Goal: Transaction & Acquisition: Book appointment/travel/reservation

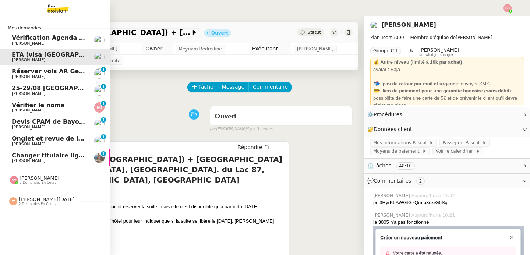
click at [77, 76] on span "[PERSON_NAME]" at bounding box center [49, 77] width 74 height 4
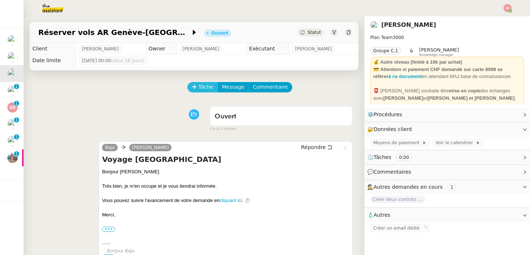
click at [188, 84] on button "Tâche" at bounding box center [202, 87] width 31 height 10
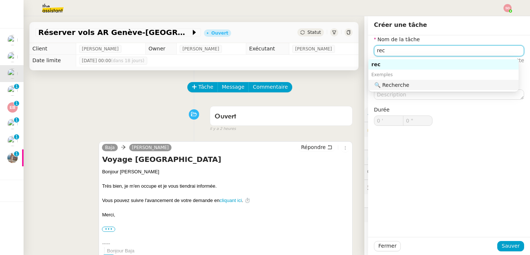
click at [402, 87] on div "🔍 Recherche" at bounding box center [445, 85] width 141 height 7
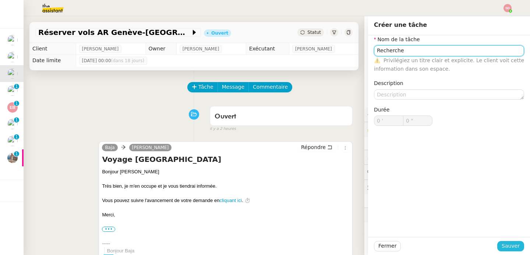
type input "Recherche"
click at [509, 247] on span "Sauver" at bounding box center [511, 246] width 18 height 8
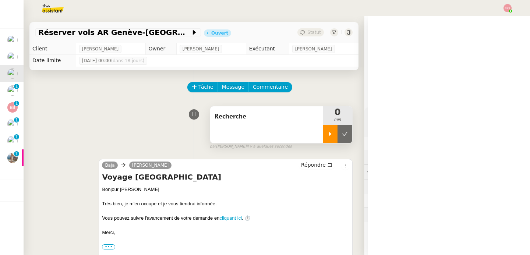
click at [323, 135] on div at bounding box center [330, 134] width 15 height 18
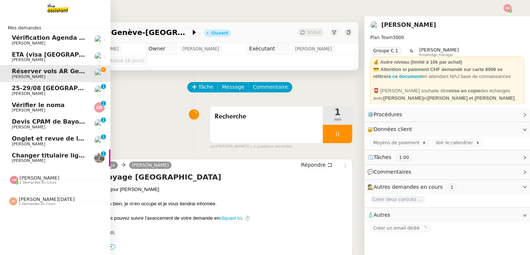
click at [80, 52] on span "ETA (visa [GEOGRAPHIC_DATA]) + [GEOGRAPHIC_DATA] [GEOGRAPHIC_DATA], [GEOGRAPHIC…" at bounding box center [276, 54] width 528 height 7
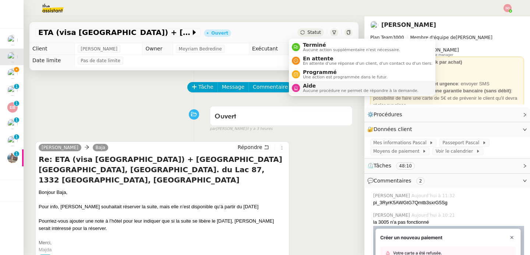
click at [309, 87] on span "Aide" at bounding box center [361, 86] width 116 height 6
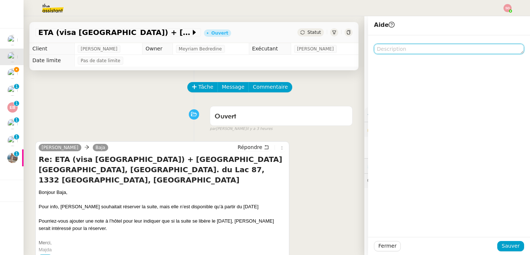
click at [385, 48] on textarea at bounding box center [449, 49] width 150 height 10
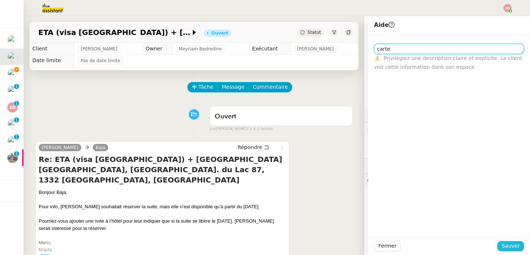
type textarea "carte"
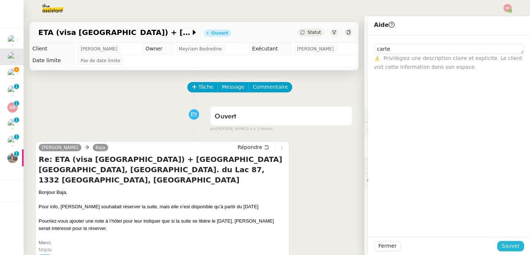
click at [509, 242] on span "Sauver" at bounding box center [511, 246] width 18 height 8
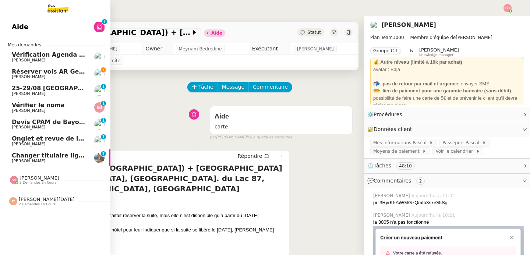
click at [35, 74] on span "Réserver vols AR Genève-[GEOGRAPHIC_DATA]" at bounding box center [89, 71] width 155 height 7
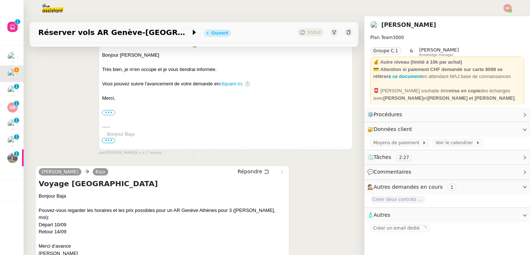
scroll to position [198, 0]
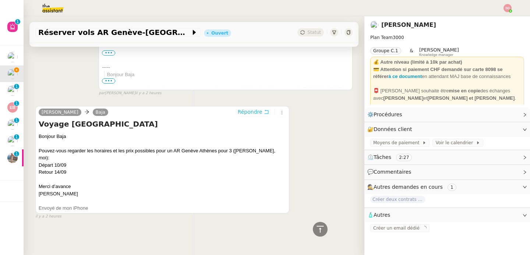
click at [252, 108] on span "Répondre" at bounding box center [250, 111] width 25 height 7
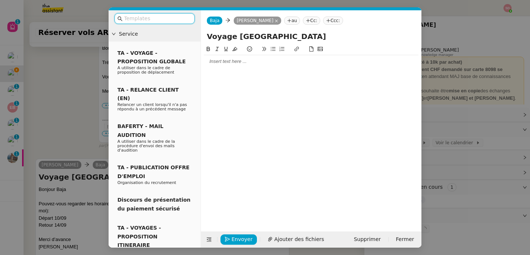
scroll to position [255, 0]
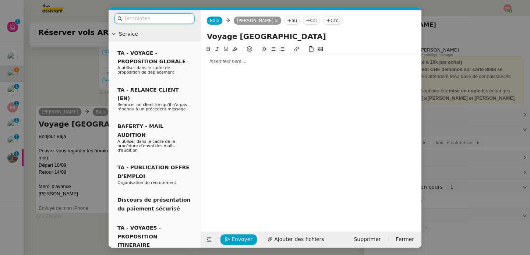
click at [221, 67] on div at bounding box center [311, 61] width 215 height 13
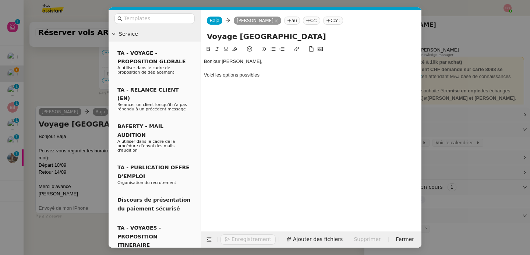
scroll to position [276, 0]
click at [210, 240] on icon at bounding box center [209, 239] width 5 height 5
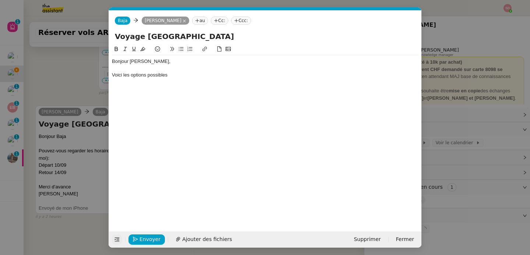
click at [158, 74] on div "Voici les options possibles" at bounding box center [265, 75] width 307 height 7
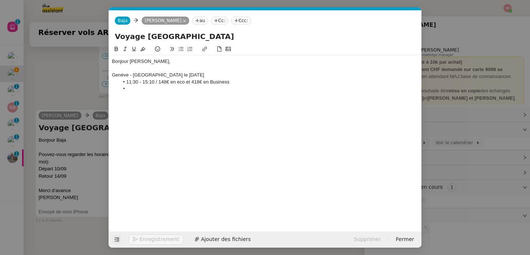
scroll to position [300, 0]
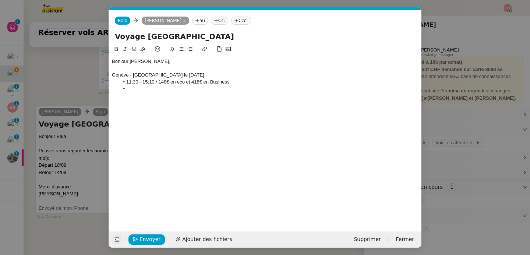
click at [266, 82] on li "11:30 - 15:10 / 148€ en eco et 418€ en Business" at bounding box center [269, 82] width 300 height 7
click at [152, 86] on li at bounding box center [269, 88] width 300 height 7
click at [181, 83] on li "11:30 - 15:10 / 148€ en eco et 418€ en Business / Aegean Airlines" at bounding box center [269, 82] width 300 height 7
click at [229, 94] on div "Bonjour Laurene, Genève - Athènes le 10 septembre 11:30 - 15:10 / 148€ en Eco e…" at bounding box center [265, 75] width 307 height 40
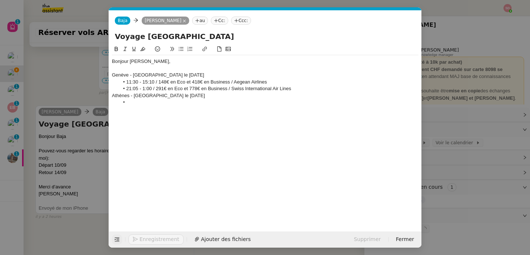
scroll to position [324, 0]
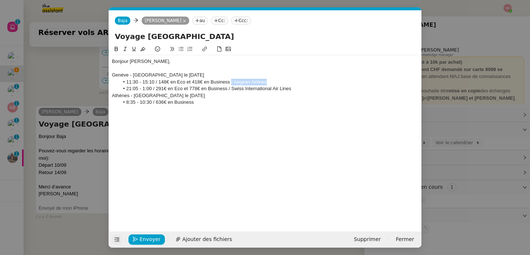
drag, startPoint x: 233, startPoint y: 83, endPoint x: 291, endPoint y: 80, distance: 58.2
click at [291, 80] on li "11:30 - 15:10 / 148€ en Eco et 418€ en Business / Aegean Airlines" at bounding box center [269, 82] width 300 height 7
copy li "/ Aegean Airlines"
click at [223, 103] on li "8:35 - 10:30 / 636€ en Business" at bounding box center [269, 102] width 300 height 7
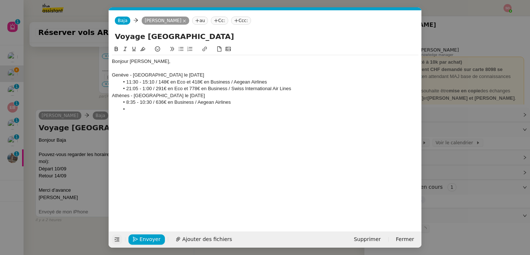
scroll to position [331, 0]
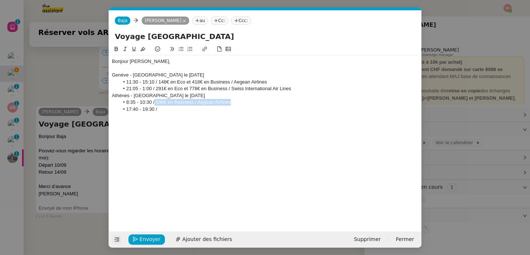
drag, startPoint x: 155, startPoint y: 103, endPoint x: 249, endPoint y: 103, distance: 94.3
click at [249, 103] on li "8:35 - 10:30 / 636€ en Business / Aegean Airlines" at bounding box center [269, 102] width 300 height 7
copy li "636€ en Business / Aegean Airlines"
click at [236, 109] on li "17:40 - 19:30 /" at bounding box center [269, 109] width 300 height 7
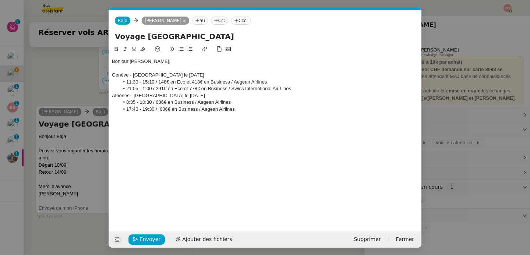
click at [302, 92] on li "21:05 - 1:00 / 291€ en Eco et 778€ en Business / Swiss International Air Lines" at bounding box center [269, 88] width 300 height 7
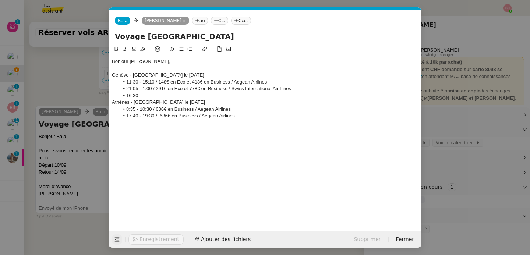
scroll to position [339, 0]
click at [258, 117] on li "17:40 - 19:30 / 636€ en Business / Aegean Airlines" at bounding box center [269, 116] width 300 height 7
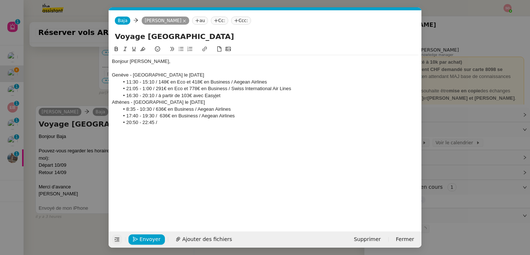
scroll to position [346, 0]
click at [146, 73] on div "Genève - [GEOGRAPHIC_DATA] le [DATE]" at bounding box center [265, 75] width 307 height 7
click at [115, 49] on icon at bounding box center [116, 49] width 3 height 4
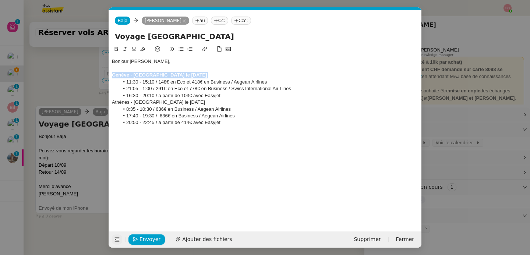
click at [132, 47] on icon at bounding box center [134, 48] width 5 height 5
click at [158, 102] on div "Athènes - [GEOGRAPHIC_DATA] le [DATE]" at bounding box center [265, 102] width 307 height 7
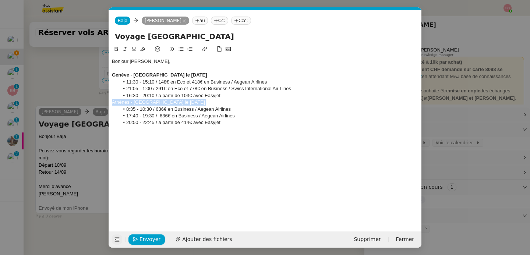
click at [117, 50] on icon at bounding box center [116, 48] width 5 height 5
click at [134, 46] on button at bounding box center [134, 49] width 9 height 8
drag, startPoint x: 154, startPoint y: 83, endPoint x: 123, endPoint y: 81, distance: 30.6
click at [123, 81] on li "11:30 - 15:10 / 148€ en Eco et 418€ en Business / Aegean Airlines" at bounding box center [269, 82] width 300 height 7
click at [114, 47] on icon at bounding box center [116, 48] width 5 height 5
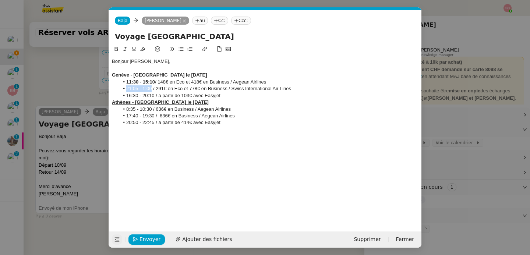
drag, startPoint x: 151, startPoint y: 88, endPoint x: 123, endPoint y: 90, distance: 28.4
click at [123, 90] on li "21:05 - 1:00 / 291€ en Eco et 778€ en Business / Swiss International Air Lines" at bounding box center [269, 88] width 300 height 7
click at [115, 50] on icon at bounding box center [116, 49] width 3 height 4
drag, startPoint x: 155, startPoint y: 95, endPoint x: 120, endPoint y: 94, distance: 35.0
click at [120, 94] on li "16:30 - 20:10 / à partir de 103€ avec Easyjet" at bounding box center [269, 95] width 300 height 7
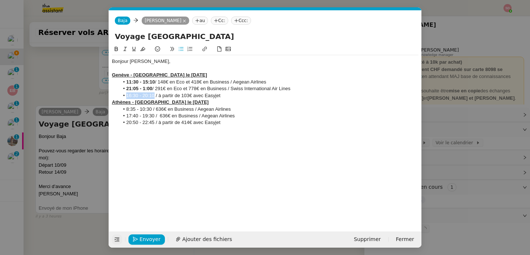
click at [115, 51] on icon at bounding box center [116, 49] width 3 height 4
drag, startPoint x: 151, startPoint y: 111, endPoint x: 117, endPoint y: 111, distance: 34.3
click at [117, 111] on ul "8:35 - 10:30 / 636€ en Business / Aegean Airlines 17:40 - 19:30 / 636€ en Busin…" at bounding box center [265, 116] width 307 height 20
click at [115, 47] on icon at bounding box center [116, 48] width 5 height 5
drag, startPoint x: 153, startPoint y: 115, endPoint x: 120, endPoint y: 114, distance: 32.8
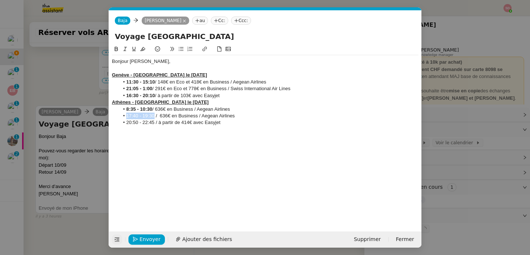
click at [120, 114] on li "17:40 - 19:30 / 636€ en Business / Aegean Airlines" at bounding box center [269, 116] width 300 height 7
click at [115, 51] on icon at bounding box center [116, 49] width 3 height 4
drag, startPoint x: 155, startPoint y: 124, endPoint x: 115, endPoint y: 122, distance: 39.8
click at [115, 122] on ul "8:35 - 10:30 / 636€ en Business / Aegean Airlines 17:40 - 19:30 / 636€ en Busin…" at bounding box center [265, 116] width 307 height 20
click at [116, 54] on div at bounding box center [265, 50] width 307 height 10
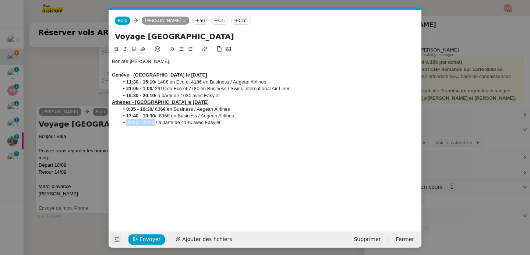
drag, startPoint x: 154, startPoint y: 124, endPoint x: 110, endPoint y: 125, distance: 44.6
click at [110, 125] on nz-spin "Bonjour Laurene, Genève - Athènes le 10 septembre 11:30 - 15:10 / 148€ en Eco e…" at bounding box center [265, 134] width 313 height 178
click at [116, 51] on icon at bounding box center [116, 49] width 3 height 4
click at [77, 81] on nz-modal-container "Service TA - VOYAGE - PROPOSITION GLOBALE A utiliser dans le cadre de propositi…" at bounding box center [265, 127] width 530 height 255
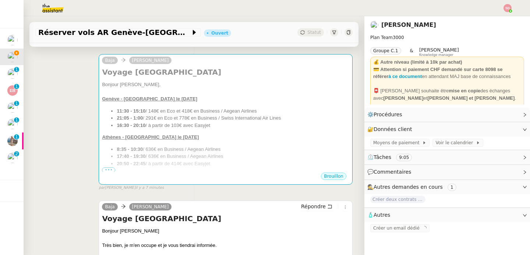
scroll to position [0, 0]
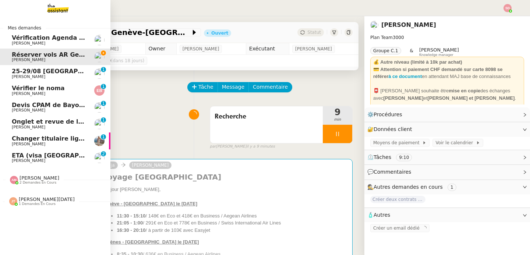
click at [58, 85] on link "Vérifier le noma Emilie Bornancin 0 1 2 3 4 5 6 7 8 9" at bounding box center [55, 90] width 111 height 17
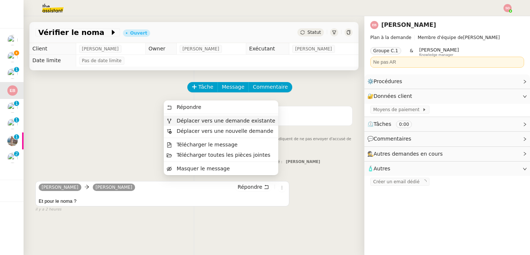
click at [259, 124] on li "Déplacer vers une demande existante" at bounding box center [221, 121] width 115 height 10
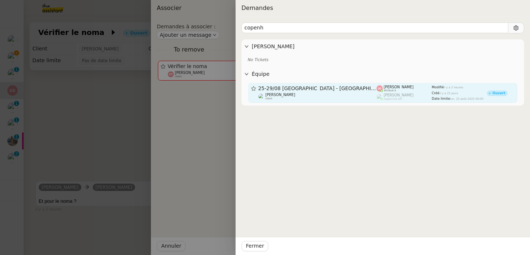
type input "copenh"
click at [321, 96] on div "Fabien Bornancin client" at bounding box center [318, 96] width 119 height 7
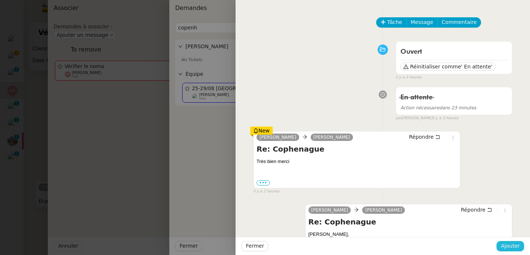
click at [505, 244] on span "Ajouter" at bounding box center [510, 246] width 19 height 8
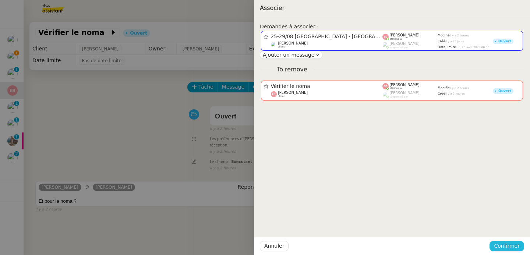
click at [505, 244] on span "Confirmer" at bounding box center [507, 246] width 26 height 8
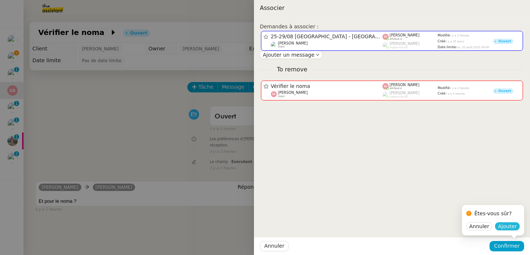
click at [506, 224] on span "Ajouter" at bounding box center [507, 226] width 19 height 7
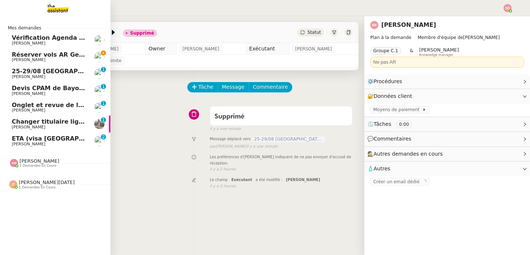
click at [16, 106] on span "Onglet et revue de littérature - 18 août 2025" at bounding box center [86, 105] width 149 height 7
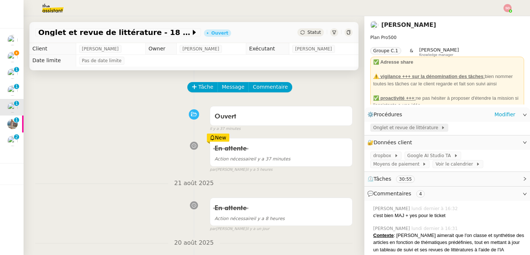
click at [421, 131] on span "Onglet et revue de littérature" at bounding box center [408, 127] width 68 height 7
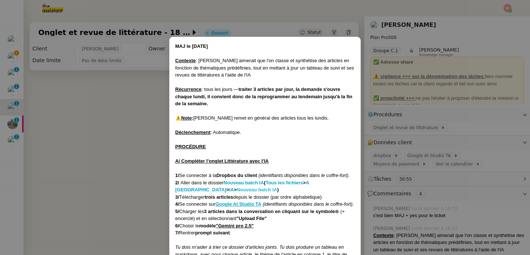
click at [237, 188] on strong "Nouveau batch IA" at bounding box center [257, 190] width 41 height 6
click at [103, 113] on nz-modal-container "MAJ le 21/07/2025 Contexte : Jean-Baptiste aimerait que l'on classe et synthéti…" at bounding box center [265, 127] width 530 height 255
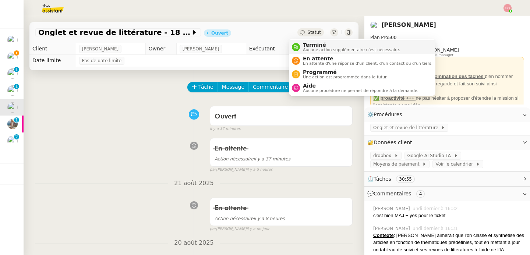
click at [297, 47] on icon at bounding box center [296, 47] width 4 height 4
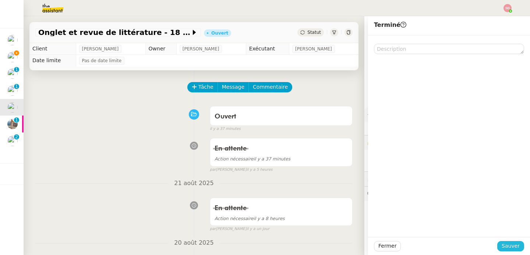
click at [514, 246] on span "Sauver" at bounding box center [511, 246] width 18 height 8
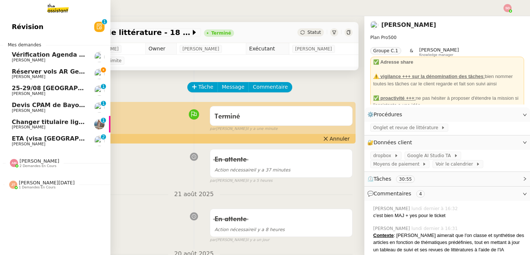
click at [3, 86] on link "25-29/08 Bordeaux - Copenhague Fabien Bornancin 0 1 2 3 4 5 6 7 8 9" at bounding box center [55, 90] width 111 height 17
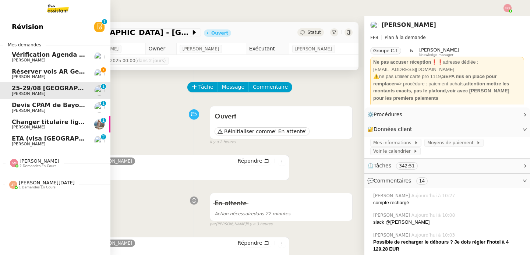
click at [26, 108] on span "Devis CPAM de Bayonne" at bounding box center [52, 105] width 80 height 7
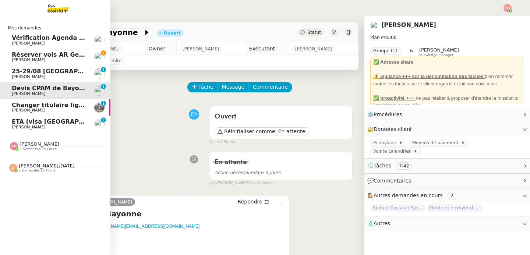
click at [48, 76] on span "Fabien Bornancin" at bounding box center [49, 77] width 74 height 4
click at [88, 58] on link "Réserver vols AR Genève-Athènes Laurène Gauthier" at bounding box center [55, 57] width 111 height 17
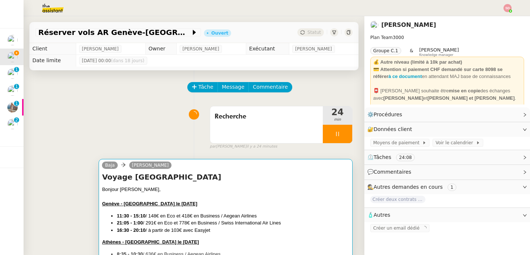
click at [253, 175] on h4 "Voyage Grèce" at bounding box center [226, 177] width 248 height 10
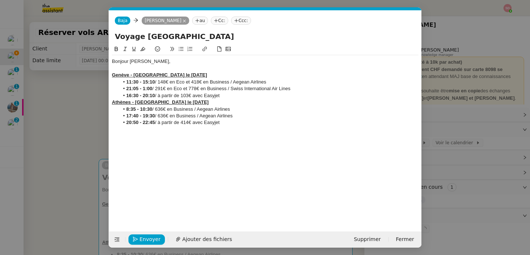
scroll to position [0, 15]
click at [263, 128] on div "Bonjour Laurene, Genève - Athènes le 10 septembre 11:30 - 15:10 / 148€ en Eco e…" at bounding box center [265, 92] width 307 height 74
click at [141, 241] on span "Envoyer" at bounding box center [150, 239] width 21 height 8
click at [141, 241] on span "Confirmer l'envoi" at bounding box center [162, 239] width 44 height 8
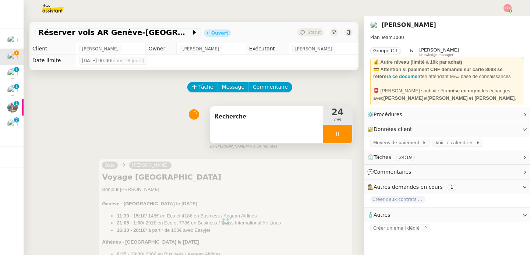
click at [340, 131] on div at bounding box center [337, 134] width 29 height 18
click at [340, 131] on button at bounding box center [345, 134] width 15 height 18
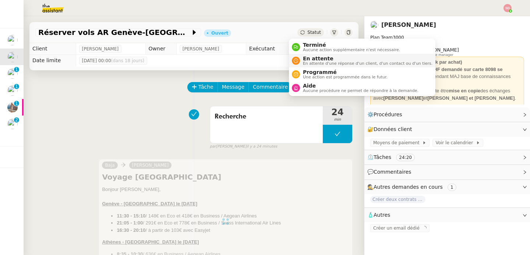
click at [302, 61] on div "En attente En attente d'une réponse d'un client, d'un contact ou d'un tiers." at bounding box center [366, 61] width 133 height 10
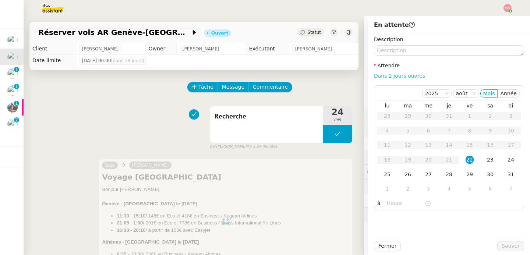
click at [410, 76] on link "Dans 2 jours ouvrés" at bounding box center [399, 76] width 51 height 6
type input "07:00"
click at [502, 243] on span "Sauver" at bounding box center [511, 246] width 18 height 8
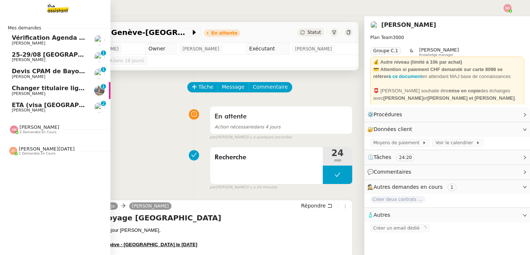
click at [54, 76] on span "Jean-Baptiste Barfety" at bounding box center [49, 77] width 74 height 4
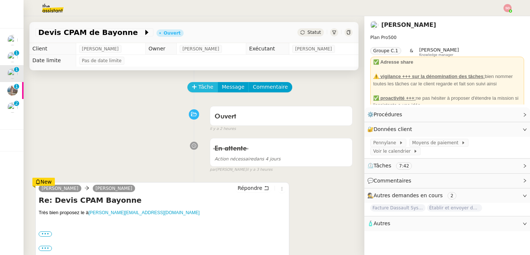
click at [199, 85] on span "Tâche" at bounding box center [206, 87] width 15 height 8
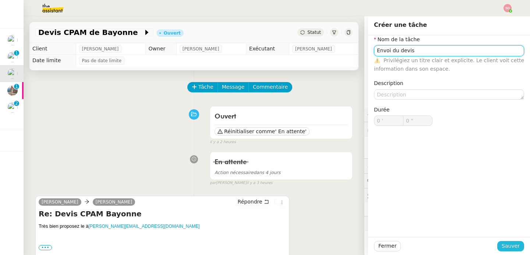
type input "Envoi du devis"
click at [505, 243] on span "Sauver" at bounding box center [511, 246] width 18 height 8
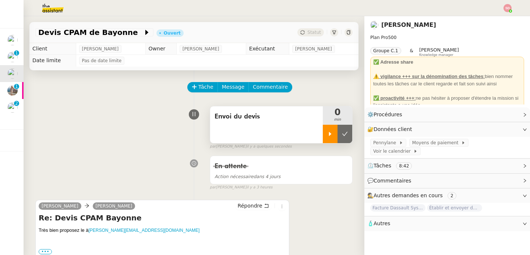
click at [323, 126] on div at bounding box center [330, 134] width 15 height 18
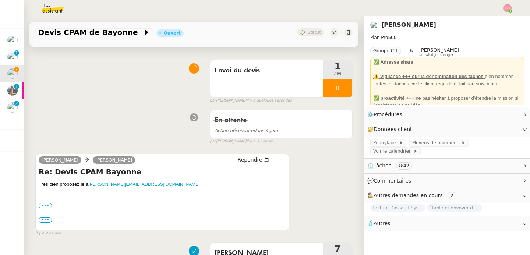
scroll to position [80, 0]
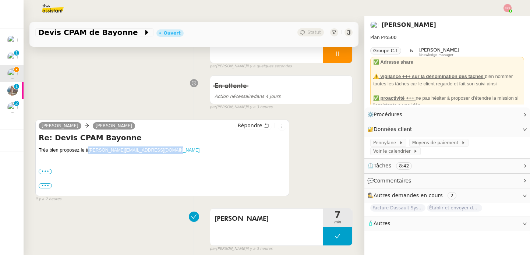
copy link "berenice.galey@assurance-maladie.fr"
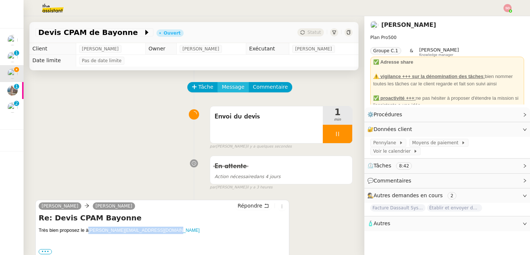
click at [234, 92] on button "Message" at bounding box center [233, 87] width 31 height 10
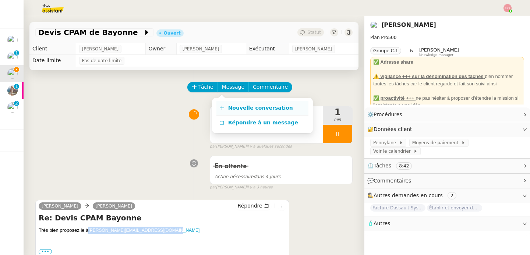
click at [233, 109] on span "Nouvelle conversation" at bounding box center [260, 108] width 65 height 6
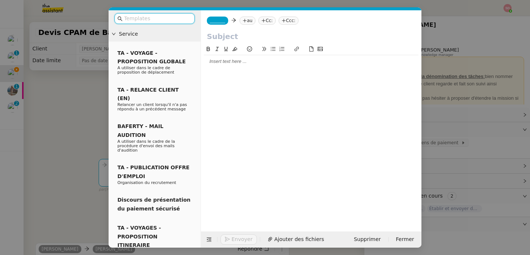
click at [222, 19] on span "_______" at bounding box center [217, 20] width 15 height 5
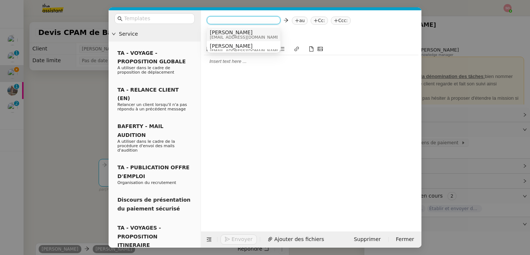
click at [226, 33] on span "Marie" at bounding box center [245, 32] width 71 height 6
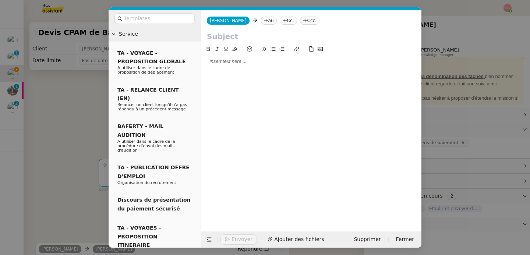
click at [261, 22] on nz-tag "au" at bounding box center [269, 21] width 16 height 8
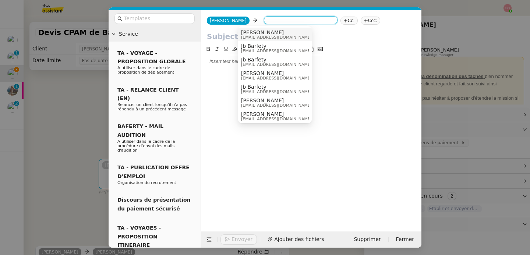
paste input "berenice.galey@assurance-maladie.fr"
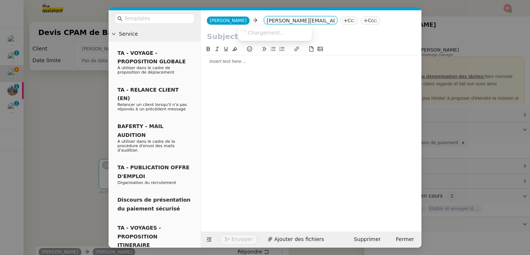
scroll to position [0, 22]
type input "berenice.galey@assurance-maladie.fr"
click at [273, 33] on span "berenice.galey@assurance-maladie.fr" at bounding box center [307, 32] width 133 height 6
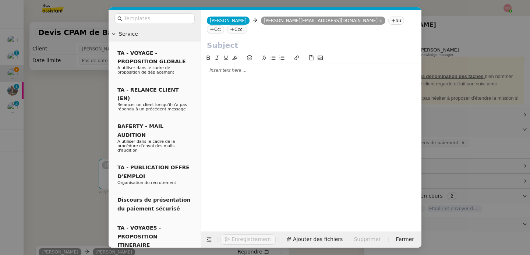
click at [224, 25] on nz-tag "Cc:" at bounding box center [215, 29] width 17 height 8
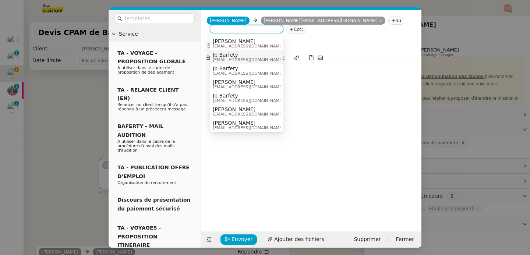
click at [260, 57] on div "Jb Barfety jbarfety@gmail.com" at bounding box center [247, 57] width 68 height 10
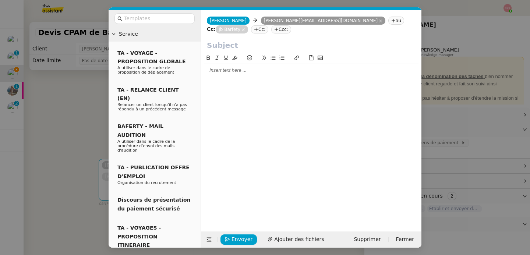
click at [247, 48] on input "text" at bounding box center [311, 45] width 209 height 11
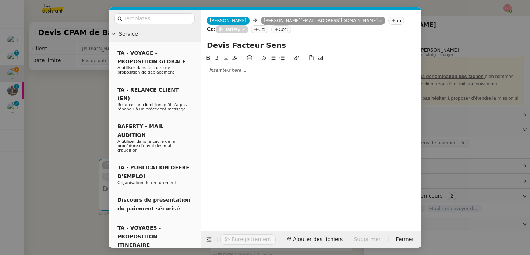
type input "Devis Facteur Sens"
click at [238, 75] on div at bounding box center [311, 70] width 215 height 13
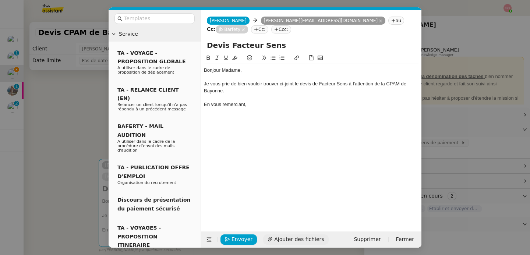
click at [307, 238] on span "Ajouter des fichiers" at bounding box center [299, 239] width 50 height 8
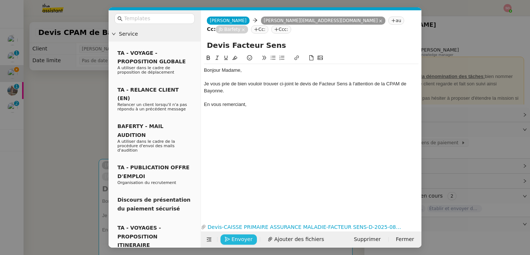
click at [234, 236] on span "Envoyer" at bounding box center [242, 239] width 21 height 8
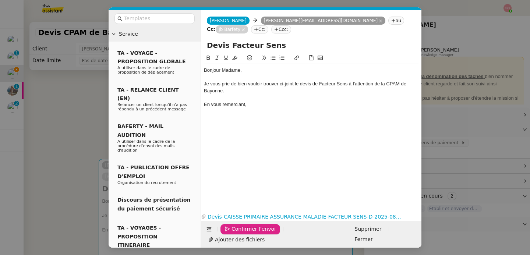
click at [234, 234] on span "Confirmer l'envoi" at bounding box center [254, 229] width 44 height 8
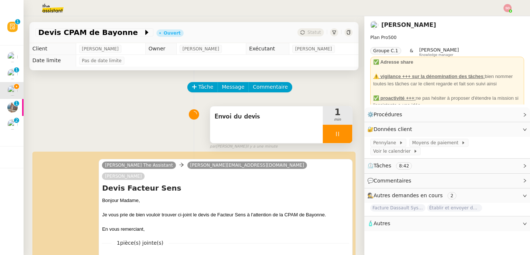
click at [340, 130] on div at bounding box center [337, 134] width 29 height 18
click at [340, 130] on button at bounding box center [345, 134] width 15 height 18
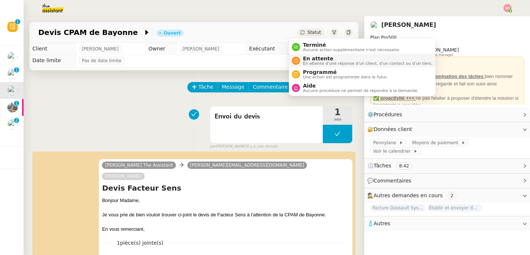
click at [308, 59] on span "En attente" at bounding box center [368, 59] width 130 height 6
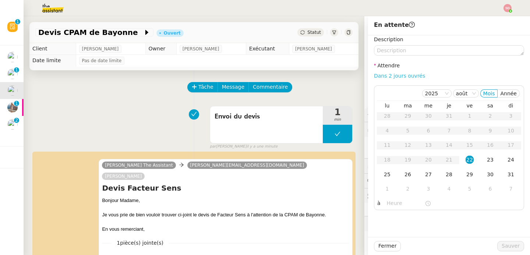
click at [406, 76] on link "Dans 2 jours ouvrés" at bounding box center [399, 76] width 51 height 6
type input "07:00"
click at [425, 173] on div "27" at bounding box center [429, 175] width 8 height 8
click at [502, 243] on span "Sauver" at bounding box center [511, 246] width 18 height 8
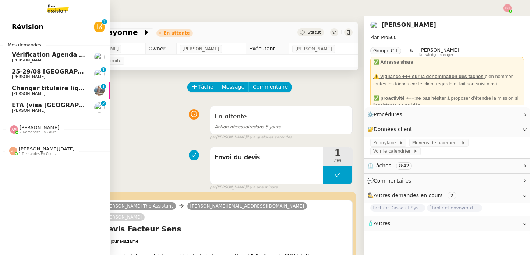
click at [14, 87] on span "Changer titulaire ligne EDF" at bounding box center [57, 88] width 90 height 7
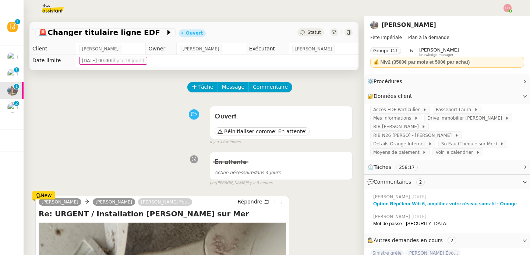
scroll to position [118, 0]
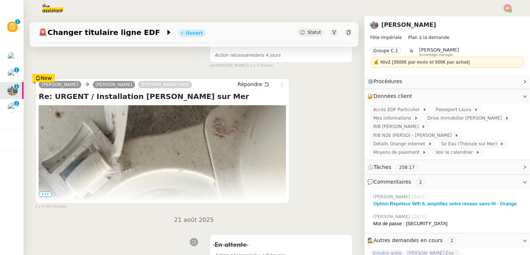
click at [44, 195] on span "•••" at bounding box center [45, 194] width 13 height 5
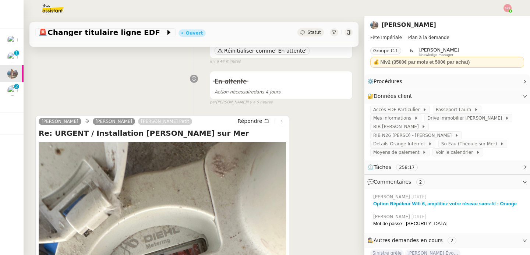
scroll to position [20, 0]
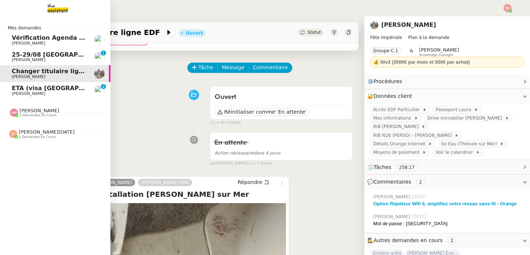
click at [12, 91] on span "ETA (visa UK) + réserver Hotel Martin's Château du Lac, Av. du Lac 87, 1332 Rix…" at bounding box center [276, 88] width 528 height 7
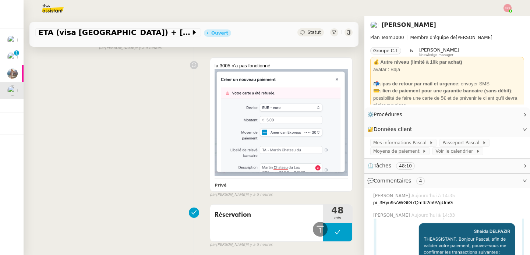
scroll to position [2006, 0]
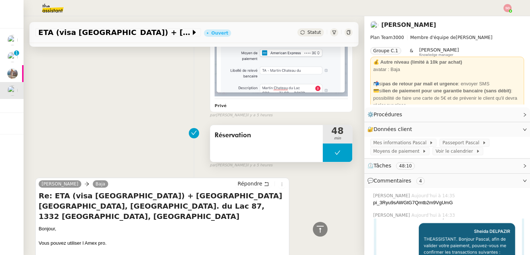
click at [325, 151] on button at bounding box center [337, 153] width 29 height 18
click at [323, 153] on div at bounding box center [330, 153] width 15 height 18
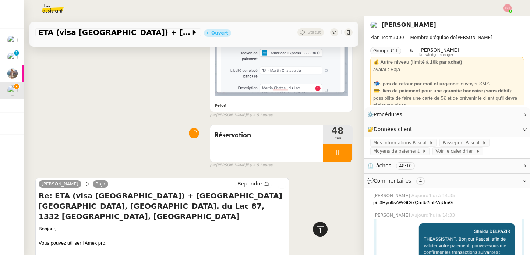
click at [315, 235] on div at bounding box center [320, 229] width 15 height 15
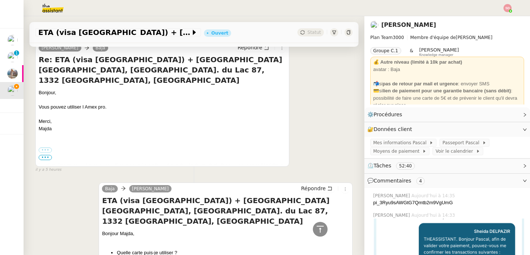
scroll to position [2375, 0]
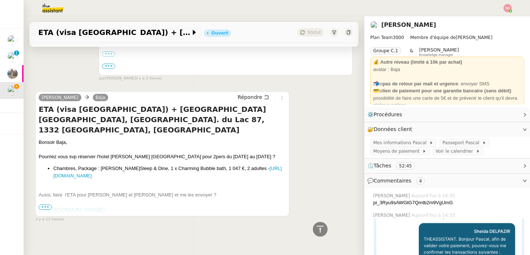
click at [148, 166] on link "https://www.secure-hotel-booking.com/d-edge/Martin-s-Chateau-du-Lac/J137/fr-FR/…" at bounding box center [167, 172] width 229 height 13
click at [424, 178] on span "💬 Commentaires 4" at bounding box center [442, 181] width 148 height 8
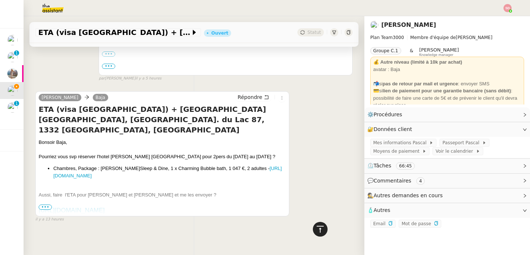
click at [316, 226] on icon at bounding box center [320, 229] width 9 height 9
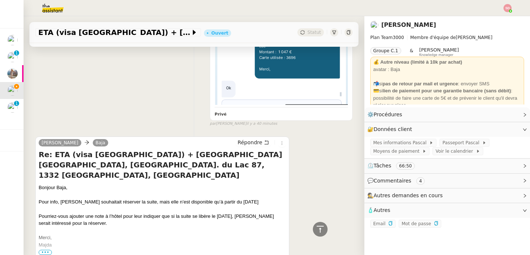
scroll to position [220, 0]
click at [241, 139] on span "Répondre" at bounding box center [250, 142] width 25 height 7
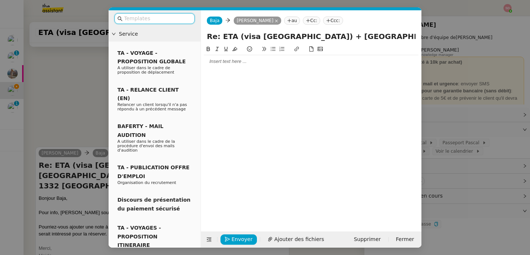
scroll to position [286, 0]
click at [261, 66] on div at bounding box center [311, 61] width 215 height 13
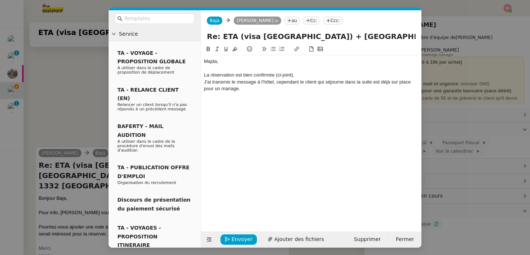
scroll to position [329, 0]
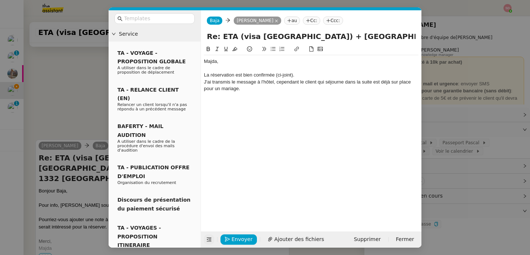
click at [209, 243] on button at bounding box center [209, 240] width 10 height 10
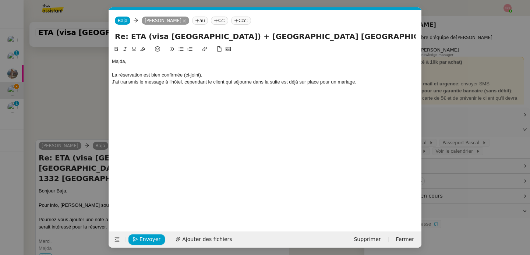
click at [381, 86] on div at bounding box center [265, 88] width 307 height 7
click at [83, 89] on nz-modal-container "Service TA - VOYAGE - PROPOSITION GLOBALE A utiliser dans le cadre de propositi…" at bounding box center [265, 127] width 530 height 255
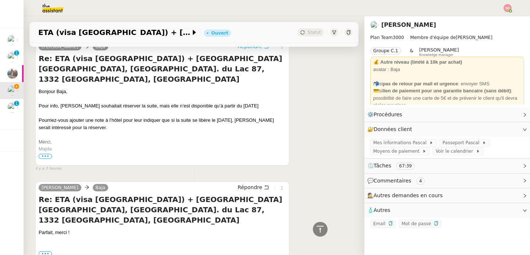
scroll to position [0, 0]
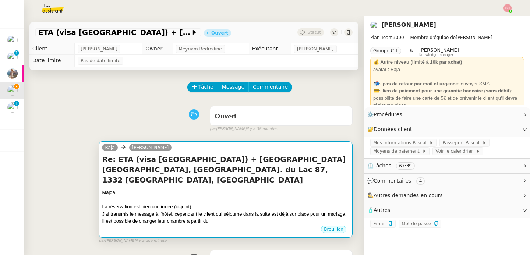
click at [228, 176] on div "Re: ETA (visa UK) + réserver Hotel Martin's Château du Lac, Av. du Lac 87, 1332…" at bounding box center [226, 189] width 248 height 71
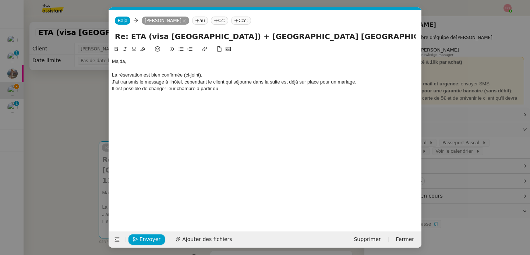
scroll to position [0, 15]
click at [236, 88] on div "Il est possible de changer leur chambre à partir du" at bounding box center [265, 88] width 307 height 7
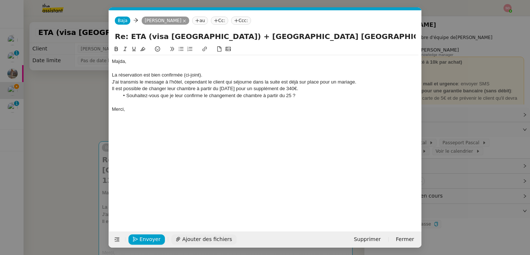
click at [194, 239] on span "Ajouter des fichiers" at bounding box center [207, 239] width 50 height 8
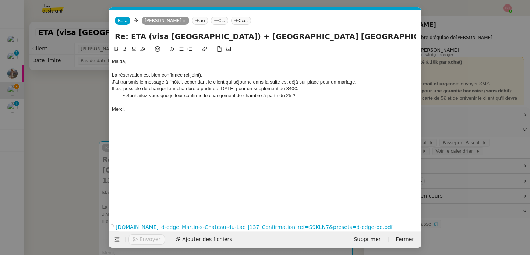
click at [191, 103] on div at bounding box center [265, 102] width 307 height 7
click at [150, 242] on span "Envoyer" at bounding box center [150, 239] width 21 height 8
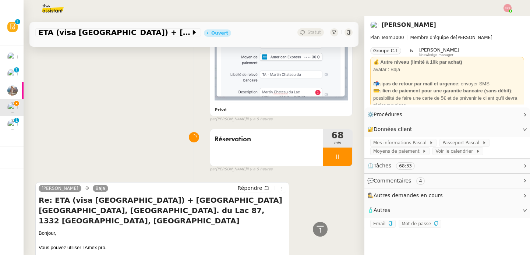
scroll to position [2234, 0]
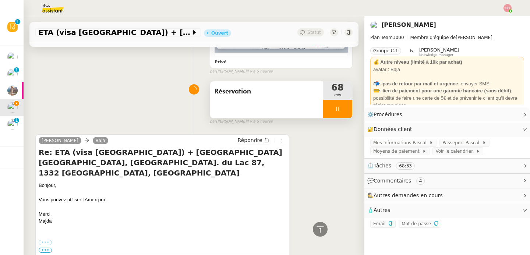
click at [339, 100] on div at bounding box center [337, 109] width 29 height 18
click at [339, 100] on button at bounding box center [345, 109] width 15 height 18
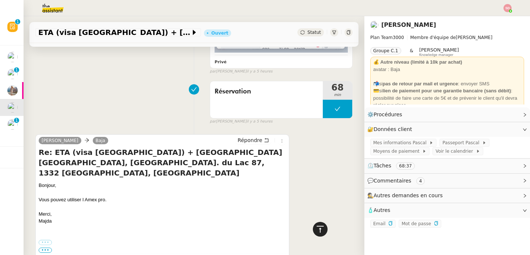
click at [316, 225] on icon at bounding box center [320, 229] width 9 height 9
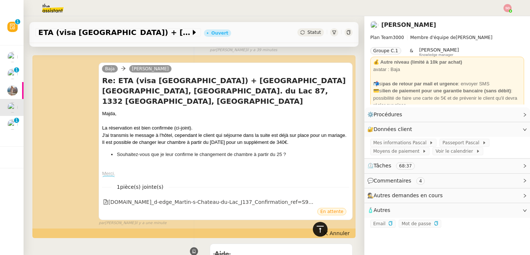
scroll to position [0, 0]
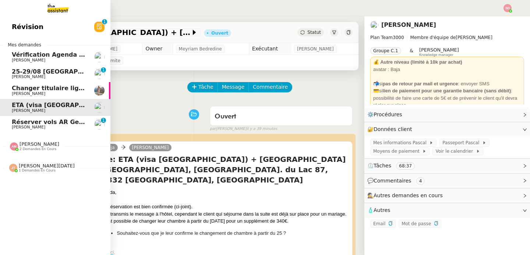
click at [5, 119] on link "Réserver vols AR Genève-Athènes Laurène Gauthier 0 1 2 3 4 5 6 7 8 9" at bounding box center [55, 124] width 111 height 17
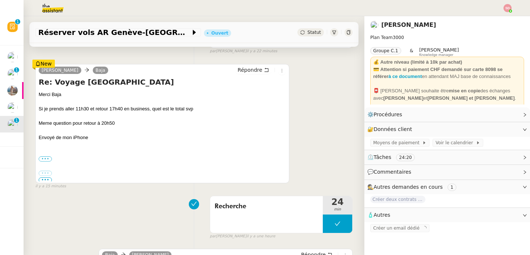
scroll to position [181, 0]
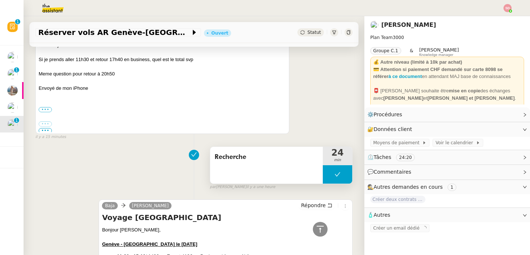
click at [323, 179] on button at bounding box center [337, 174] width 29 height 18
click at [323, 179] on div at bounding box center [330, 174] width 15 height 18
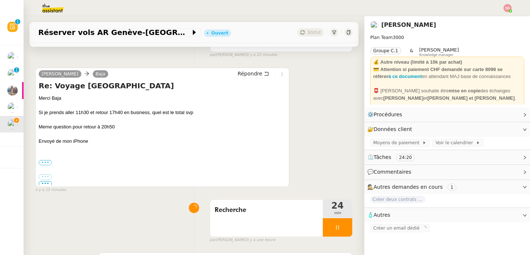
scroll to position [0, 0]
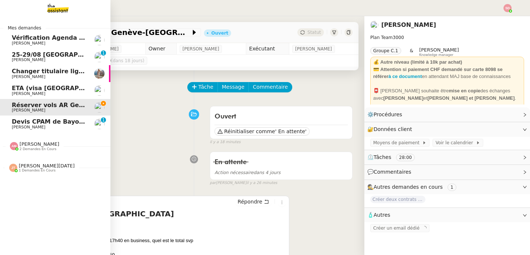
click at [46, 150] on span "2 demandes en cours" at bounding box center [38, 149] width 37 height 4
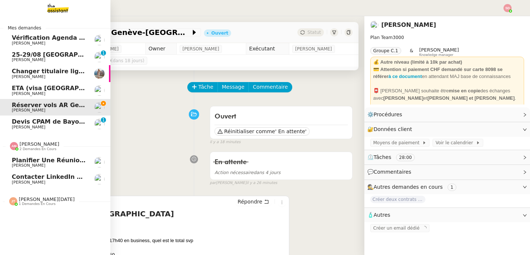
click at [46, 150] on span "2 demandes en cours" at bounding box center [38, 149] width 37 height 4
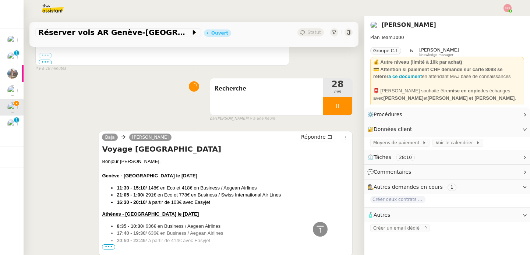
scroll to position [252, 0]
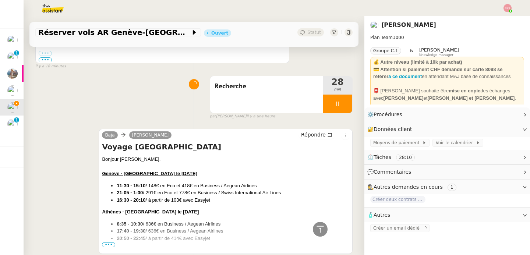
click at [106, 243] on span "•••" at bounding box center [108, 244] width 13 height 5
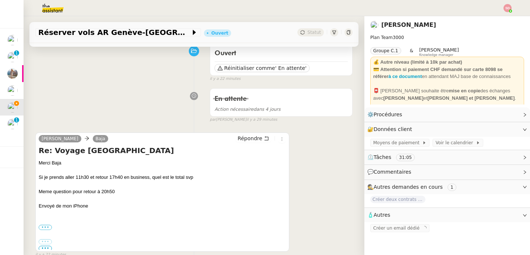
scroll to position [81, 0]
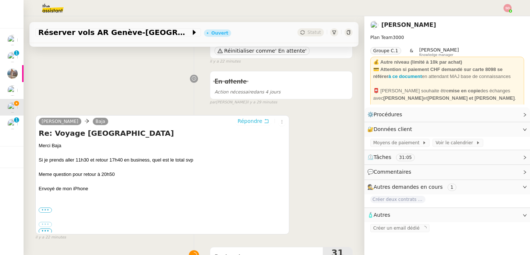
click at [262, 119] on span "Répondre" at bounding box center [250, 121] width 25 height 7
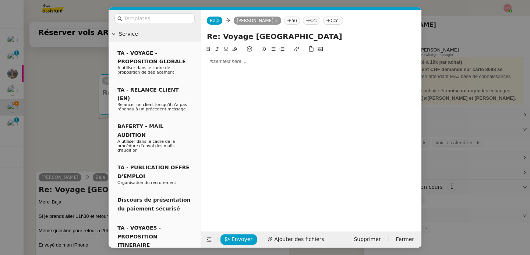
click at [215, 63] on div at bounding box center [311, 61] width 215 height 7
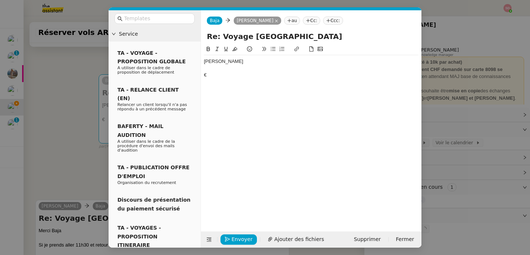
click at [62, 145] on nz-modal-container "Service TA - VOYAGE - PROPOSITION GLOBALE A utiliser dans le cadre de propositi…" at bounding box center [265, 127] width 530 height 255
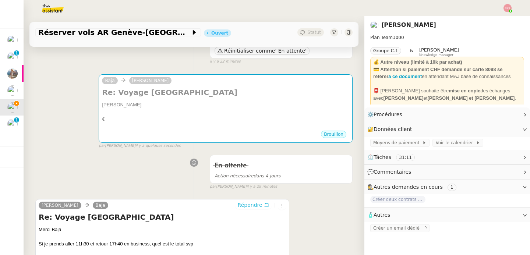
scroll to position [170, 0]
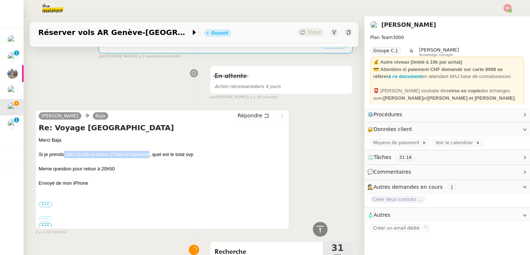
drag, startPoint x: 64, startPoint y: 154, endPoint x: 148, endPoint y: 154, distance: 84.0
click at [148, 154] on div "Si je prends aller 11h30 et retour 17h40 en business, quel est le total svp" at bounding box center [163, 154] width 248 height 7
copy div "aller 11h30 et retour 17h40 en business"
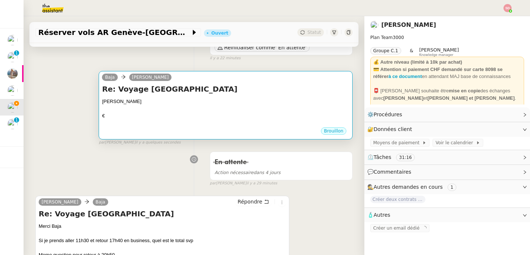
click at [192, 135] on div "Brouillon" at bounding box center [226, 132] width 248 height 11
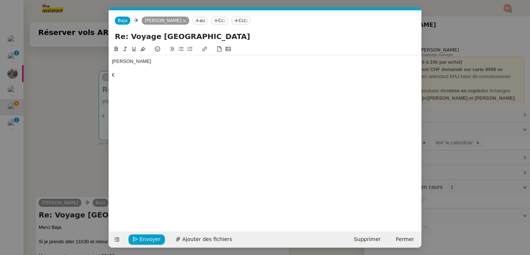
scroll to position [0, 15]
click at [134, 74] on div "€" at bounding box center [265, 75] width 307 height 7
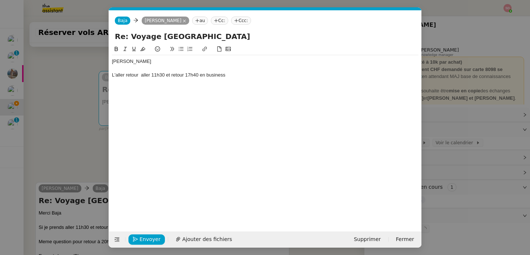
scroll to position [0, 0]
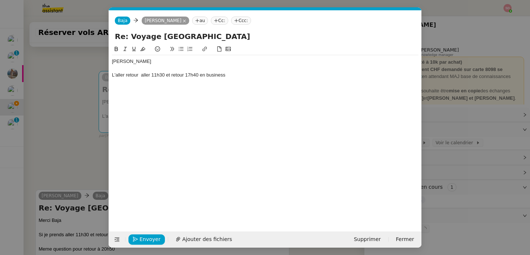
click at [145, 75] on div "L'aller retour aller 11h30 et retour 17h40 en business" at bounding box center [265, 75] width 307 height 7
click at [149, 76] on div "L'aller retour 11h30 et retour 17h40 en business" at bounding box center [265, 75] width 307 height 7
click at [125, 75] on div "L'aller retour et retour 17h40 en business" at bounding box center [265, 75] width 307 height 7
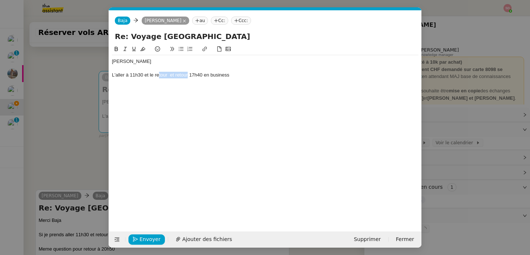
drag, startPoint x: 187, startPoint y: 76, endPoint x: 158, endPoint y: 76, distance: 29.5
click at [158, 76] on div "L'aller à 11h30 et le retour et retour 17h40 en business" at bounding box center [265, 75] width 307 height 7
click at [154, 76] on div "L'aller à 11h30 et le à 17h40 en business" at bounding box center [265, 75] width 307 height 7
click at [226, 79] on div "Laurene L'aller à 11h30 et le retour à 17h40 en business" at bounding box center [265, 68] width 307 height 26
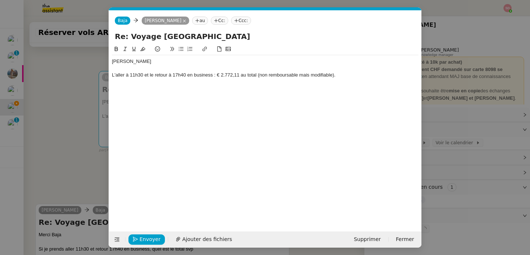
click at [58, 155] on nz-modal-container "Service TA - VOYAGE - PROPOSITION GLOBALE A utiliser dans le cadre de propositi…" at bounding box center [265, 127] width 530 height 255
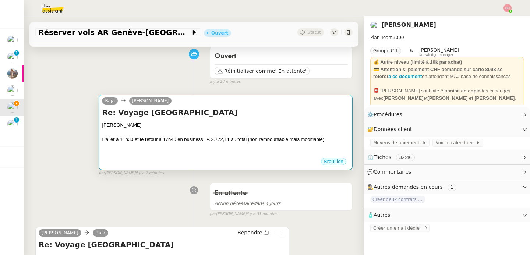
scroll to position [90, 0]
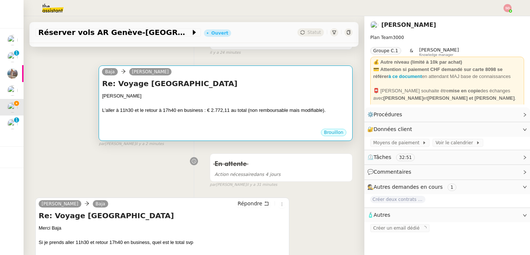
click at [170, 118] on div at bounding box center [226, 117] width 248 height 7
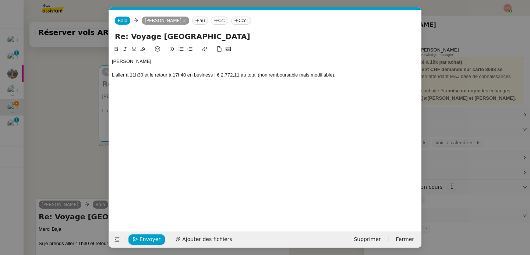
scroll to position [0, 15]
click at [257, 75] on div "L'aller à 11h30 et le retour à 17h40 en business : € 2.772,11 au total (non rem…" at bounding box center [265, 75] width 307 height 7
click at [387, 78] on div "L'aller à 11h30 et le retour à 17h40 en business : € 2.772,11 au total avec Aeg…" at bounding box center [265, 75] width 307 height 7
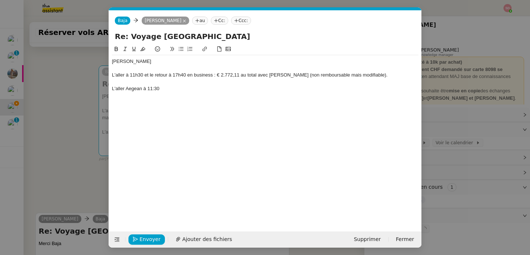
click at [65, 102] on nz-modal-container "Service TA - VOYAGE - PROPOSITION GLOBALE A utiliser dans le cadre de propositi…" at bounding box center [265, 127] width 530 height 255
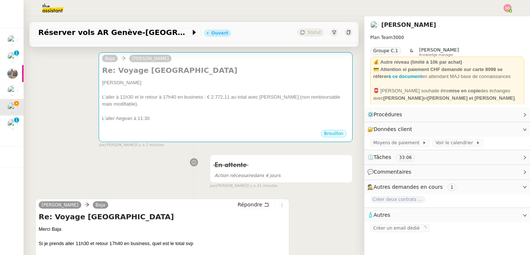
scroll to position [77, 0]
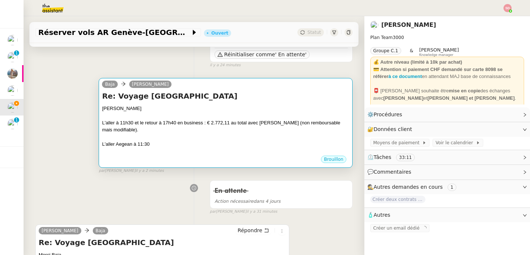
click at [222, 146] on div "L'aller Aegean à 11:30" at bounding box center [226, 144] width 248 height 7
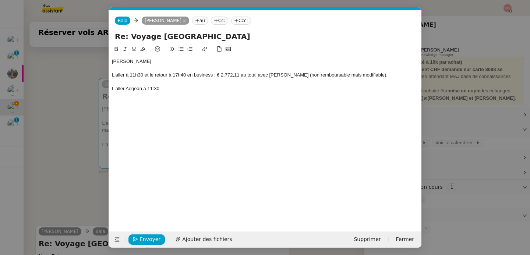
scroll to position [0, 15]
click at [172, 91] on div "L'aller Aegean à 11:30" at bounding box center [265, 88] width 307 height 7
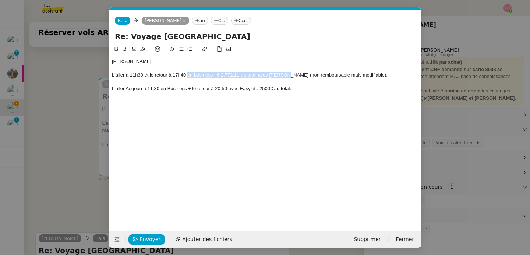
drag, startPoint x: 187, startPoint y: 76, endPoint x: 287, endPoint y: 77, distance: 99.8
click at [287, 77] on div "L'aller à 11h30 et le retour à 17h40 en business : € 2.772,11 au total avec Aeg…" at bounding box center [265, 75] width 307 height 7
click at [115, 46] on icon at bounding box center [116, 48] width 5 height 5
click at [134, 89] on div "L'aller Aegean à 11:30 en Business + le retour à 20:50 avec Easyjet : 2500€ au …" at bounding box center [265, 88] width 307 height 7
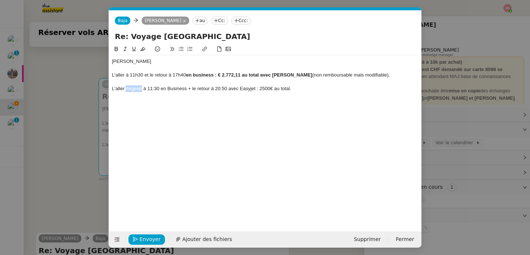
click at [115, 49] on icon at bounding box center [116, 49] width 3 height 4
click at [248, 91] on div "L'aller Aegean à 11:30 en Business + le retour à 20:50 avec Easyjet : 2500€ au …" at bounding box center [265, 88] width 307 height 7
click at [116, 48] on icon at bounding box center [116, 48] width 5 height 5
drag, startPoint x: 262, startPoint y: 89, endPoint x: 276, endPoint y: 89, distance: 14.4
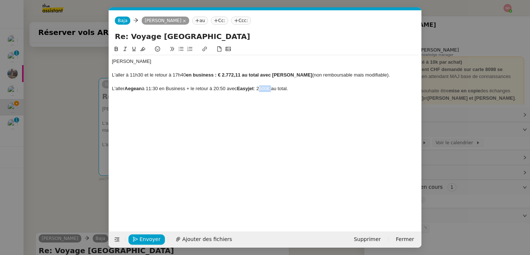
click at [276, 89] on div "L'aller Aegean à 11:30 en Business + le retour à 20:50 avec Easyjet : 2500€ au …" at bounding box center [265, 88] width 307 height 7
click at [115, 46] on icon at bounding box center [116, 48] width 5 height 5
click at [311, 91] on div "L'aller Aegean à 11:30 en Business + le retour à 20:50 avec Easyjet : 2500€ au …" at bounding box center [265, 88] width 307 height 7
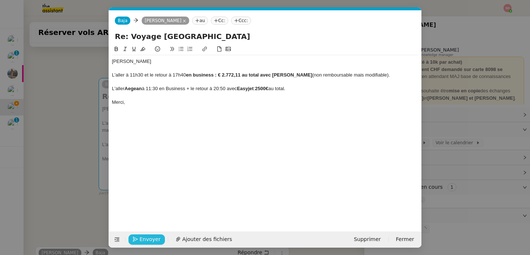
click at [134, 235] on button "Envoyer" at bounding box center [147, 240] width 36 height 10
click at [134, 235] on button "Confirmer l'envoi" at bounding box center [159, 240] width 60 height 10
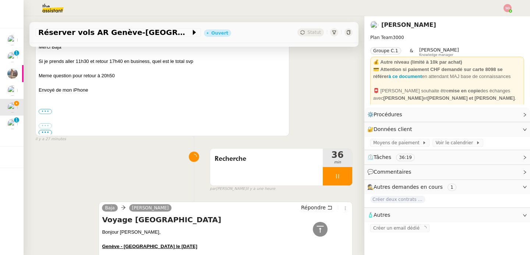
scroll to position [299, 0]
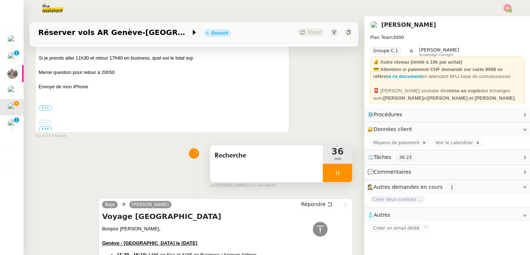
click at [336, 168] on div at bounding box center [337, 173] width 29 height 18
click at [338, 168] on button at bounding box center [345, 173] width 15 height 18
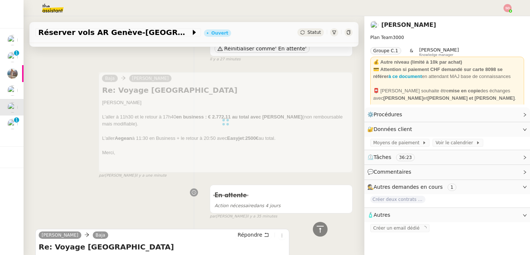
scroll to position [0, 0]
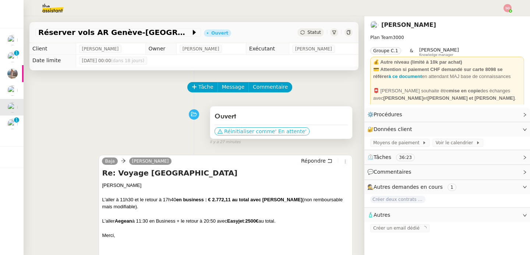
click at [278, 130] on span "' En attente'" at bounding box center [290, 131] width 31 height 7
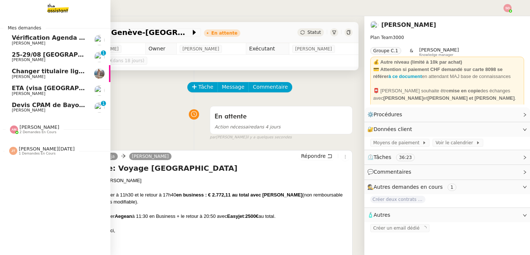
click at [12, 107] on span "Devis CPAM de Bayonne" at bounding box center [52, 105] width 80 height 7
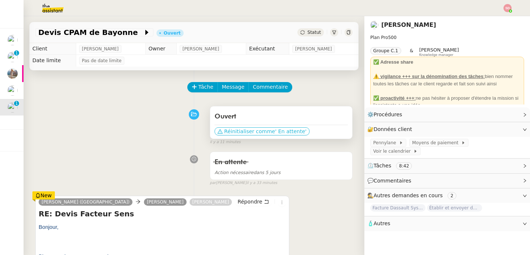
click at [234, 132] on span "Réinitialiser comme" at bounding box center [249, 131] width 51 height 7
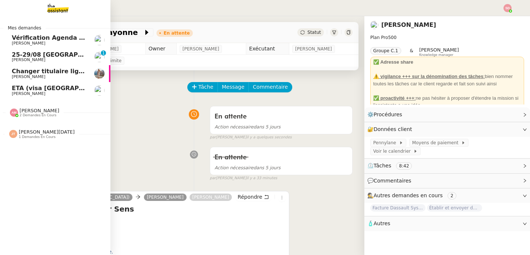
click at [17, 59] on span "Fabien Bornancin" at bounding box center [29, 59] width 34 height 5
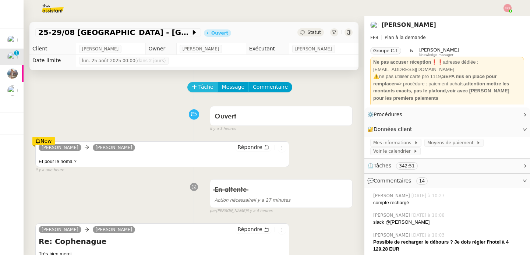
click at [199, 86] on span "Tâche" at bounding box center [206, 87] width 15 height 8
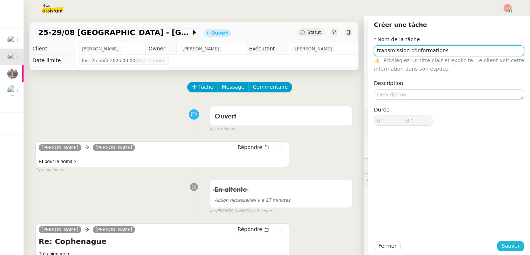
type input "transmission d'informations"
click at [509, 248] on span "Sauver" at bounding box center [511, 246] width 18 height 8
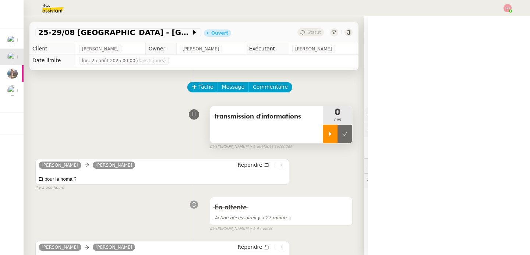
click at [323, 130] on div at bounding box center [330, 134] width 15 height 18
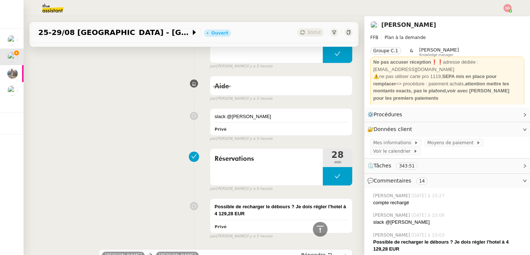
scroll to position [795, 0]
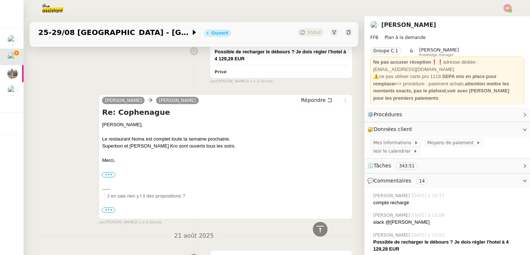
click at [187, 140] on div "Le restaurant Noma est complet toute la semaine prochaine." at bounding box center [226, 139] width 248 height 7
copy div "Le restaurant Noma est complet toute la semaine prochaine."
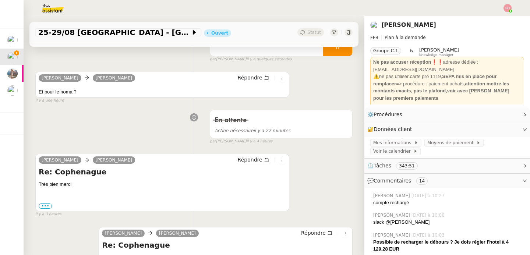
scroll to position [0, 0]
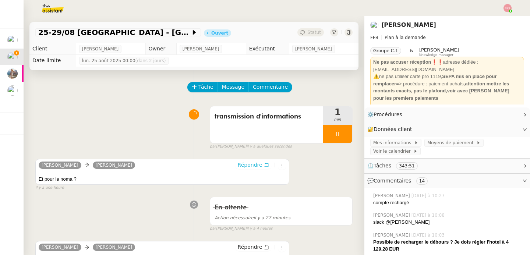
click at [256, 167] on button "Répondre" at bounding box center [253, 165] width 36 height 8
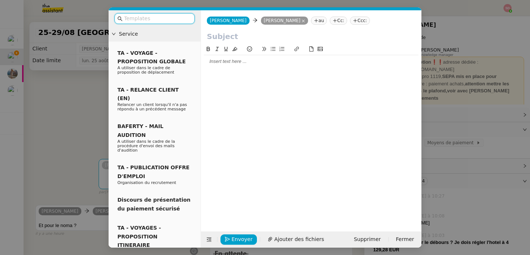
click at [247, 63] on div at bounding box center [311, 61] width 215 height 7
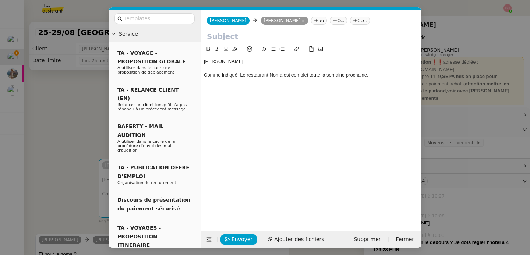
click at [243, 79] on div at bounding box center [311, 82] width 215 height 7
click at [243, 76] on div "Comme indiqué, Le restaurant Noma est complet toute la semaine prochaine." at bounding box center [311, 75] width 215 height 7
click at [241, 33] on input "text" at bounding box center [311, 36] width 209 height 11
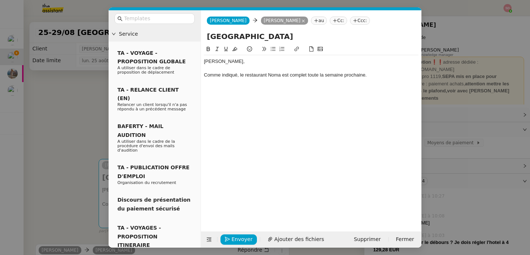
type input "Copenhague"
click at [393, 79] on div at bounding box center [311, 82] width 215 height 7
click at [245, 243] on span "Envoyer" at bounding box center [242, 239] width 21 height 8
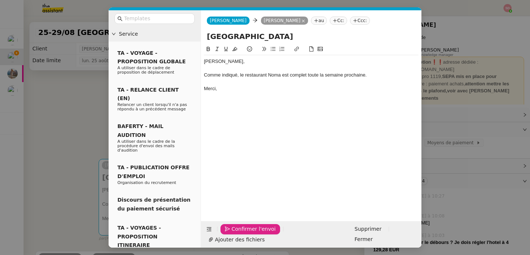
click at [245, 234] on span "Confirmer l'envoi" at bounding box center [254, 229] width 44 height 8
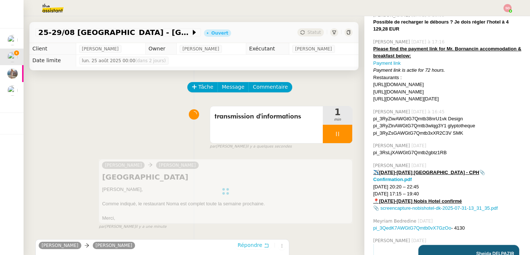
scroll to position [226, 0]
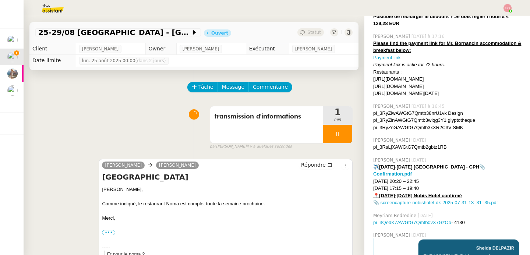
click at [126, 130] on div "transmission d'informations 1 min false par Sheida D. il y a quelques secondes" at bounding box center [194, 126] width 318 height 47
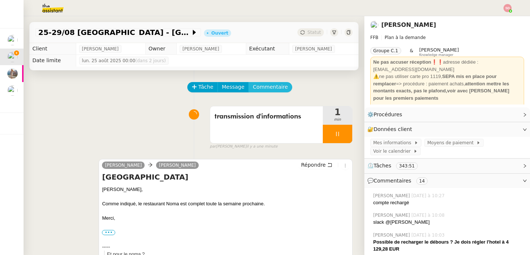
click at [264, 87] on span "Commentaire" at bounding box center [270, 87] width 35 height 8
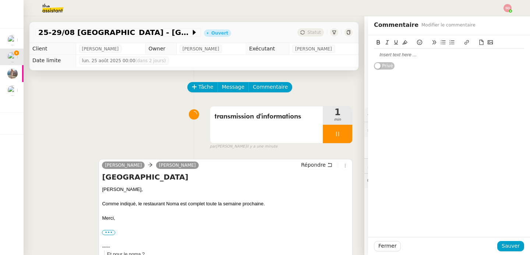
click at [425, 56] on div at bounding box center [449, 55] width 150 height 7
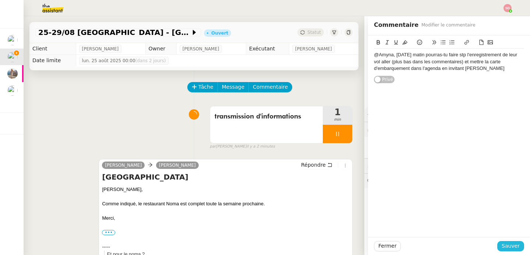
click at [515, 249] on button "Sauver" at bounding box center [511, 246] width 27 height 10
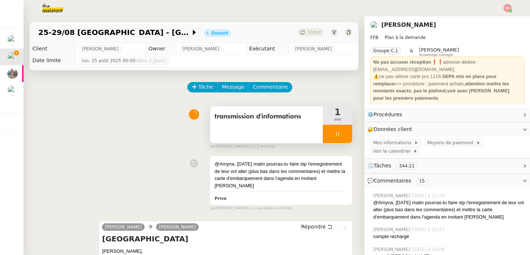
click at [337, 130] on div at bounding box center [337, 134] width 29 height 18
click at [338, 130] on button at bounding box center [345, 134] width 15 height 18
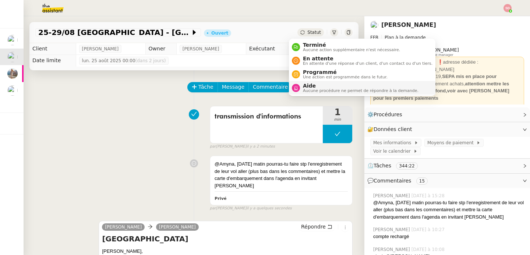
click at [308, 83] on span "Aide" at bounding box center [361, 86] width 116 height 6
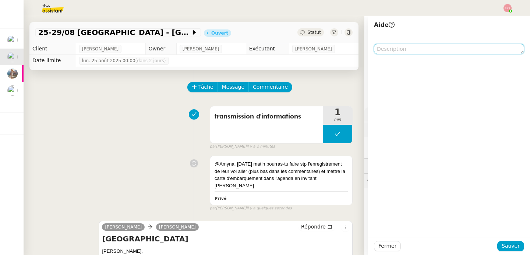
click at [428, 49] on textarea at bounding box center [449, 49] width 150 height 10
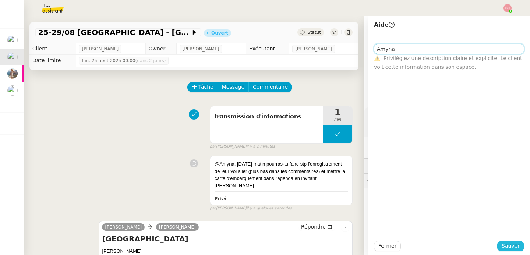
type textarea "Amyna"
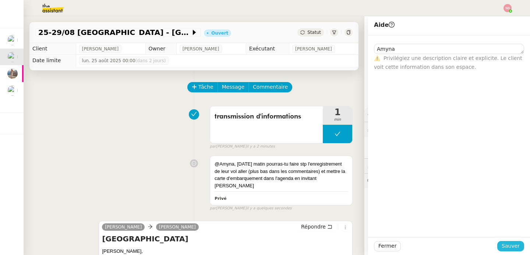
click at [505, 245] on span "Sauver" at bounding box center [511, 246] width 18 height 8
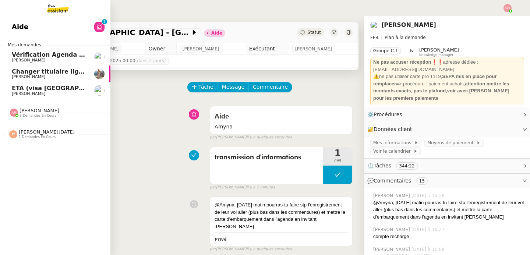
click at [16, 86] on span "ETA (visa UK) + réserver Hotel Martin's Château du Lac, Av. du Lac 87, 1332 Rix…" at bounding box center [276, 88] width 528 height 7
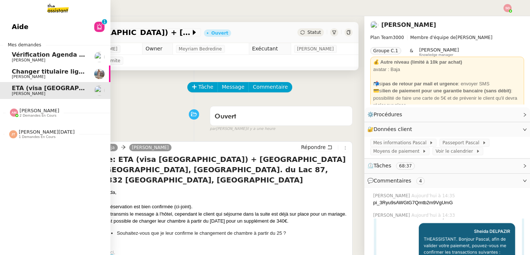
click at [12, 71] on span "Changer titulaire ligne EDF" at bounding box center [57, 71] width 90 height 7
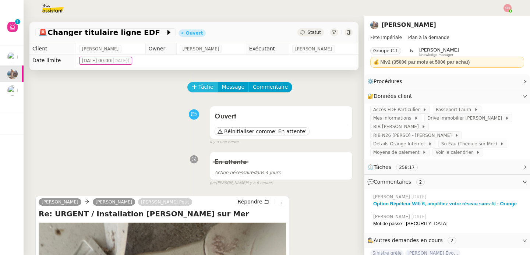
click at [199, 87] on span "Tâche" at bounding box center [206, 87] width 15 height 8
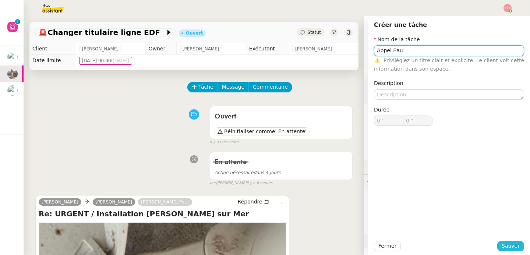
type input "Appel Eau"
click at [511, 249] on span "Sauver" at bounding box center [511, 246] width 18 height 8
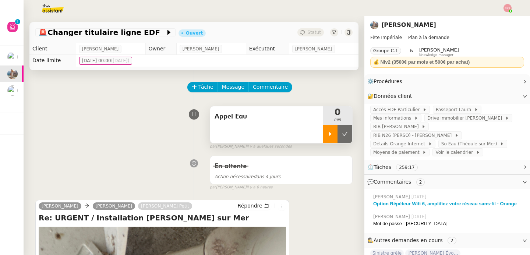
click at [324, 137] on div at bounding box center [330, 134] width 15 height 18
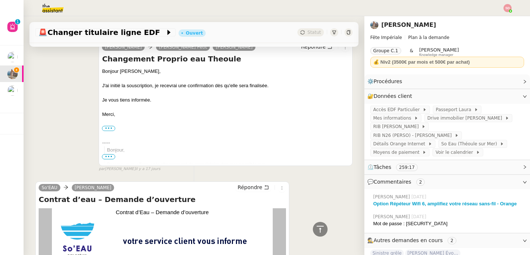
scroll to position [4657, 0]
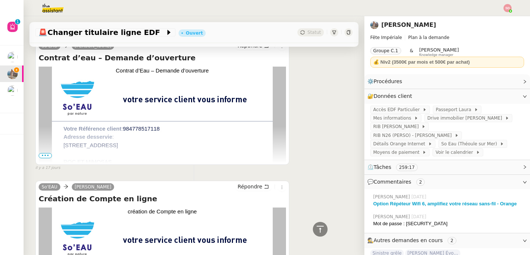
click at [43, 154] on span "•••" at bounding box center [45, 155] width 13 height 5
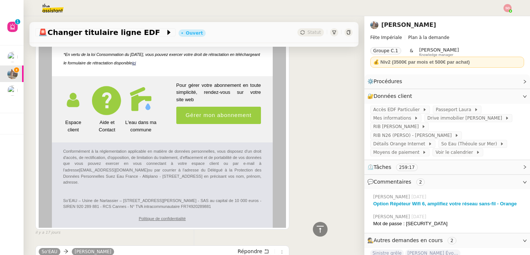
scroll to position [5083, 0]
click at [104, 122] on link "Aide et Contact" at bounding box center [107, 126] width 17 height 13
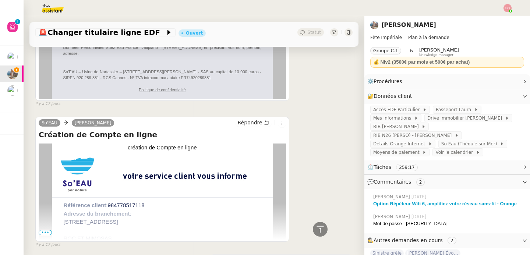
scroll to position [5266, 0]
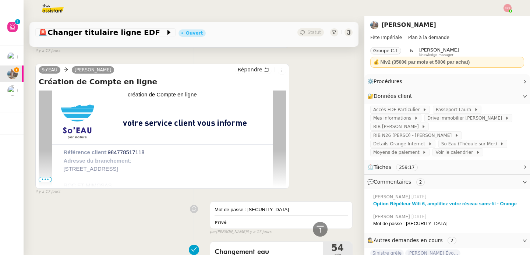
click at [39, 177] on span "•••" at bounding box center [45, 179] width 13 height 5
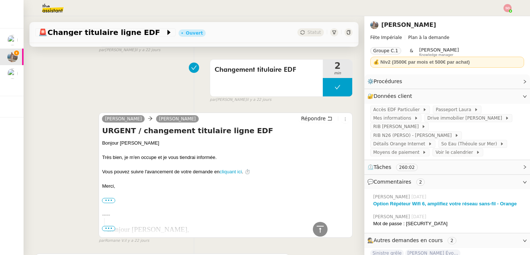
scroll to position [6961, 0]
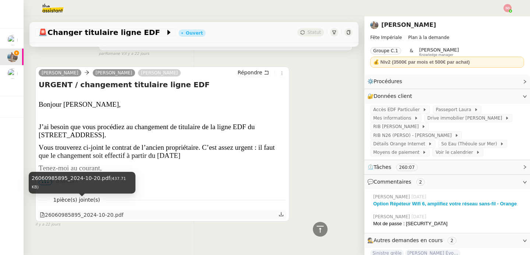
click at [98, 211] on div "26060985895_2024-10-20.pdf" at bounding box center [82, 215] width 84 height 8
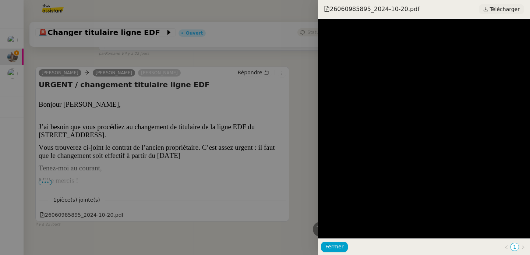
click at [504, 6] on span "Télécharger" at bounding box center [505, 9] width 30 height 10
click at [162, 128] on div at bounding box center [265, 127] width 530 height 255
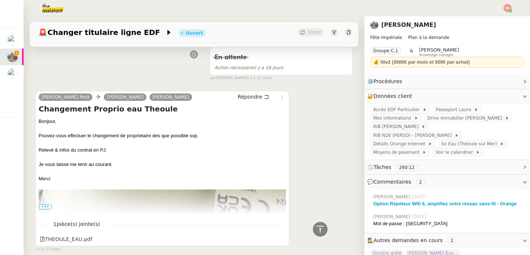
scroll to position [6010, 0]
click at [64, 236] on div "THEOULE_EAU.pdf" at bounding box center [66, 240] width 53 height 8
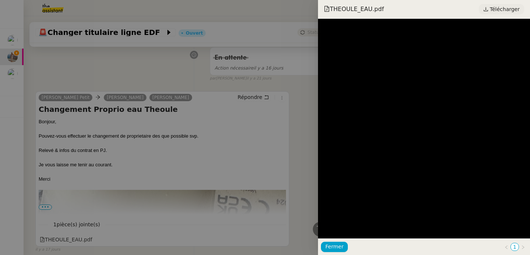
click at [504, 13] on span "Télécharger" at bounding box center [505, 9] width 30 height 10
click at [145, 78] on div at bounding box center [265, 127] width 530 height 255
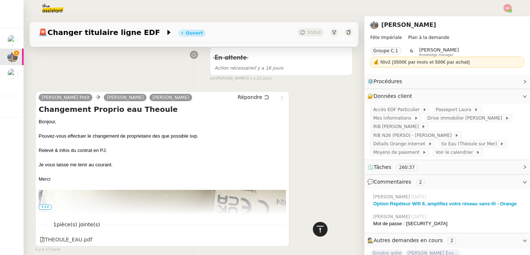
click at [316, 229] on icon at bounding box center [320, 229] width 9 height 9
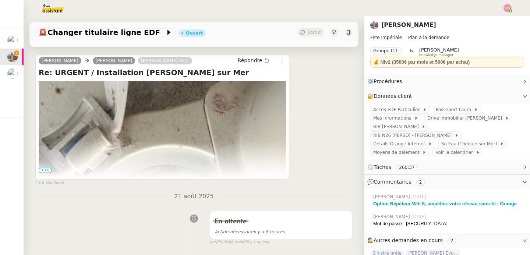
scroll to position [0, 0]
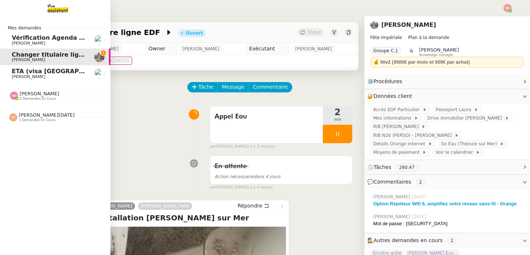
click at [15, 42] on span "David Berrebi" at bounding box center [29, 43] width 34 height 5
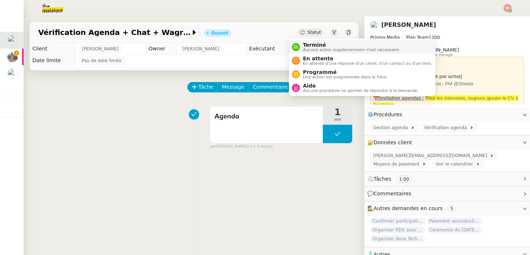
click at [303, 46] on div "Terminé Aucune action supplémentaire n'est nécessaire." at bounding box center [350, 47] width 100 height 10
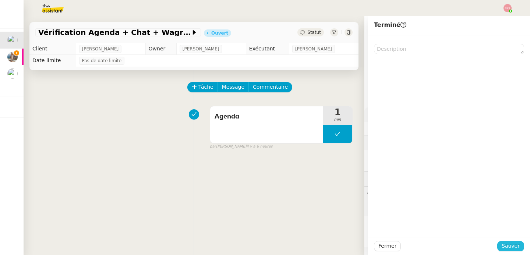
click at [509, 242] on span "Sauver" at bounding box center [511, 246] width 18 height 8
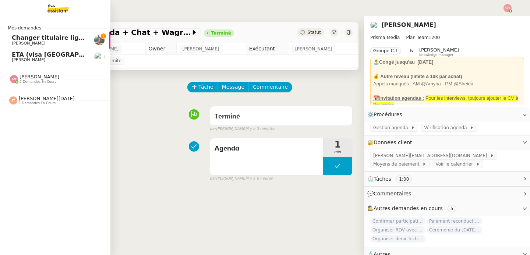
click at [25, 39] on span "Changer titulaire ligne EDF" at bounding box center [57, 37] width 90 height 7
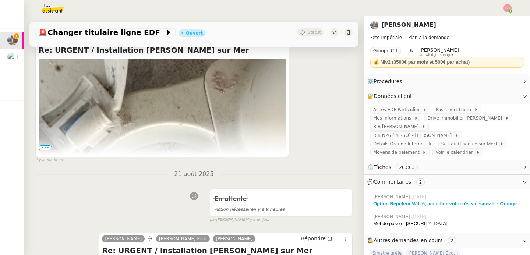
scroll to position [169, 0]
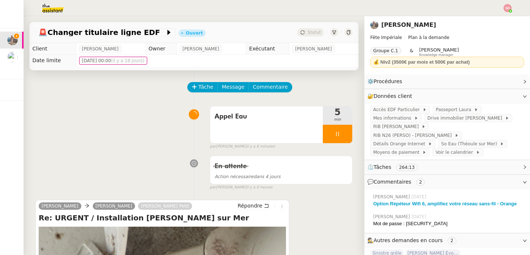
click at [406, 238] on span "Autres demandes en cours" at bounding box center [408, 241] width 69 height 6
click at [407, 178] on span "💬 Commentaires 2" at bounding box center [442, 182] width 148 height 8
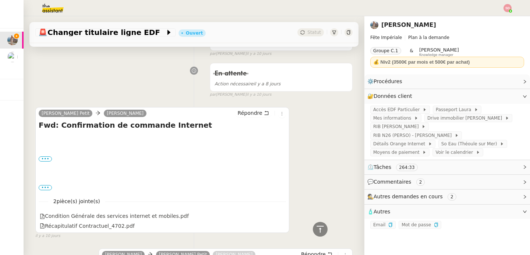
scroll to position [3086, 0]
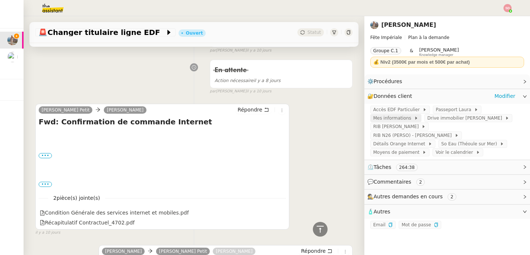
click at [400, 118] on span "Mes informations" at bounding box center [394, 118] width 41 height 7
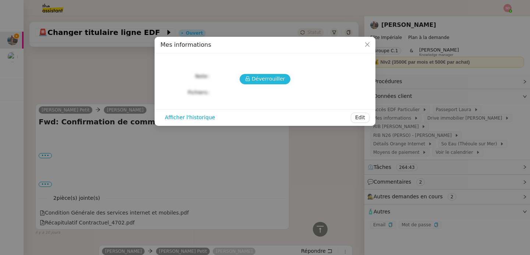
click at [269, 82] on span "Déverrouiller" at bounding box center [269, 79] width 34 height 8
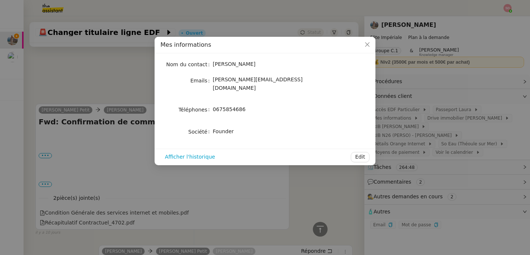
click at [98, 141] on nz-modal-container "Mes informations Nom du contact Laura Gauthier Emails laura@feteimperiale.fr Té…" at bounding box center [265, 127] width 530 height 255
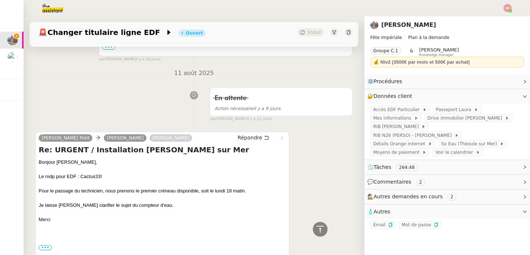
scroll to position [3727, 0]
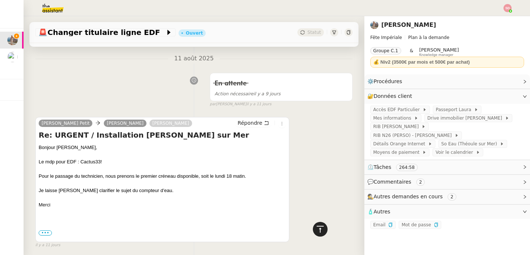
click at [318, 231] on icon at bounding box center [320, 229] width 9 height 9
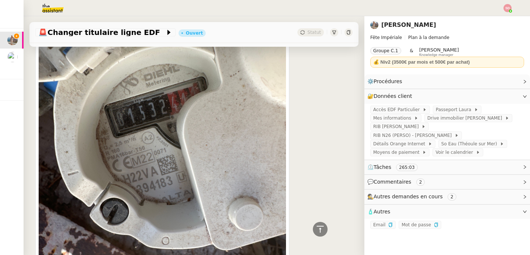
scroll to position [246, 0]
click at [493, 17] on li "Suivi" at bounding box center [488, 21] width 48 height 10
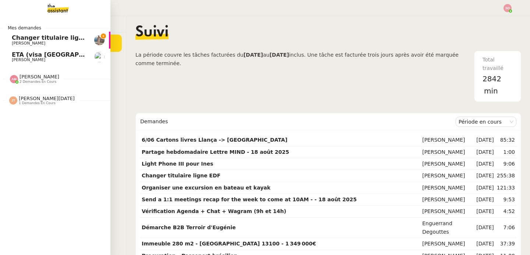
click at [23, 38] on span "Changer titulaire ligne EDF" at bounding box center [57, 37] width 90 height 7
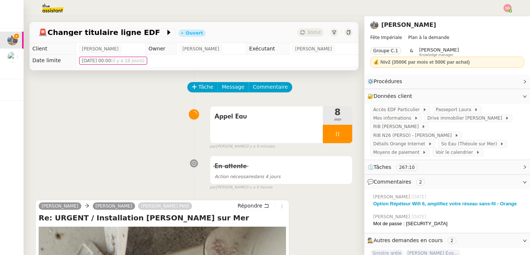
click at [127, 134] on div "Appel Eau 8 min false par Sheida D. il y a 9 minutes" at bounding box center [194, 126] width 318 height 47
click at [410, 125] on span "RIB Laura Crédit Mutuel" at bounding box center [398, 126] width 48 height 7
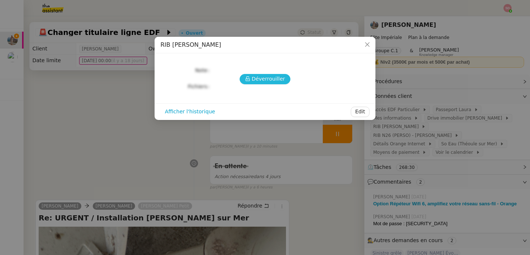
click at [257, 81] on span "Déverrouiller" at bounding box center [269, 79] width 34 height 8
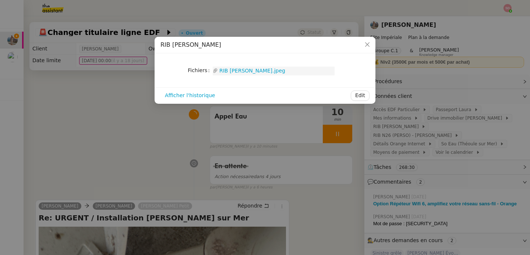
click at [244, 69] on link "RIB Laura Crédit Mutuel.jpeg" at bounding box center [276, 71] width 117 height 8
click at [109, 134] on nz-modal-container "RIB Laura Crédit Mutuel Fichiers Upload RIB Laura Crédit Mutuel.jpeg Afficher …" at bounding box center [265, 127] width 530 height 255
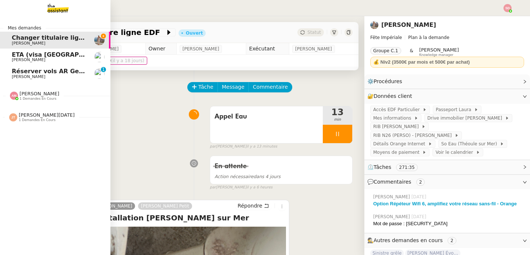
click at [23, 73] on span "Réserver vols AR Genève-[GEOGRAPHIC_DATA]" at bounding box center [89, 71] width 155 height 7
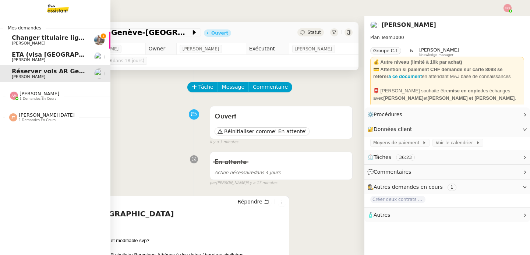
click at [24, 42] on span "[PERSON_NAME]" at bounding box center [29, 43] width 34 height 5
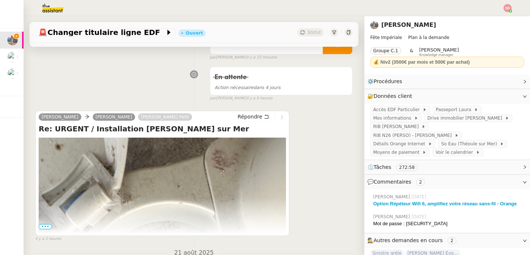
scroll to position [91, 0]
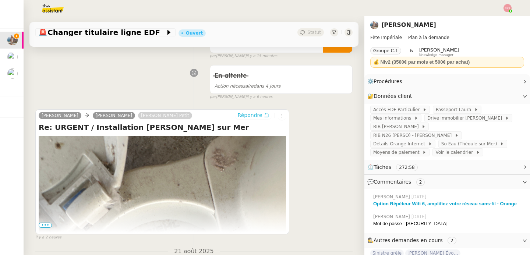
click at [244, 119] on span "Répondre" at bounding box center [250, 115] width 25 height 7
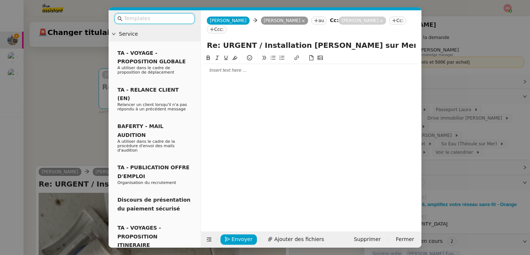
click at [234, 64] on div at bounding box center [311, 70] width 215 height 13
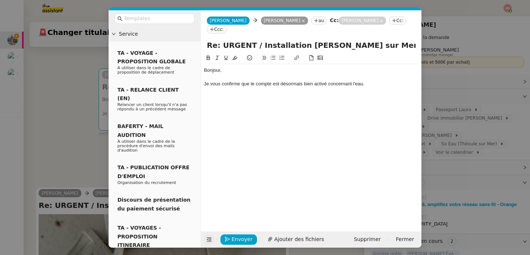
click at [204, 242] on button at bounding box center [209, 240] width 10 height 10
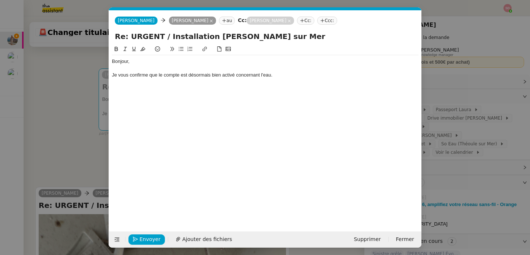
click at [301, 80] on div "Bonjour, Je vous confirme que le compte est désormais bien activé concernant l'…" at bounding box center [265, 68] width 307 height 26
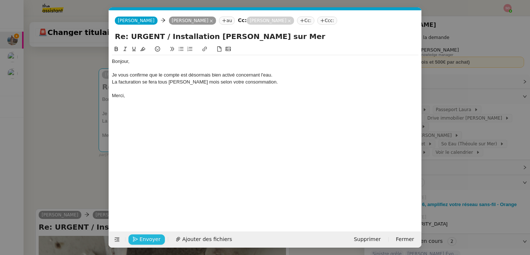
click at [136, 242] on icon "button" at bounding box center [135, 239] width 5 height 5
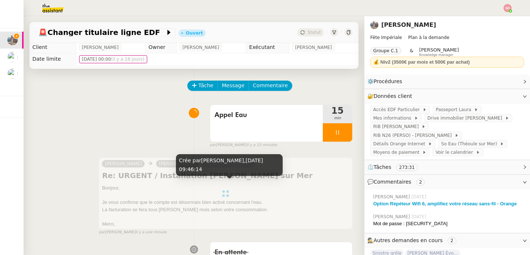
scroll to position [0, 0]
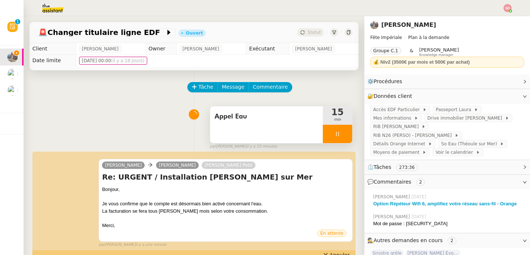
click at [341, 133] on div at bounding box center [337, 134] width 29 height 18
click at [341, 133] on button at bounding box center [345, 134] width 15 height 18
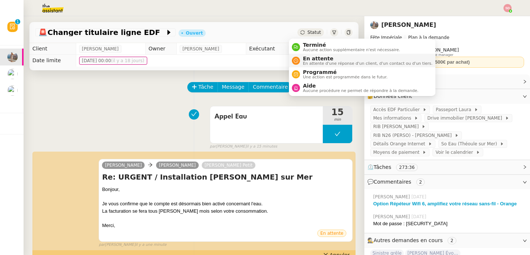
click at [297, 60] on icon at bounding box center [296, 61] width 4 height 4
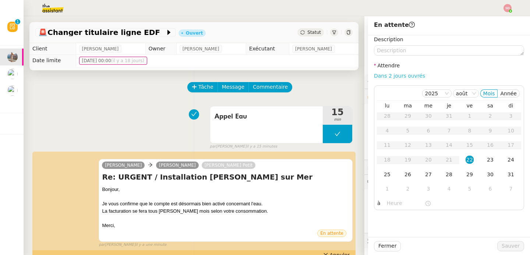
click at [399, 74] on link "Dans 2 jours ouvrés" at bounding box center [399, 76] width 51 height 6
type input "07:00"
click at [505, 247] on span "Sauver" at bounding box center [511, 246] width 18 height 8
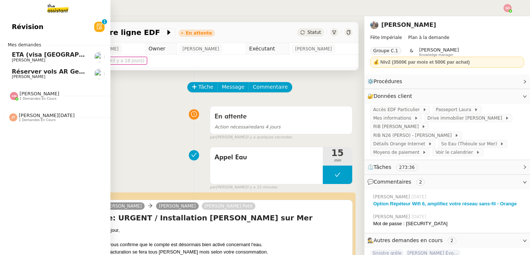
click at [12, 71] on span "Réserver vols AR Genève-[GEOGRAPHIC_DATA]" at bounding box center [89, 71] width 155 height 7
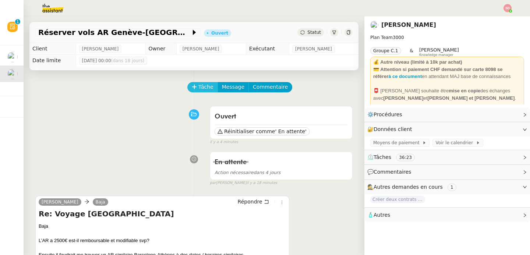
click at [206, 85] on span "Tâche" at bounding box center [206, 87] width 15 height 8
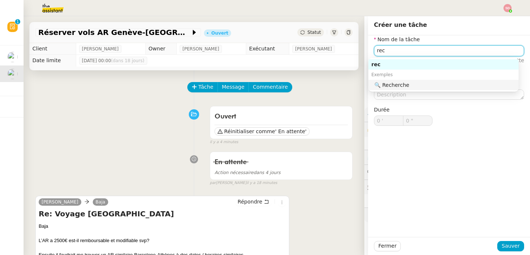
click at [390, 88] on div "🔍 Recherche" at bounding box center [445, 85] width 141 height 7
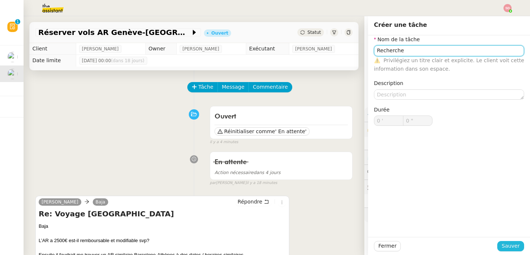
type input "Recherche"
click at [502, 245] on span "Sauver" at bounding box center [511, 246] width 18 height 8
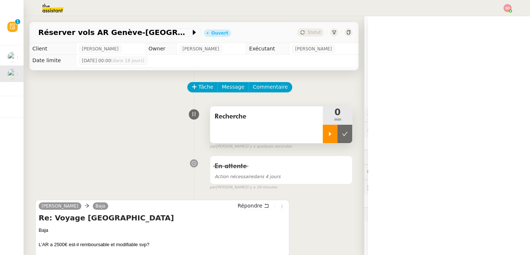
click at [323, 128] on div at bounding box center [330, 134] width 15 height 18
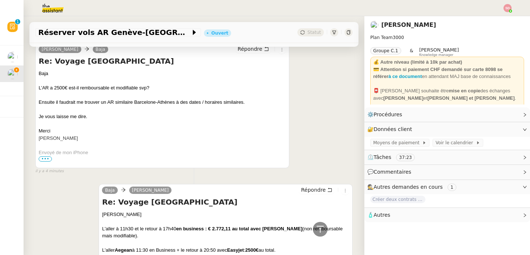
scroll to position [121, 0]
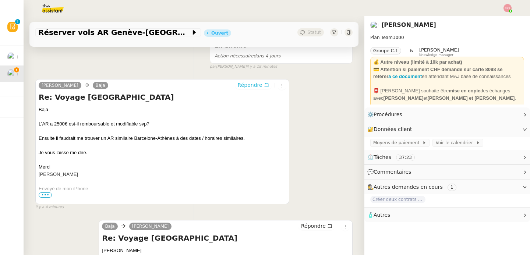
click at [245, 87] on span "Répondre" at bounding box center [250, 84] width 25 height 7
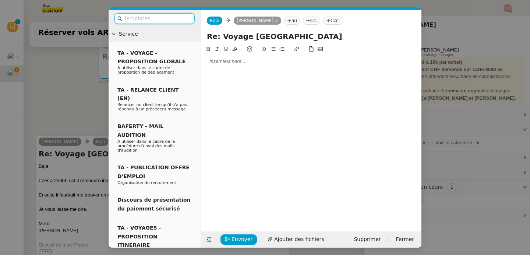
click at [260, 61] on div at bounding box center [311, 61] width 215 height 7
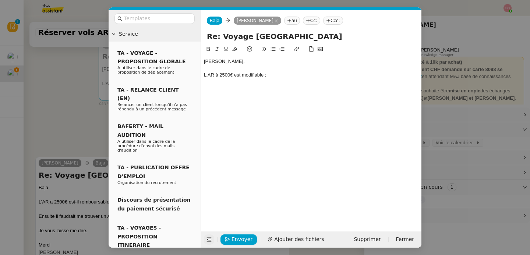
click at [208, 238] on icon at bounding box center [209, 240] width 5 height 4
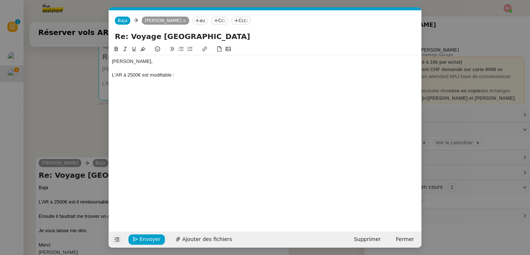
click at [205, 72] on div "L'AR à 2500€ est modifiable :" at bounding box center [265, 75] width 307 height 7
click at [274, 74] on div "L'AR à 2500€ est modifiable, mais non remboursable : veuillez noter que tous le…" at bounding box center [265, 75] width 307 height 7
click at [326, 80] on div "Laurene, L'AR à 2500€ est modifiable, mais non remboursable : veuillez noter qu…" at bounding box center [265, 68] width 307 height 26
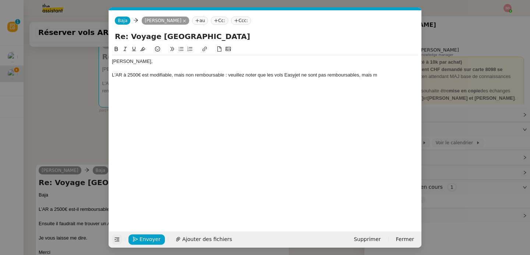
click at [173, 76] on div "L'AR à 2500€ est modifiable, mais non remboursable : veuillez noter que les vol…" at bounding box center [265, 75] width 307 height 7
drag, startPoint x: 308, startPoint y: 78, endPoint x: 323, endPoint y: 83, distance: 16.4
click at [323, 83] on div "L'AR à 2500€ est modifiable suivant des frais de 60€ par personne, mais non rem…" at bounding box center [265, 79] width 307 height 14
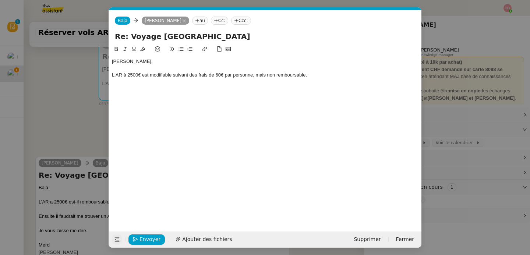
click at [67, 93] on nz-modal-container "Service TA - VOYAGE - PROPOSITION GLOBALE A utiliser dans le cadre de propositi…" at bounding box center [265, 127] width 530 height 255
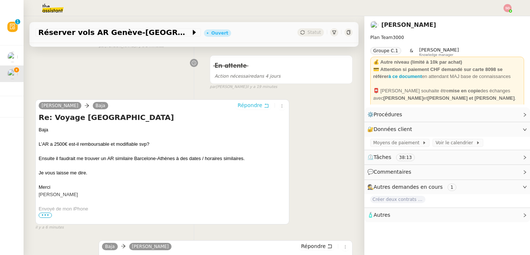
scroll to position [180, 0]
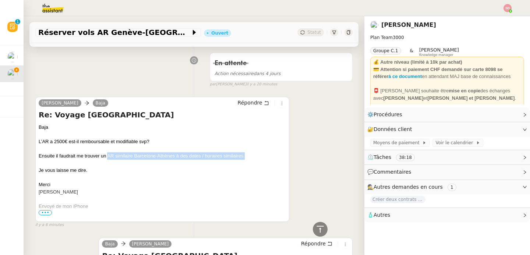
drag, startPoint x: 108, startPoint y: 156, endPoint x: 260, endPoint y: 155, distance: 152.5
click at [260, 155] on div "Ensuite il faudrait me trouver un AR similaire Barcelone-Athènes à des dates / …" at bounding box center [163, 155] width 248 height 7
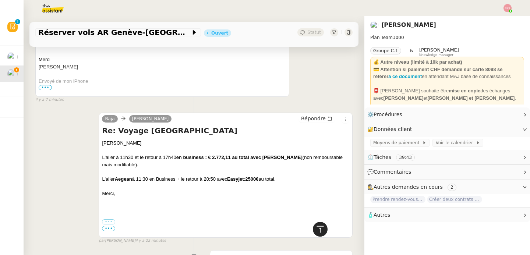
click at [316, 233] on icon at bounding box center [320, 229] width 9 height 9
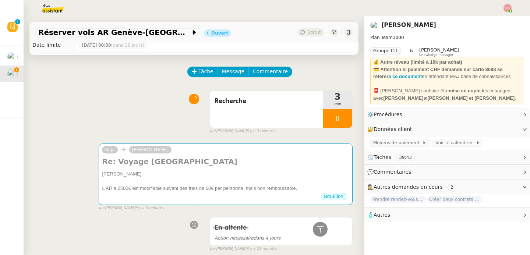
scroll to position [0, 0]
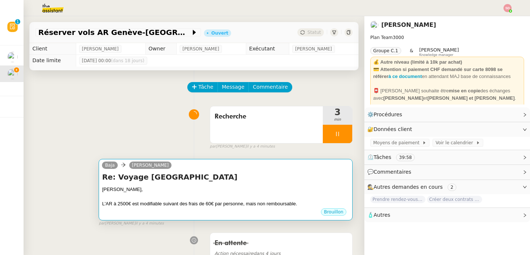
click at [215, 186] on div "Laurene," at bounding box center [226, 189] width 248 height 7
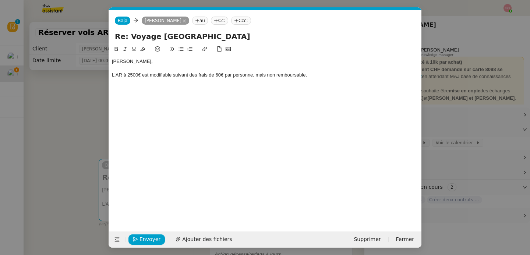
scroll to position [0, 15]
click at [317, 78] on div "L'AR à 2500€ est modifiable suivant des frais de 60€ par personne, mais non rem…" at bounding box center [265, 75] width 307 height 7
click at [43, 95] on nz-modal-container "Service TA - VOYAGE - PROPOSITION GLOBALE A utiliser dans le cadre de propositi…" at bounding box center [265, 127] width 530 height 255
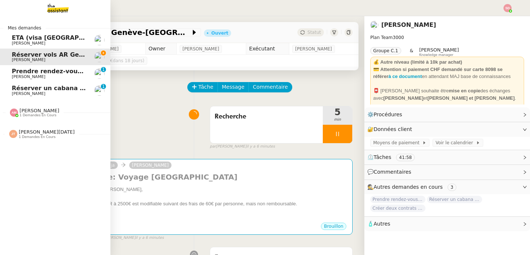
click at [12, 70] on span "Prendre rendez-vous toiletteur et vétérinaire" at bounding box center [87, 71] width 151 height 7
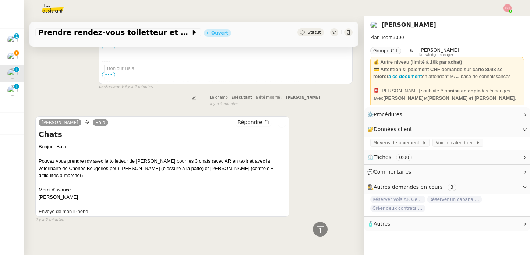
scroll to position [41, 0]
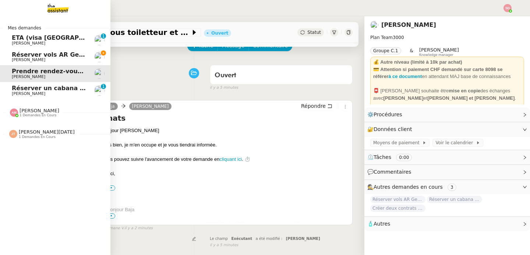
click at [20, 87] on span "Réserver un cabana à la piscine" at bounding box center [65, 88] width 106 height 7
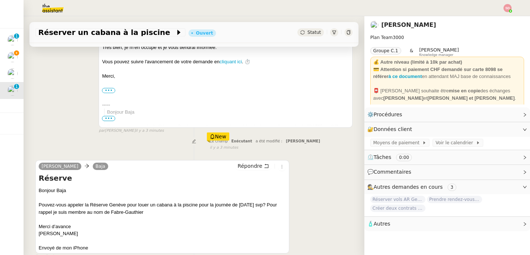
scroll to position [183, 0]
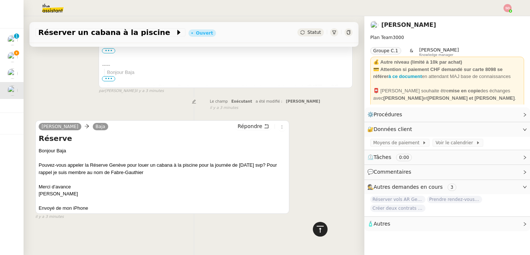
click at [316, 227] on icon at bounding box center [320, 229] width 9 height 9
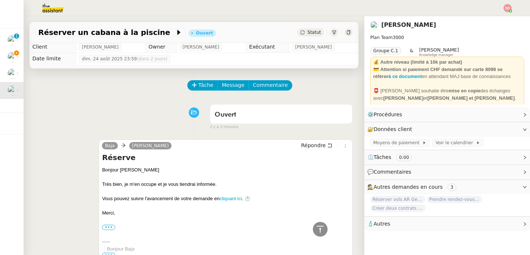
scroll to position [0, 0]
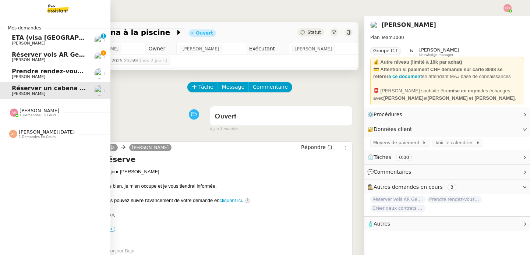
click at [53, 54] on span "Réserver vols AR Genève-Athènes" at bounding box center [89, 54] width 155 height 7
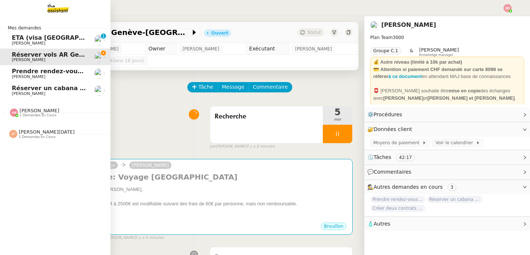
click at [57, 41] on span "Pascal Gauthier" at bounding box center [49, 43] width 74 height 4
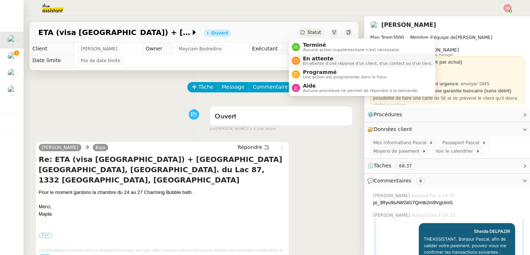
click at [298, 60] on nz-avatar at bounding box center [296, 61] width 8 height 8
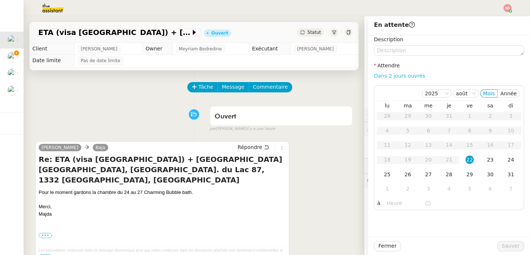
click at [409, 75] on link "Dans 2 jours ouvrés" at bounding box center [399, 76] width 51 height 6
type input "07:00"
click at [425, 174] on div "27" at bounding box center [429, 175] width 8 height 8
click at [503, 248] on span "Sauver" at bounding box center [511, 246] width 18 height 8
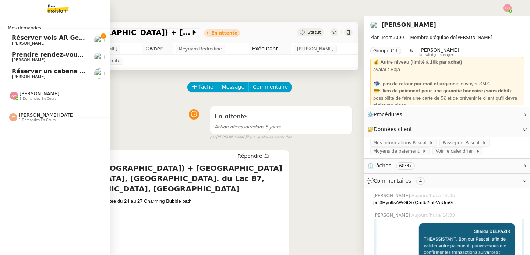
click at [38, 39] on span "Réserver vols AR Genève-Athènes" at bounding box center [89, 37] width 155 height 7
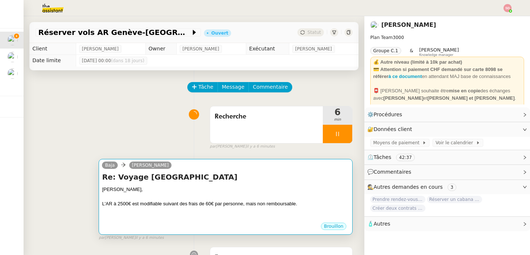
click at [249, 196] on div at bounding box center [226, 196] width 248 height 7
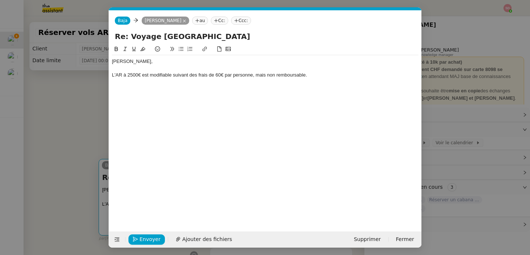
scroll to position [0, 15]
click at [312, 73] on div "L'AR à 2500€ est modifiable suivant des frais de 60€ par personne, mais non rem…" at bounding box center [265, 75] width 307 height 7
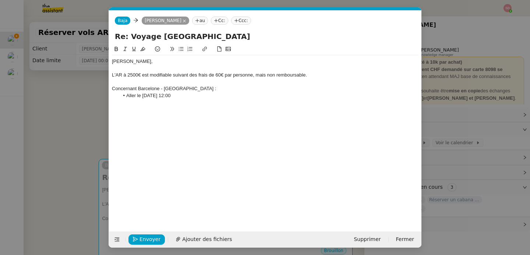
click at [176, 98] on li "Aller le 10 septembre à 12:00" at bounding box center [269, 95] width 300 height 7
click at [208, 93] on li "Aller le 10 septembre 12:00" at bounding box center [269, 95] width 300 height 7
click at [240, 96] on li "Aller le 10 septembre 12:00 - 15:50 avec Aegean" at bounding box center [269, 95] width 300 height 7
click at [144, 90] on div "Concernant Barcelone - Athenes :" at bounding box center [265, 88] width 307 height 7
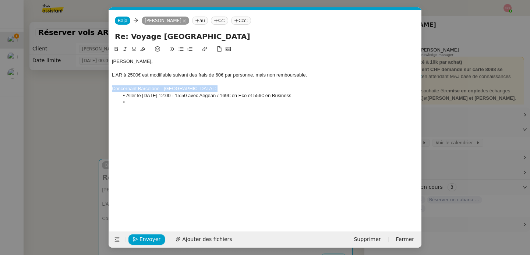
click at [144, 90] on div "Concernant Barcelone - Athenes :" at bounding box center [265, 88] width 307 height 7
click at [113, 52] on button at bounding box center [116, 49] width 9 height 8
click at [133, 47] on icon at bounding box center [134, 49] width 4 height 4
click at [156, 114] on div "Laurene, L'AR à 2500€ est modifiable suivant des frais de 60€ par personne, mai…" at bounding box center [265, 85] width 307 height 60
click at [155, 107] on div at bounding box center [265, 109] width 307 height 7
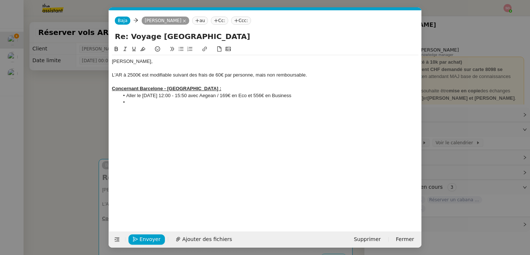
click at [344, 72] on div "L'AR à 2500€ est modifiable suivant des frais de 60€ par personne, mais non rem…" at bounding box center [265, 75] width 307 height 7
click at [183, 104] on li at bounding box center [269, 102] width 300 height 7
click at [286, 105] on li "Retour le 14 septembre 18:45 - 21:00 avec Vueling / 350€" at bounding box center [269, 102] width 300 height 7
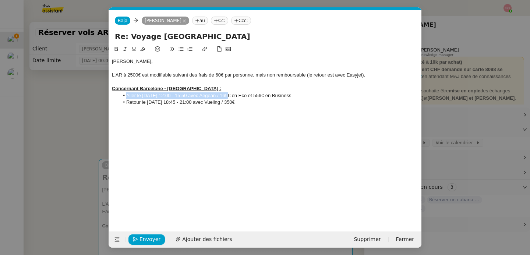
drag, startPoint x: 126, startPoint y: 98, endPoint x: 229, endPoint y: 94, distance: 102.9
click at [229, 94] on li "Aller le 10 septembre 12:00 - 15:50 avec Aegean / 169€ en Eco et 556€ en Busine…" at bounding box center [269, 95] width 300 height 7
click at [115, 48] on icon at bounding box center [116, 48] width 5 height 5
drag, startPoint x: 126, startPoint y: 101, endPoint x: 234, endPoint y: 103, distance: 108.3
click at [234, 103] on li "Retour le 14 septembre 18:45 - 21:00 avec Vueling / 350€" at bounding box center [269, 102] width 300 height 7
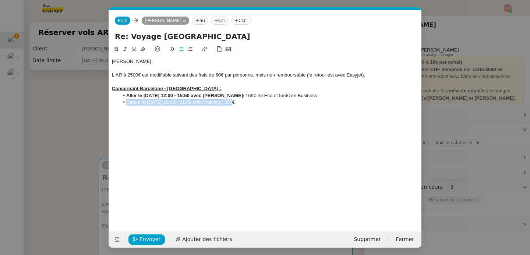
click at [116, 48] on icon at bounding box center [116, 48] width 5 height 5
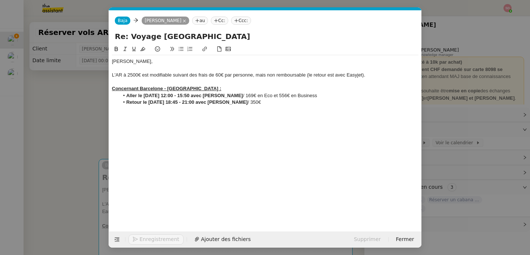
click at [284, 101] on li "Retour le 14 septembre 18:45 - 21:00 avec Vueling / 350€" at bounding box center [269, 102] width 300 height 7
click at [137, 237] on icon "button" at bounding box center [135, 239] width 5 height 5
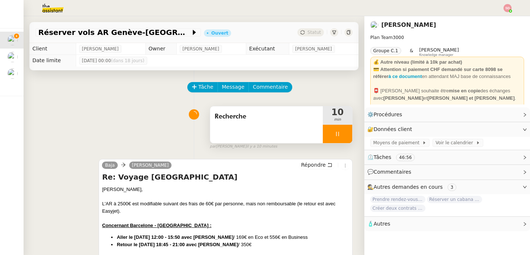
click at [339, 137] on div at bounding box center [337, 134] width 29 height 18
click at [339, 137] on button at bounding box center [345, 134] width 15 height 18
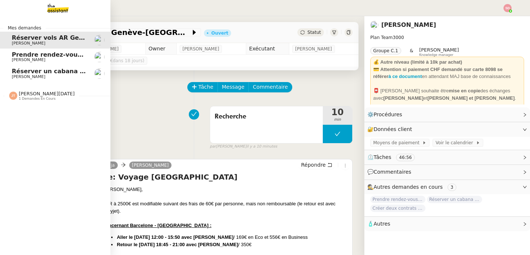
click at [20, 60] on span "Laurène Gauthier" at bounding box center [29, 59] width 34 height 5
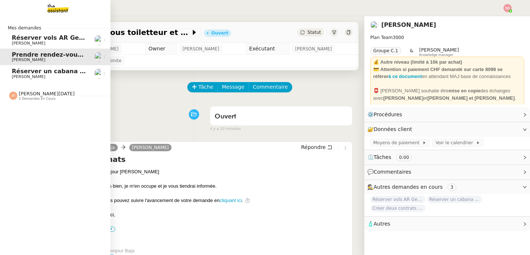
click at [22, 72] on span "Réserver un cabana à la piscine" at bounding box center [65, 71] width 106 height 7
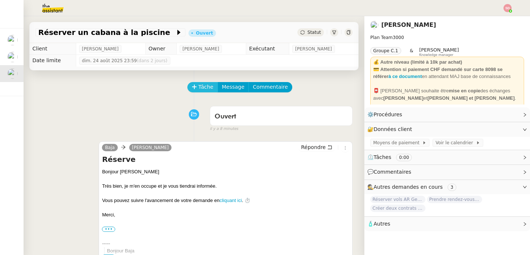
click at [199, 88] on span "Tâche" at bounding box center [206, 87] width 15 height 8
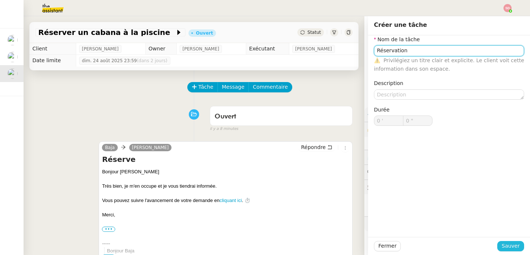
type input "Réservation"
click at [514, 247] on span "Sauver" at bounding box center [511, 246] width 18 height 8
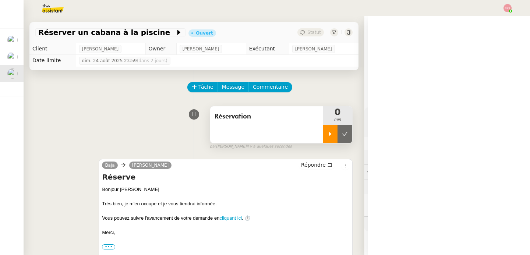
click at [327, 136] on icon at bounding box center [330, 134] width 6 height 6
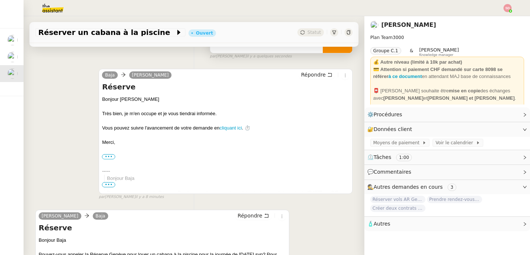
scroll to position [184, 0]
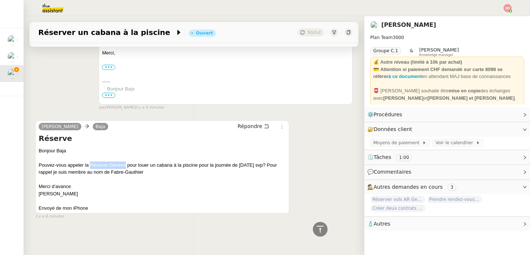
drag, startPoint x: 91, startPoint y: 161, endPoint x: 125, endPoint y: 161, distance: 34.6
click at [125, 161] on div "Bonjour Baja Pouvez-vous appeler la Réserve Genève pour louer un cabana à la pi…" at bounding box center [163, 179] width 248 height 65
copy div "Réserve Genève"
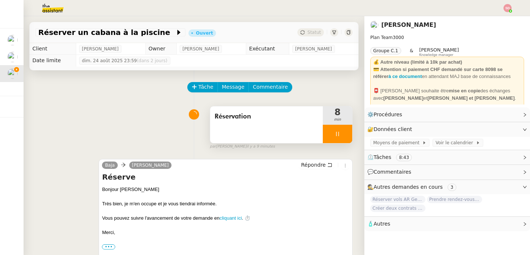
scroll to position [152, 0]
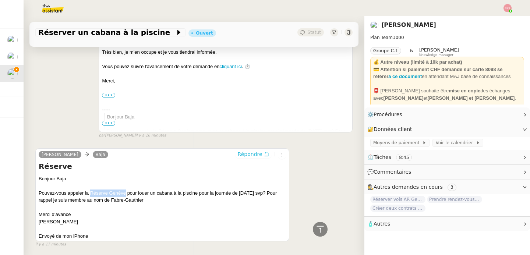
click at [264, 152] on icon at bounding box center [266, 154] width 5 height 5
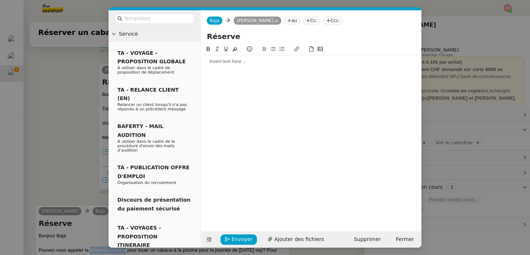
scroll to position [208, 0]
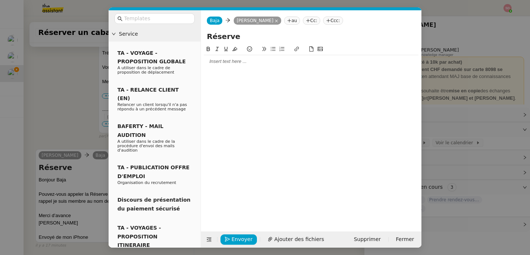
click at [224, 58] on div at bounding box center [311, 61] width 215 height 7
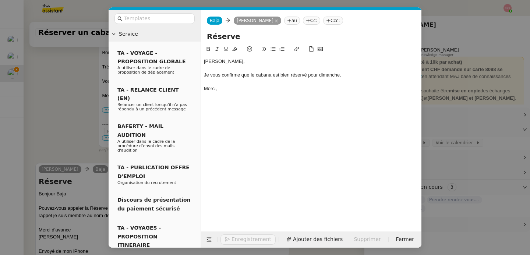
scroll to position [244, 0]
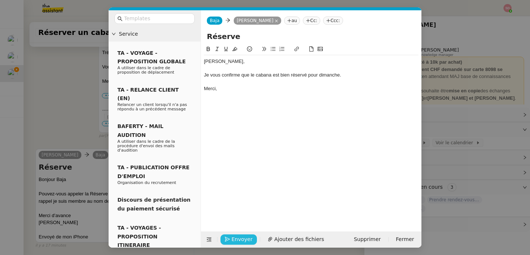
click at [246, 236] on span "Envoyer" at bounding box center [242, 239] width 21 height 8
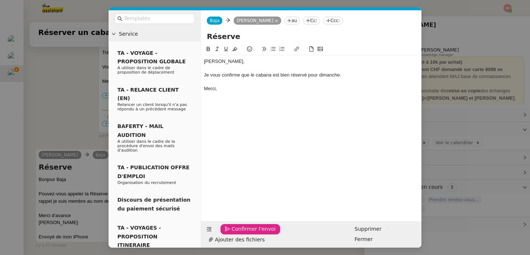
click at [246, 234] on span "Confirmer l'envoi" at bounding box center [254, 229] width 44 height 8
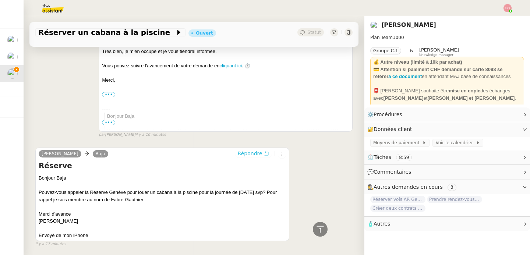
scroll to position [0, 0]
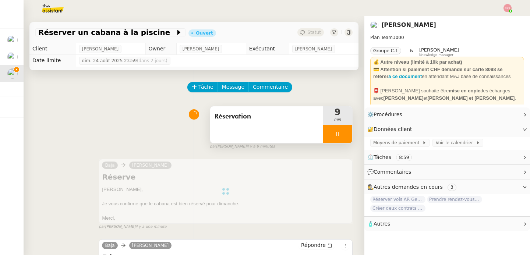
click at [337, 136] on div at bounding box center [337, 134] width 29 height 18
click at [342, 136] on icon at bounding box center [345, 134] width 6 height 6
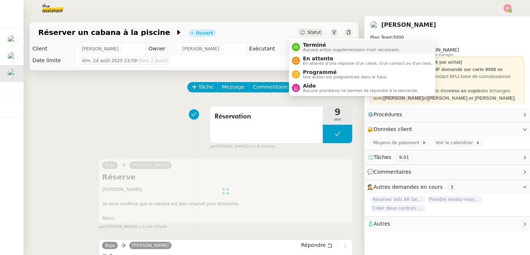
click at [305, 46] on span "Terminé" at bounding box center [351, 45] width 97 height 6
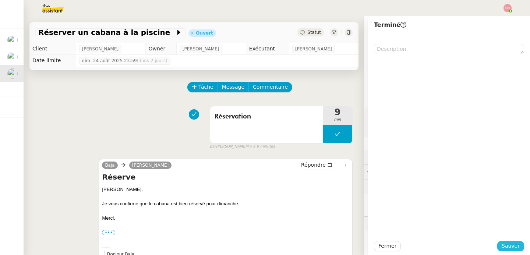
click at [512, 245] on span "Sauver" at bounding box center [511, 246] width 18 height 8
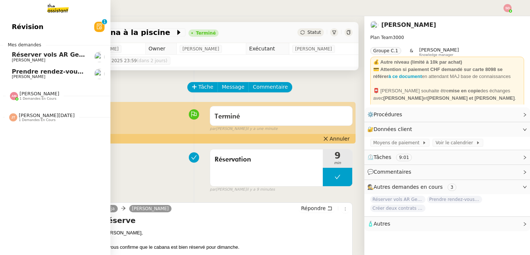
click at [47, 77] on span "Laurène Gauthier" at bounding box center [49, 77] width 74 height 4
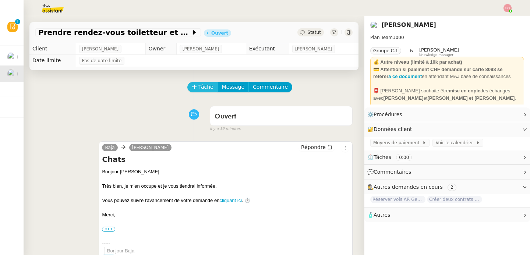
click at [199, 88] on span "Tâche" at bounding box center [206, 87] width 15 height 8
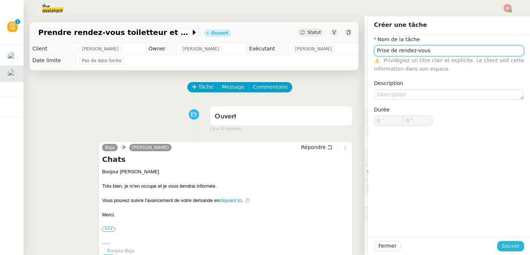
type input "Prise de rendez-vous"
click at [505, 245] on span "Sauver" at bounding box center [511, 246] width 18 height 8
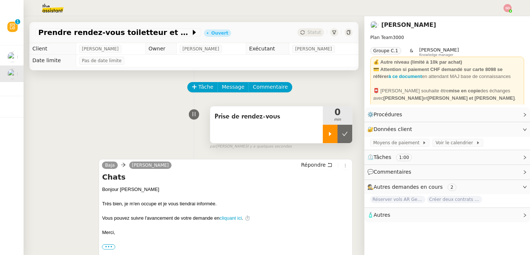
click at [323, 132] on div at bounding box center [330, 134] width 15 height 18
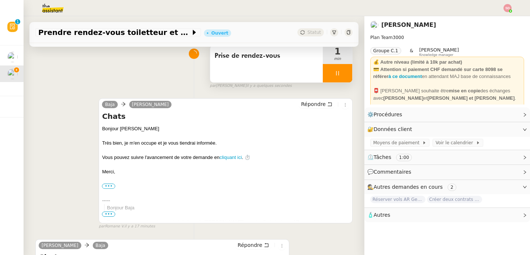
scroll to position [184, 0]
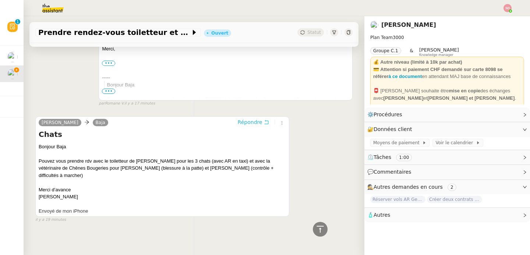
click at [252, 123] on span "Répondre" at bounding box center [250, 122] width 25 height 7
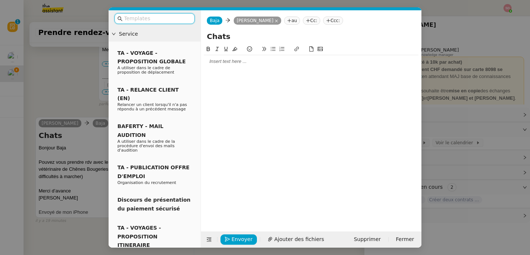
scroll to position [240, 0]
click at [222, 58] on div at bounding box center [311, 61] width 215 height 13
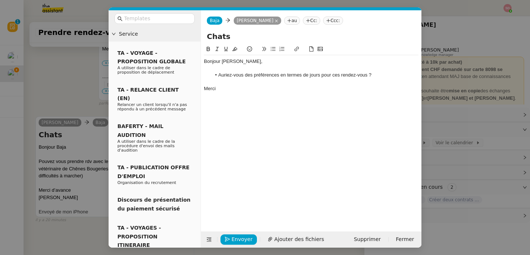
scroll to position [286, 0]
click at [240, 235] on span "Envoyer" at bounding box center [242, 239] width 21 height 8
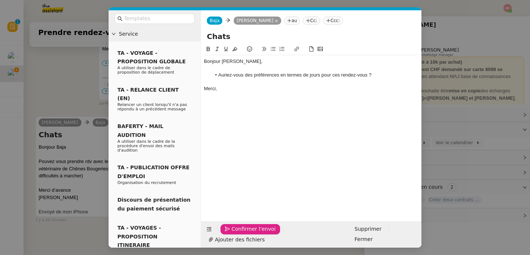
click at [240, 234] on span "Confirmer l'envoi" at bounding box center [254, 229] width 44 height 8
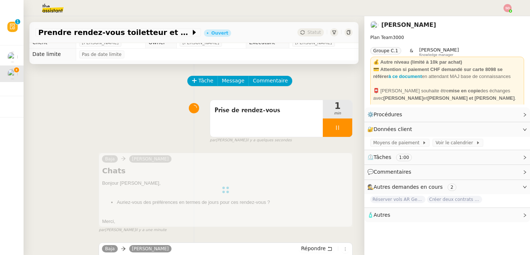
scroll to position [0, 0]
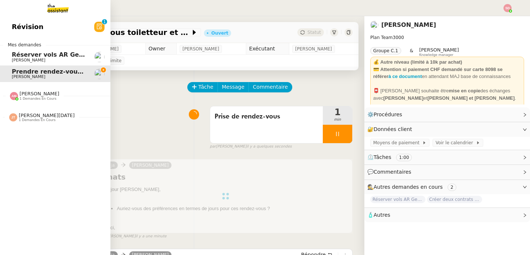
click at [36, 54] on span "Réserver vols AR Genève-Athènes" at bounding box center [89, 54] width 155 height 7
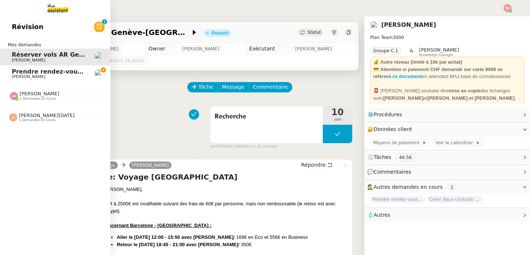
click at [51, 72] on span "Prendre rendez-vous toiletteur et vétérinaire" at bounding box center [87, 71] width 151 height 7
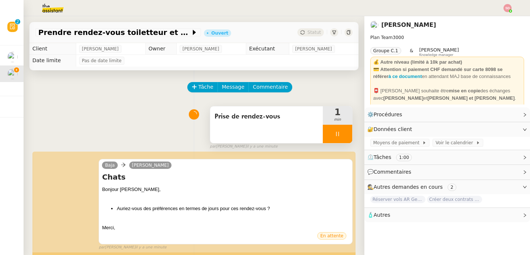
click at [328, 139] on div at bounding box center [337, 134] width 29 height 18
click at [327, 133] on div at bounding box center [330, 134] width 15 height 18
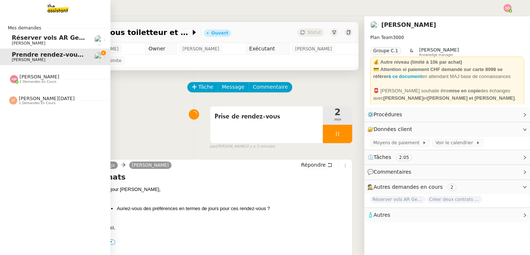
click at [39, 46] on link "Réserver vols AR Genève-Athènes Laurène Gauthier" at bounding box center [55, 40] width 111 height 17
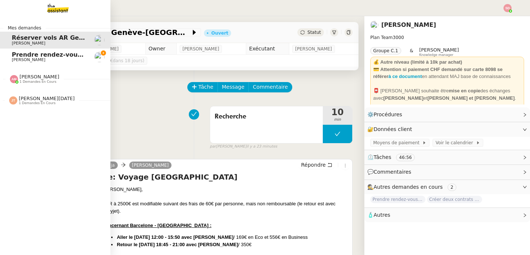
click at [12, 55] on span "Prendre rendez-vous toiletteur et vétérinaire" at bounding box center [87, 54] width 151 height 7
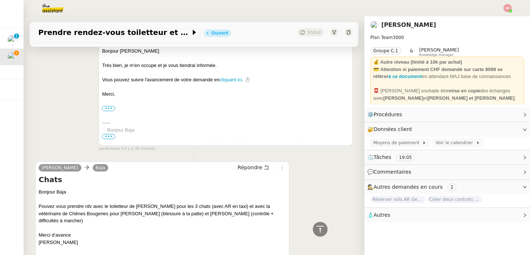
scroll to position [442, 0]
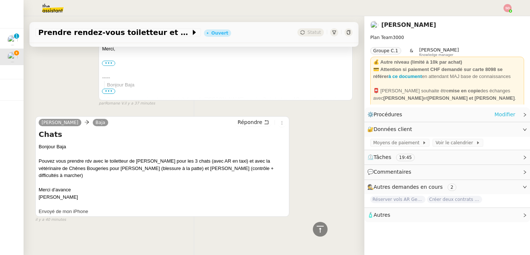
click at [498, 112] on link "Modifier" at bounding box center [505, 115] width 21 height 8
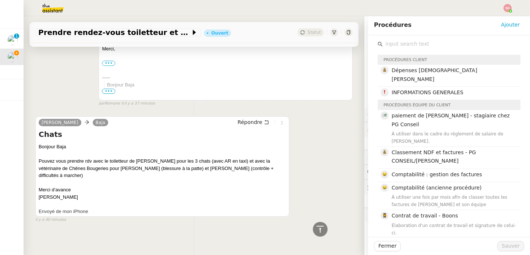
click at [400, 42] on input "text" at bounding box center [452, 44] width 138 height 10
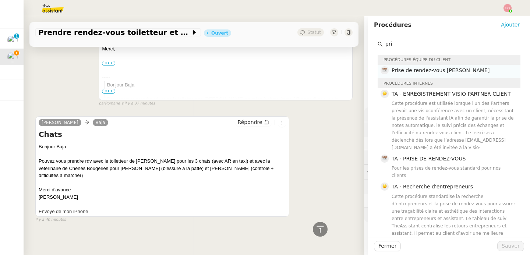
type input "pri"
click at [413, 69] on span "Prise de rendez-vous Laurène" at bounding box center [441, 70] width 98 height 6
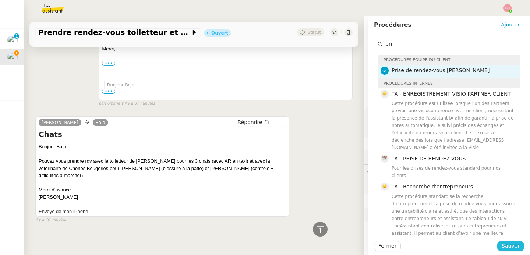
click at [508, 246] on span "Sauver" at bounding box center [511, 246] width 18 height 8
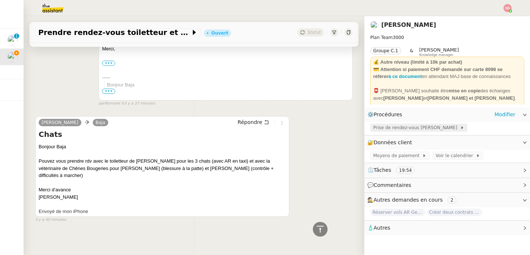
click at [399, 129] on span "Prise de rendez-vous Laurène" at bounding box center [417, 127] width 87 height 7
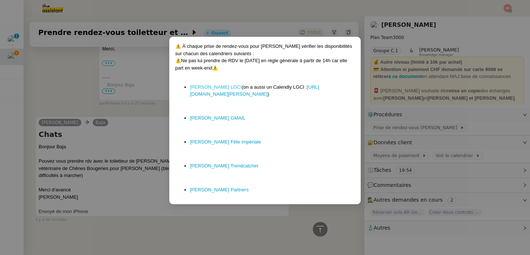
click at [202, 87] on link "Laurène LGCI" at bounding box center [216, 87] width 52 height 6
click at [58, 92] on nz-modal-container "⚠️ À chaque prise de rendez-vous pour Laurène vérifier les disponibilités sur c…" at bounding box center [265, 127] width 530 height 255
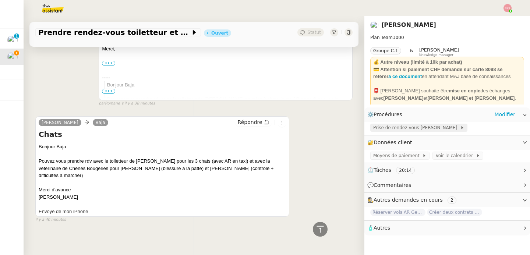
click at [428, 132] on span "Prise de rendez-vous Laurène" at bounding box center [417, 127] width 87 height 7
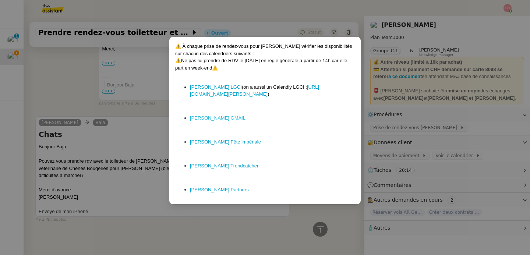
click at [210, 118] on link "Laurène GMAIL" at bounding box center [218, 118] width 56 height 6
click at [228, 215] on nz-modal-container "⚠️ À chaque prise de rendez-vous pour Laurène vérifier les disponibilités sur c…" at bounding box center [265, 127] width 530 height 255
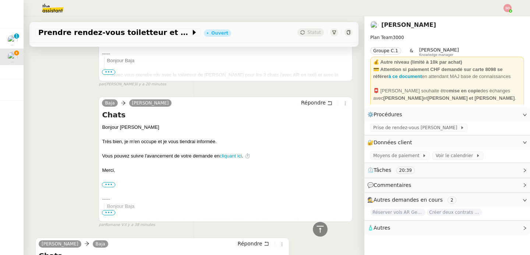
scroll to position [442, 0]
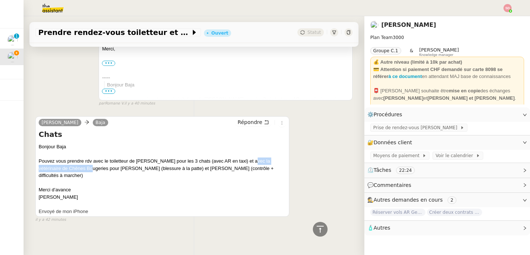
drag, startPoint x: 249, startPoint y: 160, endPoint x: 78, endPoint y: 168, distance: 170.3
click at [78, 168] on div "Bonjour Baja Pouvez vous prendre rdv avec le toiletteur de Thonex pour les 3 ch…" at bounding box center [163, 179] width 248 height 72
copy div "vétérinaire de Chênes Bougeries"
click at [129, 193] on div "Bonjour Baja Pouvez vous prendre rdv avec le toiletteur de Thonex pour les 3 ch…" at bounding box center [163, 179] width 248 height 72
drag, startPoint x: 39, startPoint y: 169, endPoint x: 78, endPoint y: 168, distance: 38.7
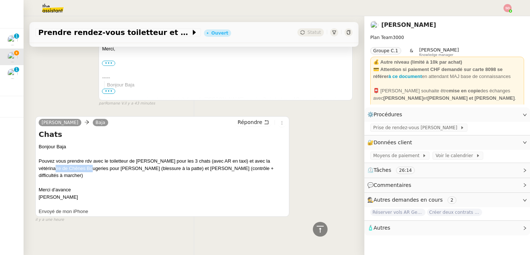
click at [78, 168] on div "Bonjour Baja Pouvez vous prendre rdv avec le toiletteur de Thonex pour les 3 ch…" at bounding box center [163, 179] width 248 height 72
copy div "Chênes Bougeries"
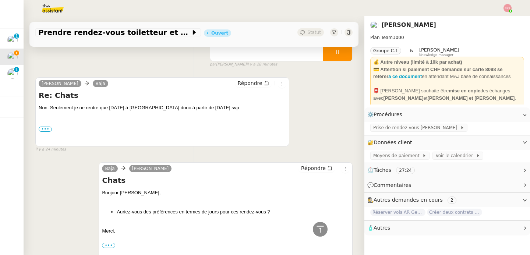
scroll to position [0, 0]
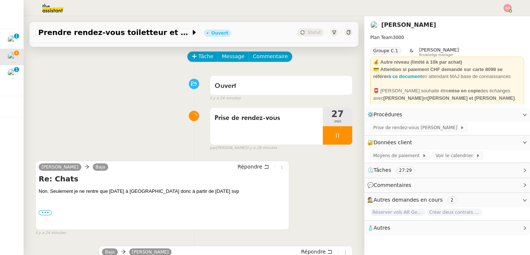
scroll to position [60, 0]
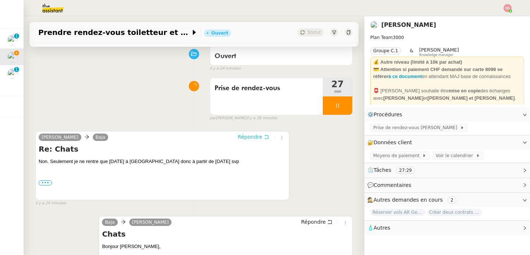
click at [248, 134] on span "Répondre" at bounding box center [250, 136] width 25 height 7
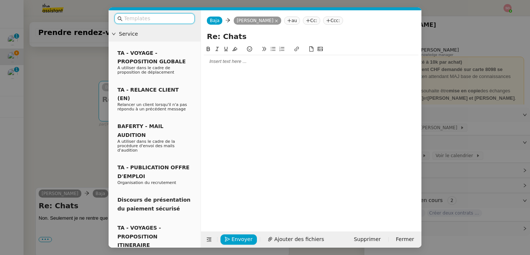
click at [246, 62] on div at bounding box center [311, 61] width 215 height 7
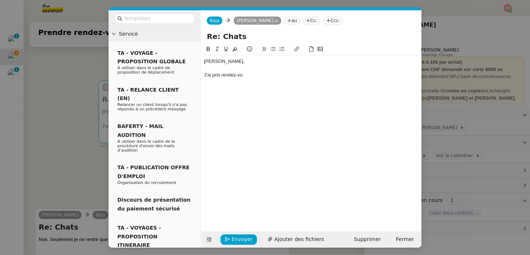
click at [212, 81] on div "Laurene, J'ai pris rendez-vo" at bounding box center [311, 68] width 215 height 26
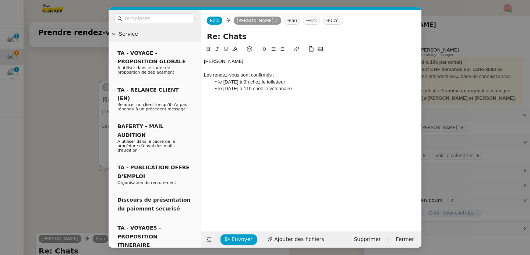
click at [312, 83] on li "le 4 septembre à 9h chez le toiletteur" at bounding box center [315, 82] width 208 height 7
click at [309, 89] on li "le 26 août à 11h chez le vétérinaire" at bounding box center [315, 88] width 208 height 7
drag, startPoint x: 260, startPoint y: 81, endPoint x: 206, endPoint y: 81, distance: 54.9
click at [206, 81] on ul "le 4 septembre à 9h chez le toiletteur, le 26 août à 11h chez le vétérinaire." at bounding box center [311, 86] width 215 height 14
click at [207, 51] on icon at bounding box center [208, 49] width 3 height 4
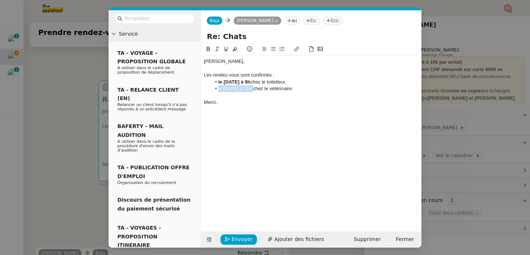
drag, startPoint x: 252, startPoint y: 87, endPoint x: 207, endPoint y: 88, distance: 44.6
click at [207, 88] on ul "le 4 septembre à 9h chez le toiletteur, le 26 août à 11h chez le vétérinaire." at bounding box center [311, 86] width 215 height 14
click at [206, 52] on button at bounding box center [208, 49] width 9 height 8
click at [236, 239] on span "Envoyer" at bounding box center [242, 239] width 21 height 8
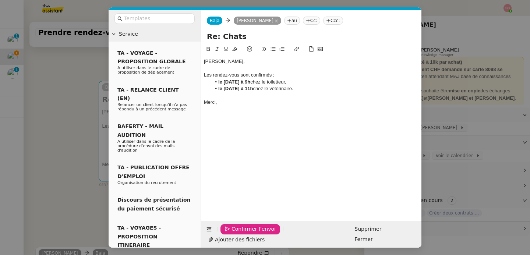
click at [236, 234] on span "Confirmer l'envoi" at bounding box center [254, 229] width 44 height 8
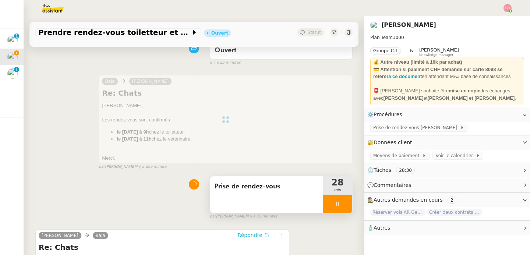
scroll to position [0, 0]
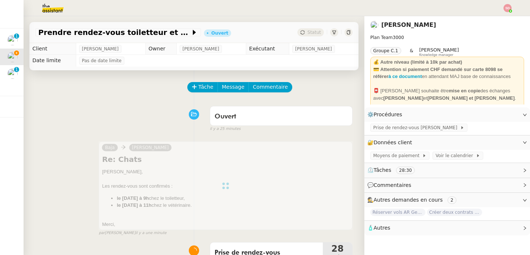
click at [267, 94] on div "Tâche Message Commentaire" at bounding box center [270, 91] width 165 height 18
click at [269, 89] on span "Commentaire" at bounding box center [270, 87] width 35 height 8
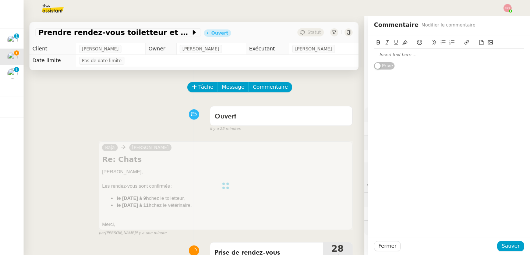
click at [424, 56] on div at bounding box center [449, 55] width 150 height 7
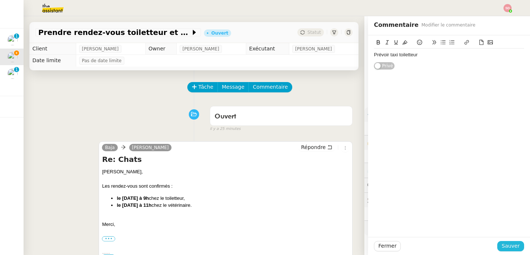
click at [504, 247] on span "Sauver" at bounding box center [511, 246] width 18 height 8
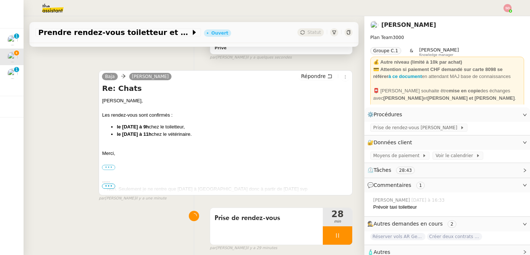
scroll to position [149, 0]
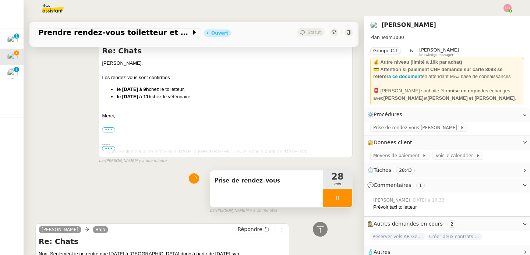
click at [334, 197] on div at bounding box center [337, 198] width 29 height 18
click at [342, 197] on icon at bounding box center [345, 198] width 6 height 6
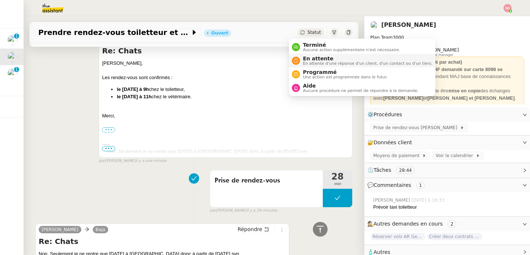
click at [302, 60] on div "En attente En attente d'une réponse d'un client, d'un contact ou d'un tiers." at bounding box center [366, 61] width 133 height 10
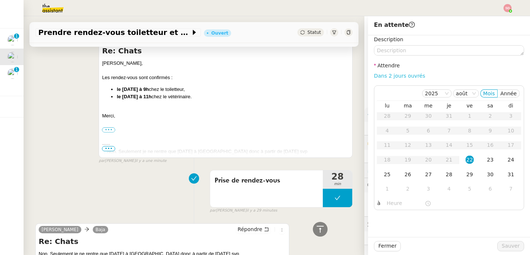
click at [397, 75] on link "Dans 2 jours ouvrés" at bounding box center [399, 76] width 51 height 6
type input "07:00"
click at [502, 250] on span "Sauver" at bounding box center [511, 246] width 18 height 8
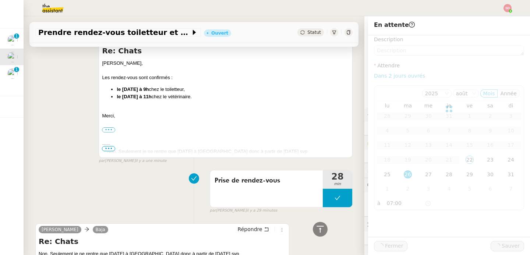
scroll to position [158, 0]
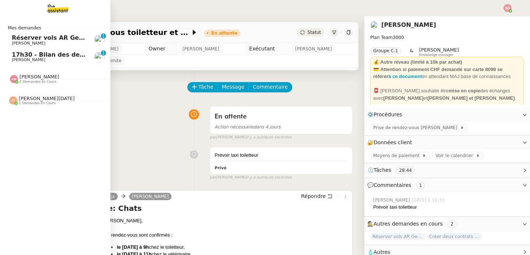
click at [13, 39] on span "Réserver vols AR Genève-Athènes" at bounding box center [89, 37] width 155 height 7
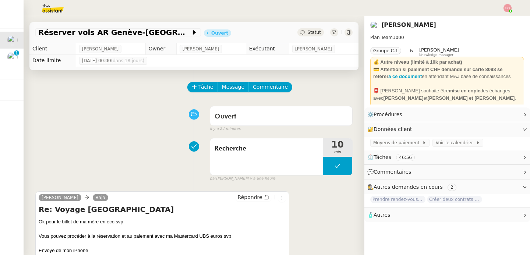
click at [180, 88] on div "Tâche Message Commentaire" at bounding box center [194, 91] width 318 height 18
click at [192, 85] on icon at bounding box center [194, 86] width 5 height 5
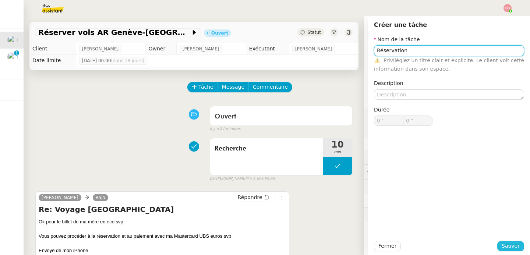
type input "Réservation"
click at [514, 245] on span "Sauver" at bounding box center [511, 246] width 18 height 8
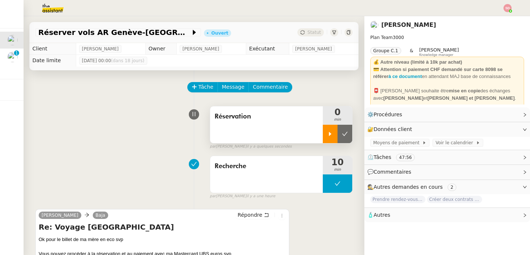
click at [327, 132] on icon at bounding box center [330, 134] width 6 height 6
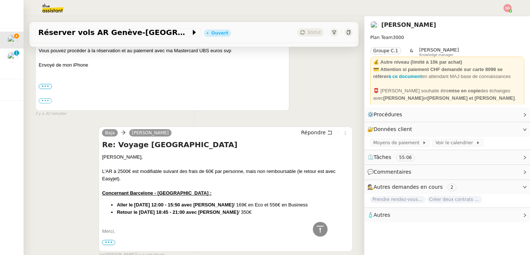
scroll to position [206, 0]
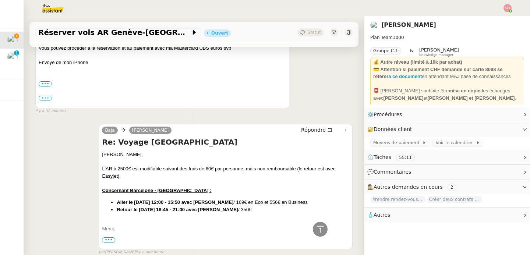
click at [334, 80] on div "Laurène Gauthier Baja Répondre Re: Voyage Grèce Ok pour le billet de ma mère en…" at bounding box center [194, 56] width 318 height 118
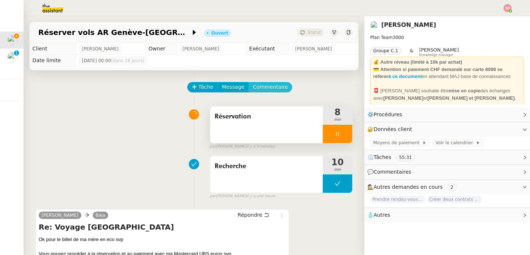
click at [272, 83] on span "Commentaire" at bounding box center [270, 87] width 35 height 8
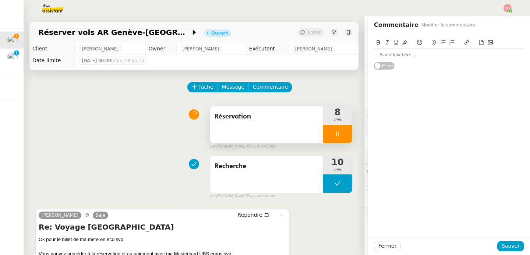
click at [466, 52] on div at bounding box center [449, 55] width 150 height 7
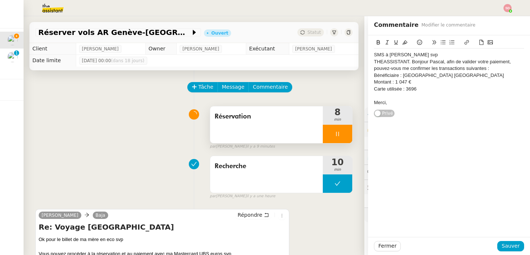
click at [430, 61] on div "THEASSISTANT. Bonjour Pascal, afin de valider votre paiement, pouvez-vous me co…" at bounding box center [449, 66] width 150 height 14
drag, startPoint x: 398, startPoint y: 76, endPoint x: 490, endPoint y: 74, distance: 91.4
click at [490, 74] on div "Bénéficiaire : Hotel Martin's Château du Lac" at bounding box center [449, 75] width 150 height 7
drag, startPoint x: 389, startPoint y: 83, endPoint x: 439, endPoint y: 83, distance: 50.1
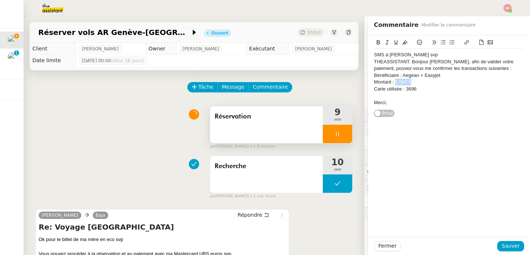
click at [439, 83] on div "Montant : 1 047 €" at bounding box center [449, 82] width 150 height 7
click at [513, 249] on span "Sauver" at bounding box center [511, 246] width 18 height 8
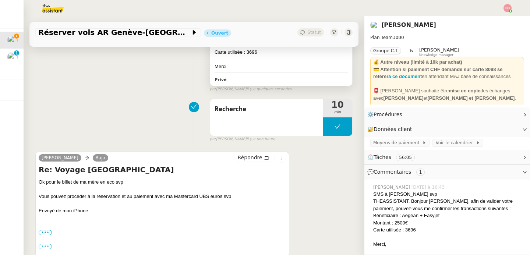
scroll to position [157, 0]
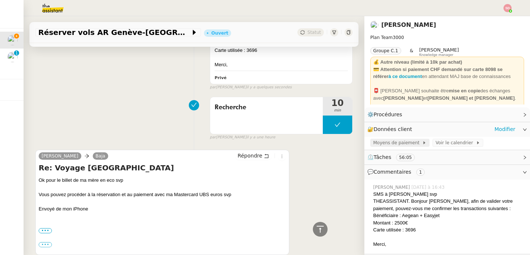
click at [384, 142] on span "Moyens de paiement" at bounding box center [398, 142] width 49 height 7
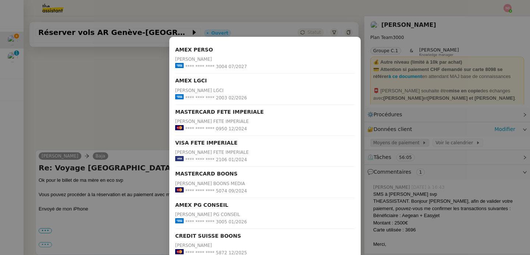
scroll to position [215, 0]
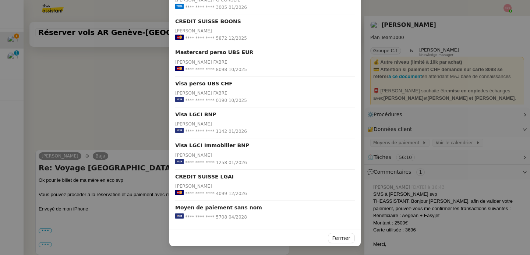
click at [219, 71] on span "**** **** **** 8098" at bounding box center [206, 69] width 42 height 7
copy span "8098"
click at [141, 95] on nz-modal-container "AMEX PERSO Laurene GAUTHIER **** **** **** 3004 07/2027 AMEX LGCI Laurene GAUTH…" at bounding box center [265, 127] width 530 height 255
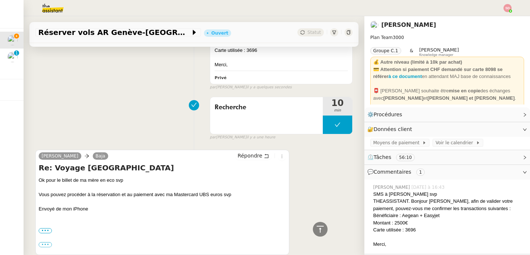
scroll to position [0, 0]
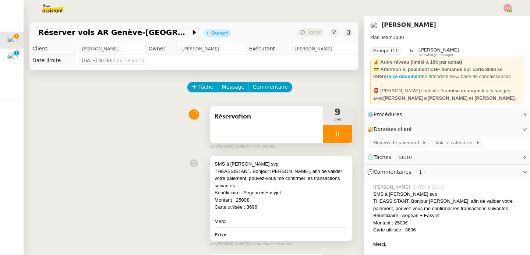
click at [271, 178] on div "THEASSISTANT. Bonjour Laurene, afin de valider votre paiement, pouvez-vous me c…" at bounding box center [281, 179] width 133 height 22
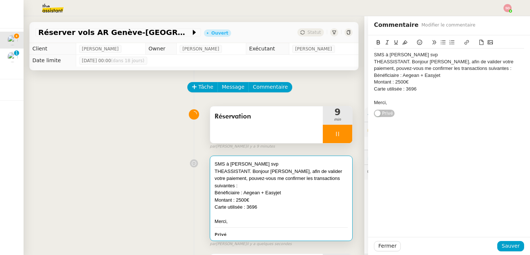
click at [407, 88] on div "Carte utilisée : 3696" at bounding box center [449, 89] width 150 height 7
click at [513, 246] on span "Sauver" at bounding box center [511, 246] width 18 height 8
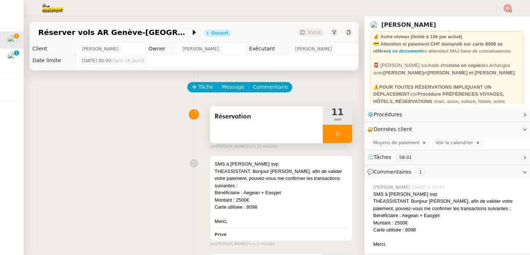
scroll to position [61, 0]
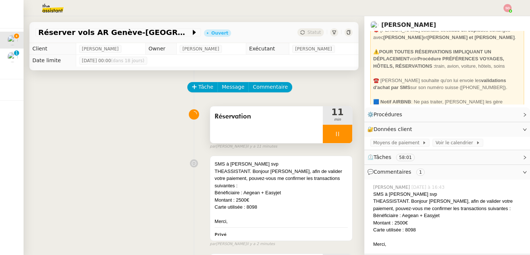
drag, startPoint x: 457, startPoint y: 88, endPoint x: 494, endPoint y: 87, distance: 36.5
click at [494, 87] on div "☎️ Laurène Gauthier souhaite qu'on lui envoie les validations d'achat par SMS s…" at bounding box center [448, 84] width 148 height 14
copy div "+41 79 827 72 17"
click at [281, 199] on div "Montant : 2500€" at bounding box center [281, 200] width 133 height 7
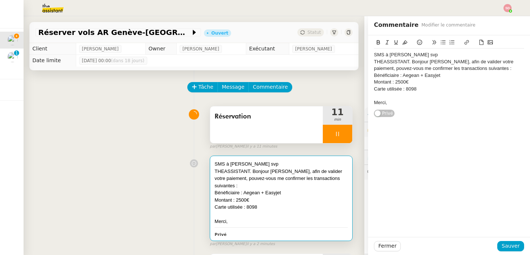
click at [435, 56] on div "SMS à Laurene svp" at bounding box center [449, 55] width 150 height 7
click at [438, 56] on span "+41 79 827 72 17 :" at bounding box center [461, 55] width 46 height 6
click at [374, 39] on button at bounding box center [378, 42] width 9 height 8
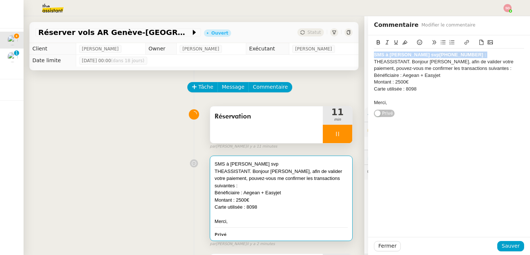
click at [394, 41] on icon at bounding box center [396, 42] width 5 height 5
click at [510, 244] on span "Sauver" at bounding box center [511, 246] width 18 height 8
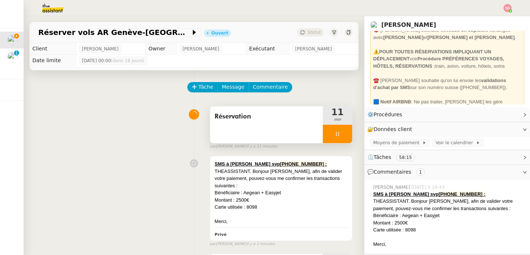
click at [339, 133] on div at bounding box center [337, 134] width 29 height 18
click at [339, 133] on button at bounding box center [345, 134] width 15 height 18
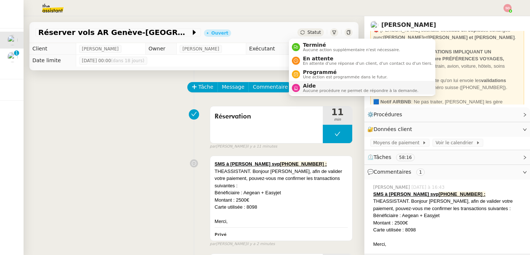
click at [295, 90] on icon at bounding box center [296, 88] width 4 height 4
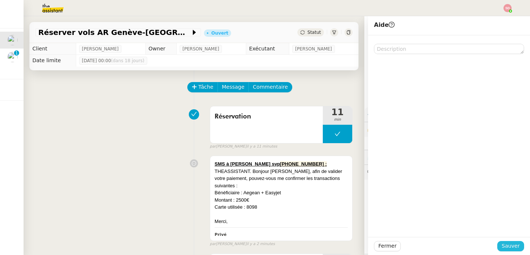
click at [502, 244] on span "Sauver" at bounding box center [511, 246] width 18 height 8
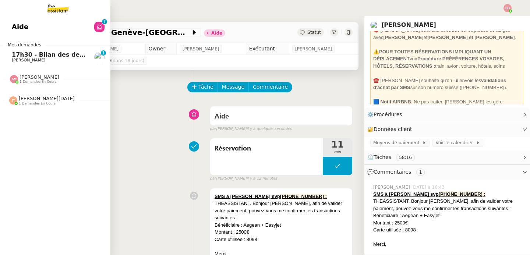
click at [30, 29] on link "Aide 0 1 2 3 4 5 6 7 8 9" at bounding box center [55, 26] width 111 height 17
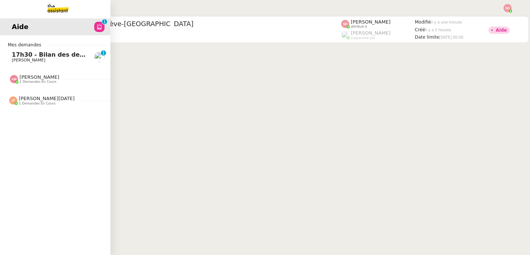
click at [46, 57] on span "17h30 - Bilan des demandes de la journée : en cours et restant à traiter - 22 a…" at bounding box center [157, 54] width 290 height 7
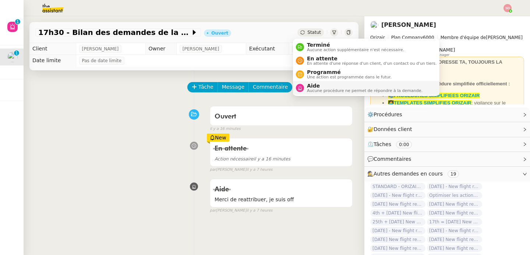
click at [309, 89] on span "Aucune procédure ne permet de répondre à la demande." at bounding box center [365, 91] width 116 height 4
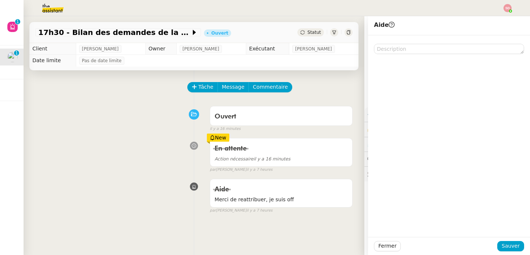
click at [126, 112] on div "Ouvert false il y a 16 minutes" at bounding box center [194, 117] width 318 height 29
click at [276, 86] on span "Commentaire" at bounding box center [270, 87] width 35 height 8
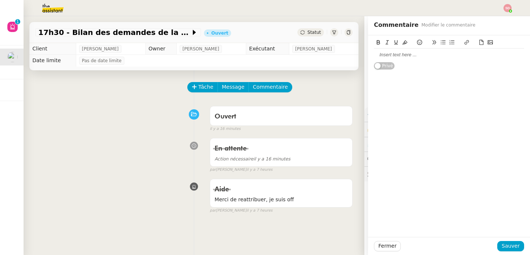
click at [461, 56] on div at bounding box center [449, 55] width 150 height 7
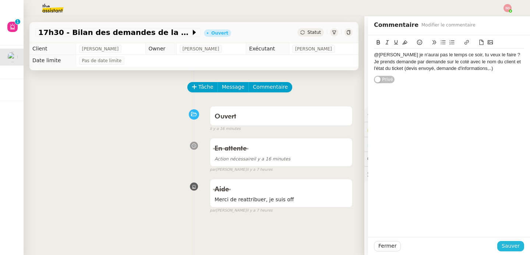
click at [515, 248] on button "Sauver" at bounding box center [511, 246] width 27 height 10
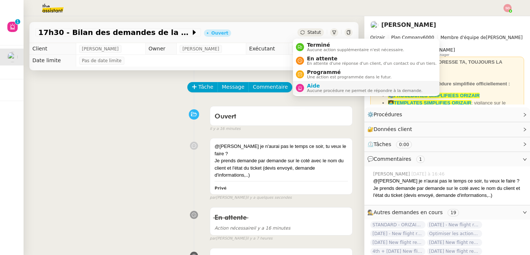
click at [304, 91] on div "Aide Aucune procédure ne permet de répondre à la demande." at bounding box center [359, 88] width 127 height 10
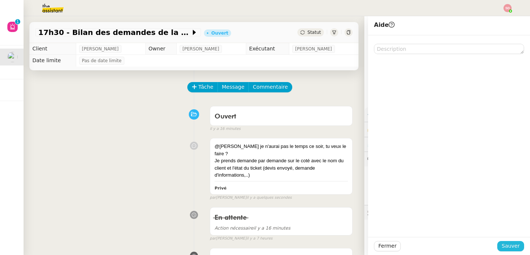
click at [504, 245] on span "Sauver" at bounding box center [511, 246] width 18 height 8
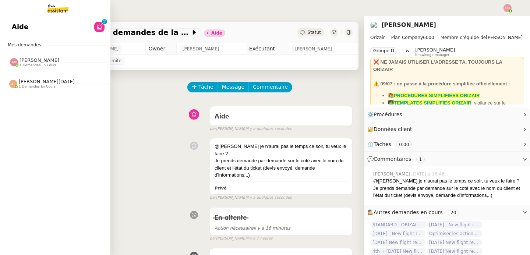
click at [31, 22] on link "Aide 0 1 2 3 4 5 6 7 8 9" at bounding box center [55, 26] width 111 height 17
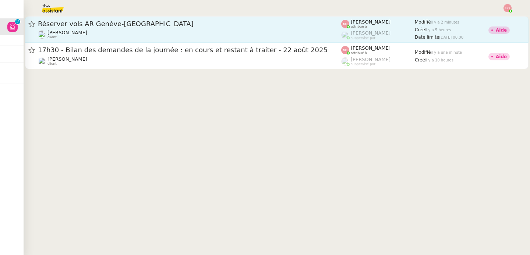
click at [232, 38] on div "Laurène Gauthier client" at bounding box center [190, 35] width 304 height 10
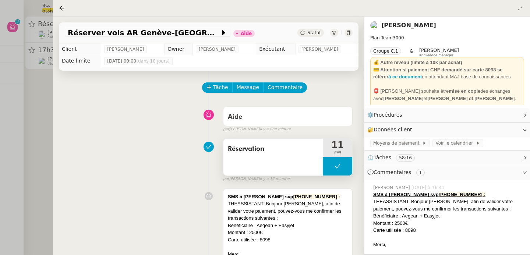
click at [329, 159] on button at bounding box center [337, 166] width 29 height 18
click at [329, 162] on div at bounding box center [330, 166] width 15 height 18
click at [414, 234] on div "Carte utilisée : 8098" at bounding box center [449, 230] width 151 height 7
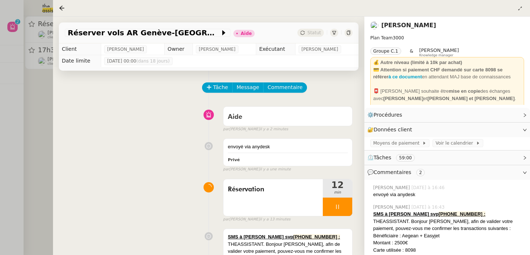
click at [413, 229] on div "THEASSISTANT. Bonjour Laurene, afin de valider votre paiement, pouvez-vous me c…" at bounding box center [449, 225] width 151 height 14
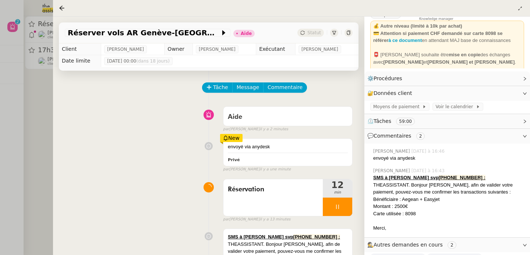
scroll to position [36, 0]
click at [411, 216] on div "Carte utilisée : 8098" at bounding box center [449, 213] width 151 height 7
copy div "8098"
click at [69, 151] on div "envoyé via anydesk Privé New par Frédérique A. il y a 3 minutes" at bounding box center [209, 153] width 288 height 37
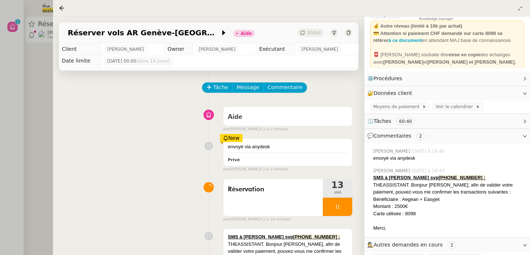
click at [345, 35] on div at bounding box center [349, 33] width 8 height 8
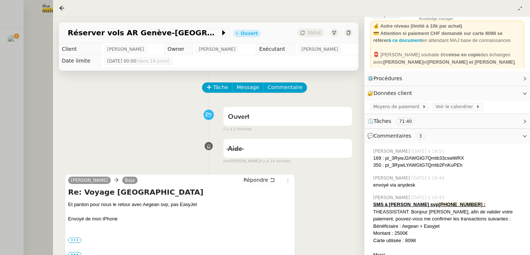
click at [15, 50] on div at bounding box center [265, 127] width 530 height 255
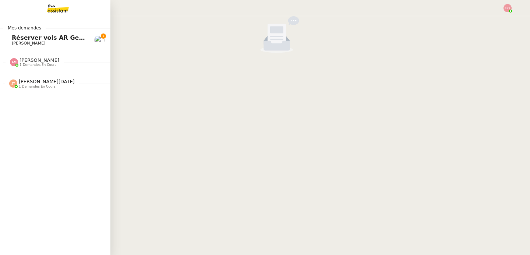
click at [20, 36] on span "Réserver vols AR Genève-Athènes" at bounding box center [89, 37] width 155 height 7
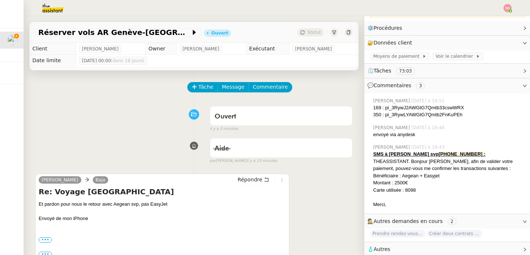
scroll to position [92, 0]
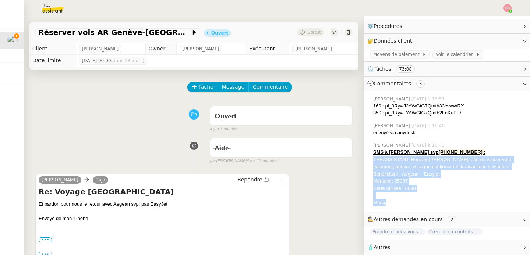
drag, startPoint x: 368, startPoint y: 154, endPoint x: 411, endPoint y: 197, distance: 60.2
click at [411, 197] on div "SMS à Laurene svp +41 79 827 72 17 : THEASSISTANT. Bonjour Laurene, afin de val…" at bounding box center [449, 177] width 151 height 57
copy div "THEASSISTANT. Bonjour Laurene, afin de valider votre paiement, pouvez-vous me c…"
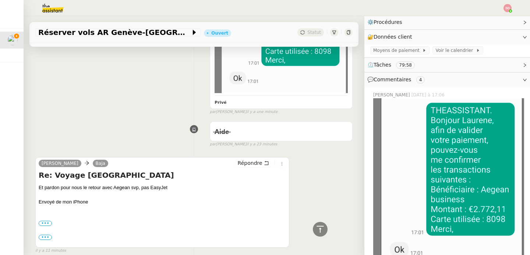
scroll to position [0, 0]
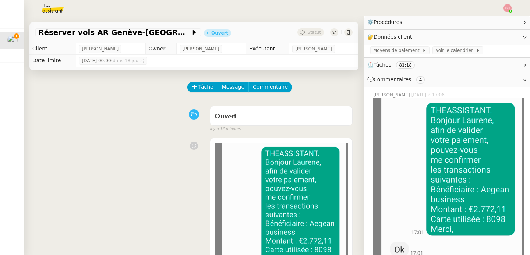
click at [90, 129] on div "Ouvert false il y a 12 minutes" at bounding box center [194, 117] width 318 height 29
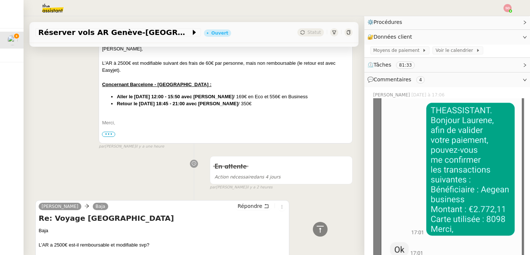
scroll to position [921, 0]
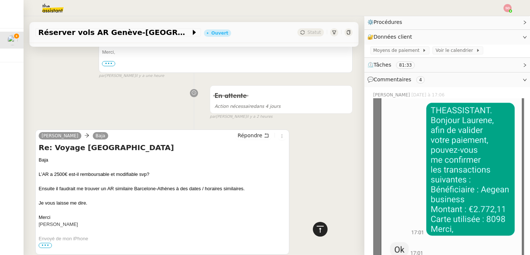
click at [318, 228] on icon at bounding box center [320, 229] width 9 height 9
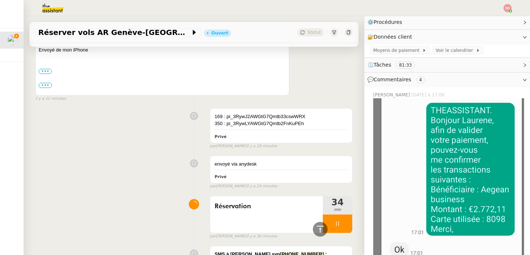
scroll to position [416, 0]
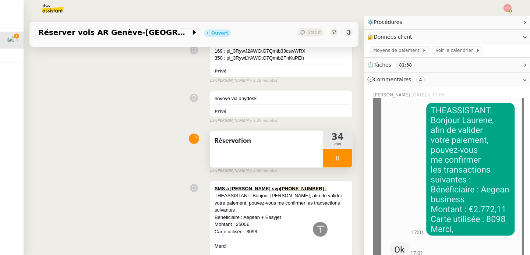
click at [336, 152] on div at bounding box center [337, 158] width 29 height 18
click at [342, 155] on icon at bounding box center [345, 158] width 6 height 6
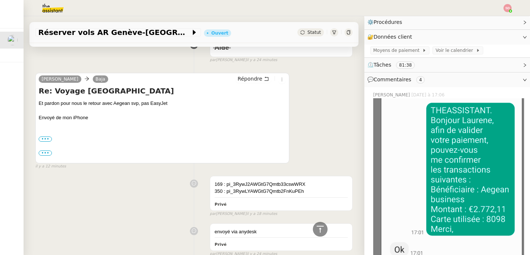
scroll to position [0, 0]
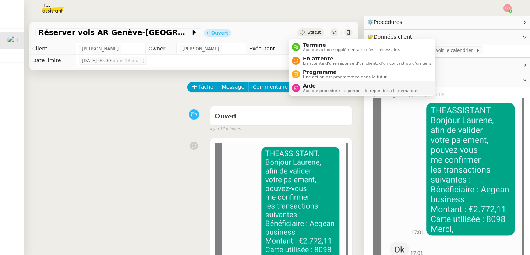
click at [300, 85] on div "Aide Aucune procédure ne permet de répondre à la demande." at bounding box center [359, 88] width 119 height 10
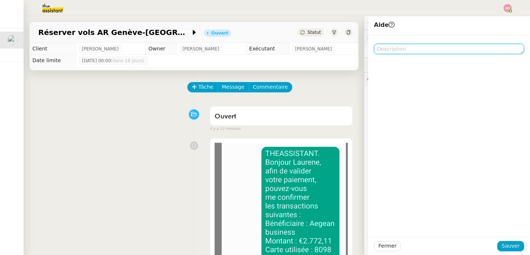
click at [417, 50] on textarea at bounding box center [449, 49] width 150 height 10
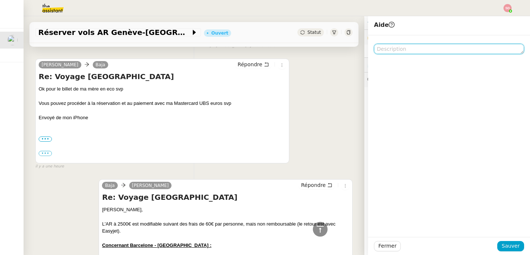
scroll to position [740, 0]
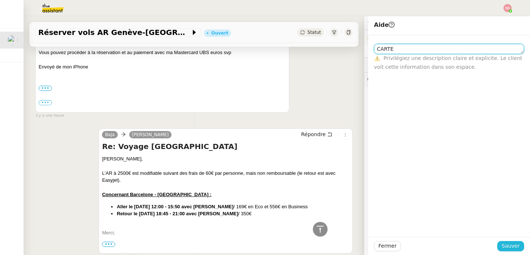
type textarea "CARTE"
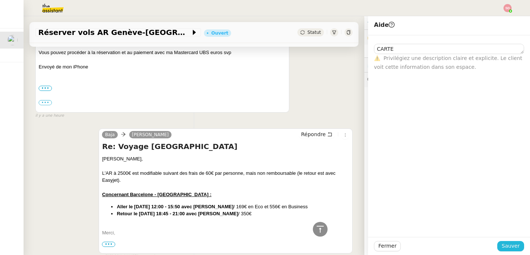
click at [502, 244] on span "Sauver" at bounding box center [511, 246] width 18 height 8
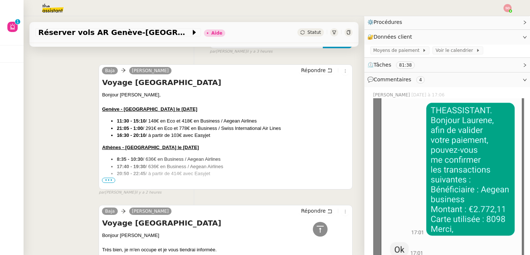
scroll to position [1503, 0]
click at [318, 229] on icon at bounding box center [320, 229] width 9 height 9
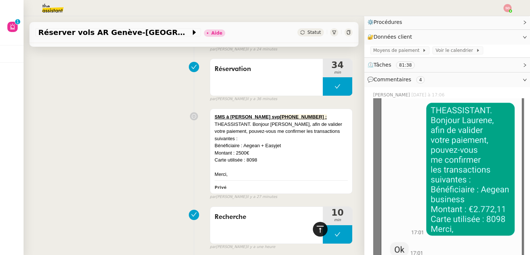
scroll to position [0, 0]
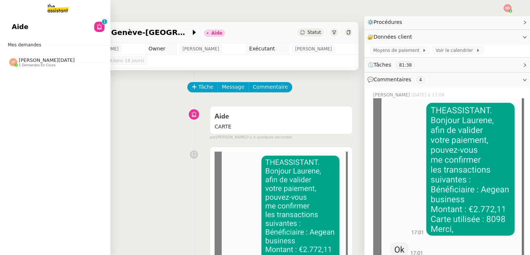
click at [11, 62] on img at bounding box center [13, 62] width 8 height 8
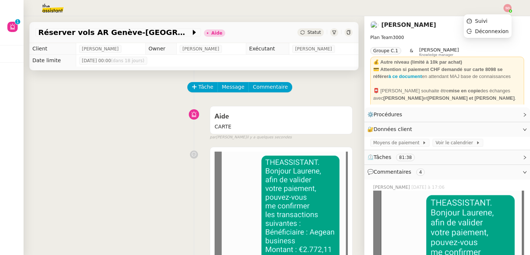
click at [505, 14] on ul "Suivi Déconnexion" at bounding box center [488, 26] width 48 height 24
click at [504, 16] on li "Suivi" at bounding box center [488, 21] width 48 height 10
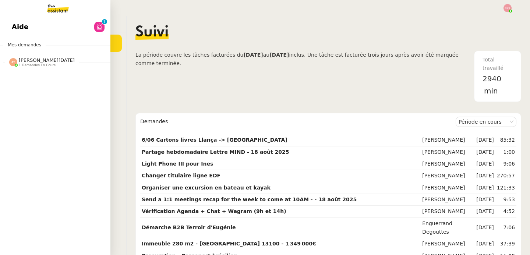
click at [2, 25] on link "Aide 0 1 2 3 4 5 6 7 8 9" at bounding box center [55, 26] width 111 height 17
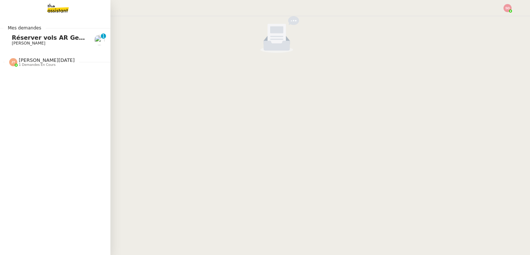
click at [33, 39] on span "Réserver vols AR Genève-Athènes" at bounding box center [89, 37] width 155 height 7
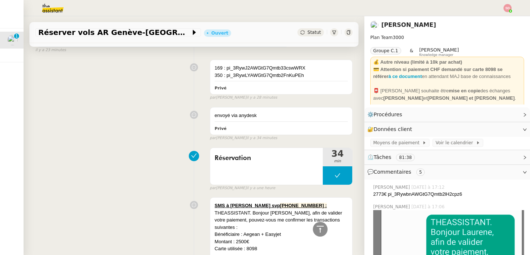
scroll to position [484, 0]
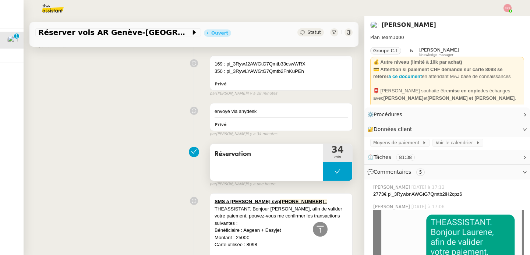
click at [331, 166] on button at bounding box center [337, 171] width 29 height 18
click at [331, 166] on div at bounding box center [330, 171] width 15 height 18
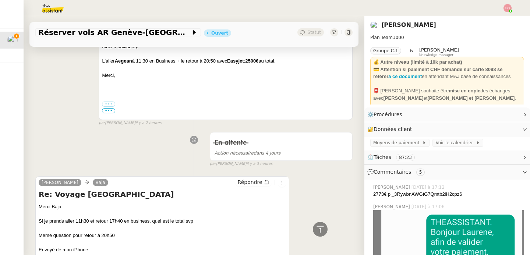
scroll to position [1293, 0]
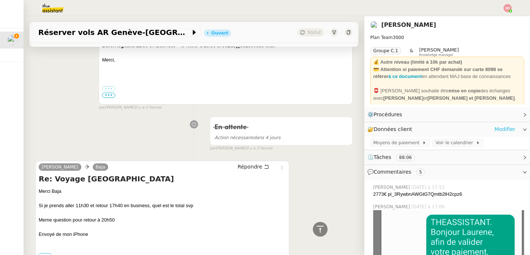
click at [502, 130] on link "Modifier" at bounding box center [505, 129] width 21 height 8
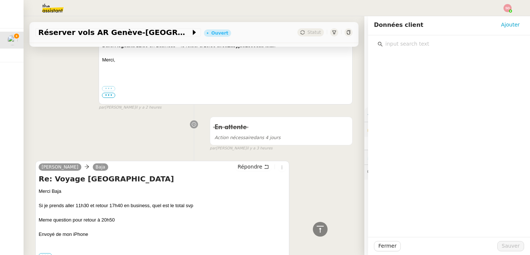
click at [400, 43] on input "text" at bounding box center [452, 44] width 138 height 10
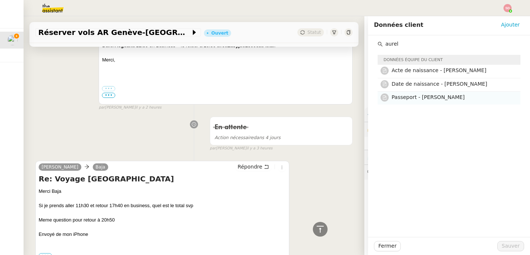
click at [423, 96] on span "Passeport - Aurélien Fabre" at bounding box center [428, 97] width 73 height 6
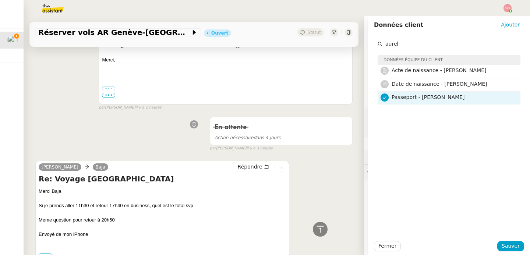
click at [417, 45] on input "aurel" at bounding box center [452, 44] width 138 height 10
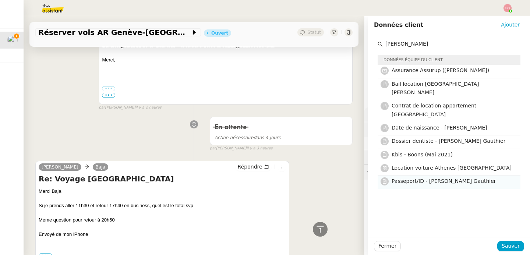
type input "luca"
click at [447, 178] on span "Passeport/ID - Lucas Fabre Gauthier" at bounding box center [444, 181] width 105 height 6
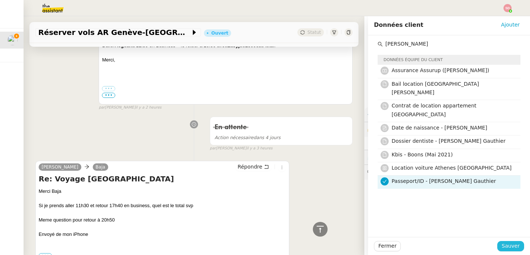
click at [512, 244] on span "Sauver" at bounding box center [511, 246] width 18 height 8
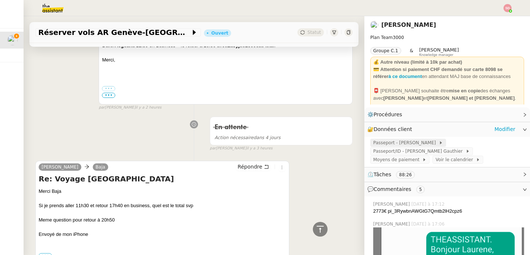
click at [419, 146] on span "Passeport - Aurélien Fabre" at bounding box center [407, 142] width 66 height 7
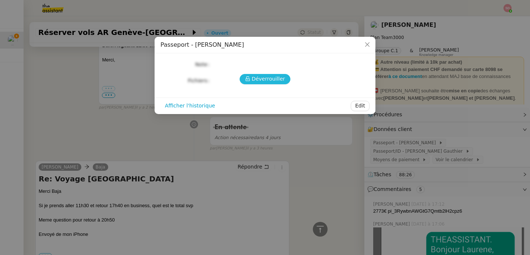
click at [247, 74] on button "Déverrouiller" at bounding box center [265, 79] width 51 height 10
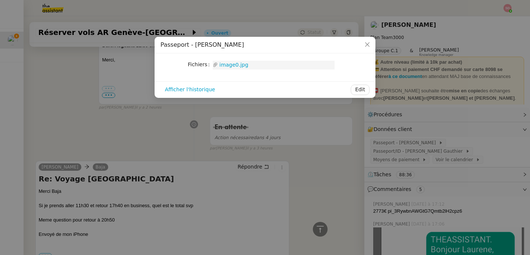
click at [240, 67] on link "image0.jpg" at bounding box center [276, 65] width 117 height 8
click at [410, 129] on nz-modal-container "Passeport - Aurélien Fabre Fichiers Upload image0.jpg Afficher l'historique Edit" at bounding box center [265, 127] width 530 height 255
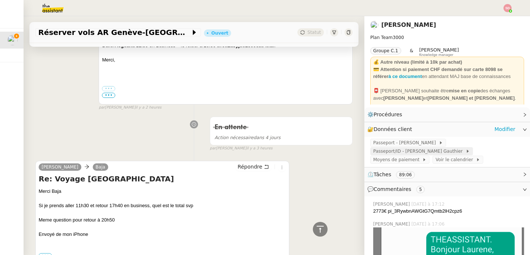
click at [421, 153] on span "Passeport/ID - Lucas Fabre Gauthier" at bounding box center [420, 151] width 92 height 7
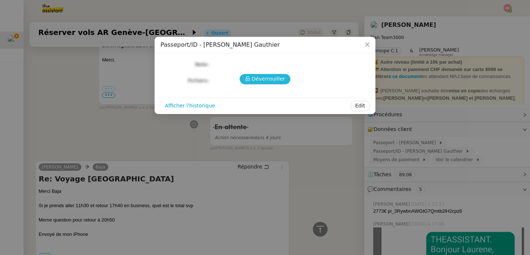
click at [252, 82] on button "Déverrouiller" at bounding box center [265, 79] width 51 height 10
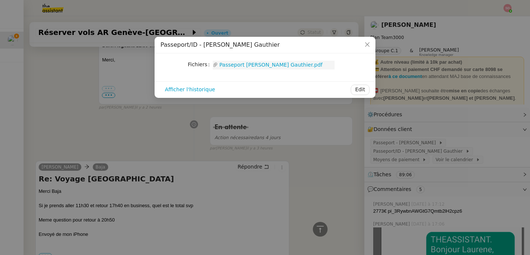
click at [258, 66] on link "Passeport Lucas Fabre Gauthier.pdf" at bounding box center [276, 65] width 117 height 8
click at [395, 184] on nz-modal-container "Passeport/ID - Lucas Fabre Gauthier Fichiers Upload Passeport Lucas Fabre Gauth…" at bounding box center [265, 127] width 530 height 255
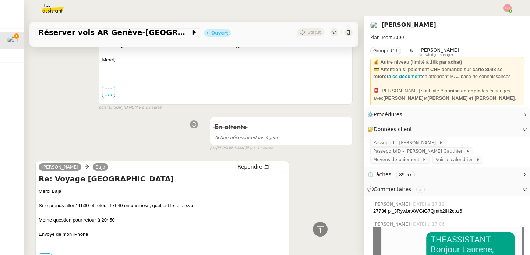
scroll to position [67, 0]
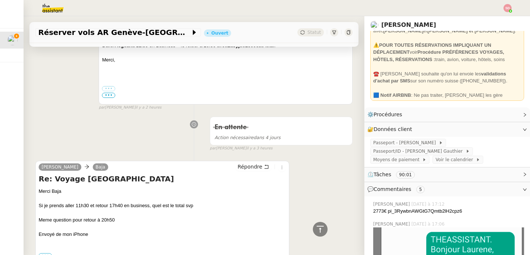
drag, startPoint x: 472, startPoint y: 81, endPoint x: 500, endPoint y: 83, distance: 28.0
click at [500, 83] on div "☎️ Laurène Gauthier souhaite qu'on lui envoie les validations d'achat par SMS s…" at bounding box center [448, 77] width 148 height 14
copy div "79 827 72 17"
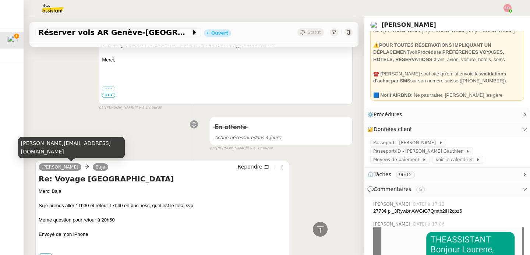
click at [67, 155] on div "laurene.gauthier.lgci@gmail.com" at bounding box center [71, 148] width 107 height 22
copy div "laurene.gauthier.lgci@gmail.com"
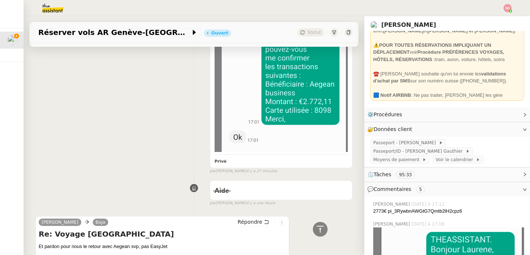
scroll to position [0, 0]
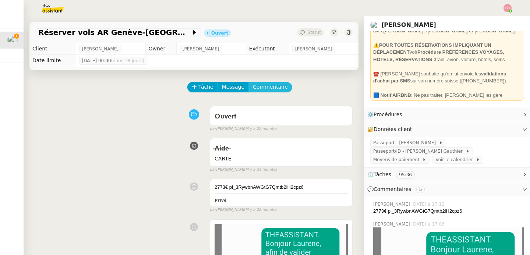
click at [266, 91] on button "Commentaire" at bounding box center [271, 87] width 44 height 10
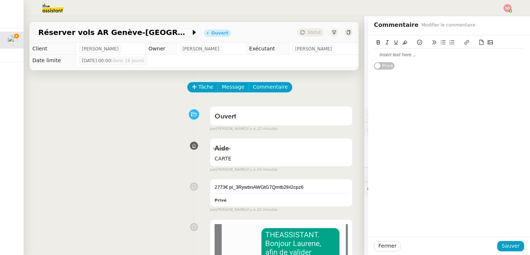
click at [389, 60] on div at bounding box center [449, 55] width 150 height 13
click at [374, 56] on div "Genève - Athenes Laurene + enfants" at bounding box center [449, 55] width 150 height 7
click at [489, 56] on div "10-14 sept Genève - Athenes Laurene + enfants" at bounding box center [449, 55] width 150 height 7
click at [482, 43] on icon at bounding box center [481, 42] width 5 height 5
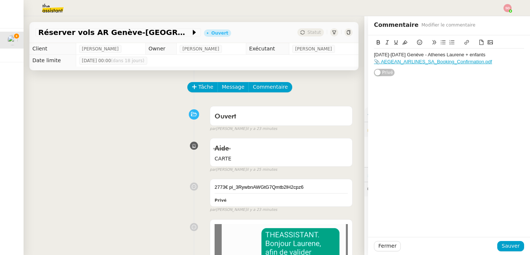
click at [415, 53] on div "10-14 sept Genève - Athenes Laurene + enfants" at bounding box center [449, 55] width 150 height 7
click at [375, 43] on button at bounding box center [378, 42] width 9 height 8
click at [397, 43] on icon at bounding box center [397, 42] width 4 height 4
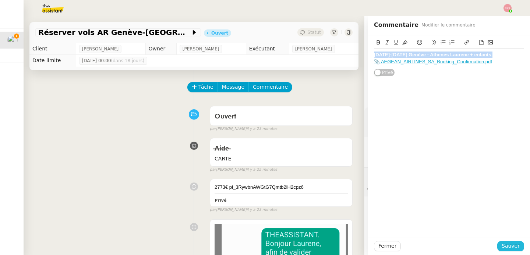
click at [520, 246] on span "Sauver" at bounding box center [511, 246] width 18 height 8
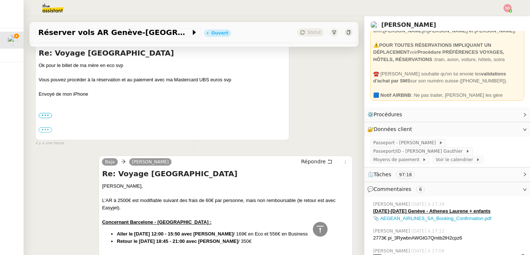
scroll to position [842, 0]
click at [498, 132] on link "Modifier" at bounding box center [505, 129] width 21 height 8
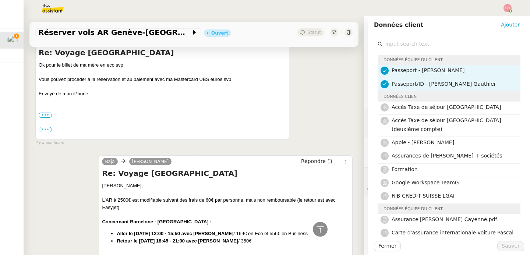
click at [390, 44] on input "text" at bounding box center [452, 44] width 138 height 10
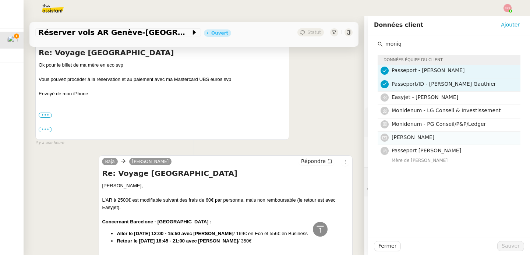
type input "moniq"
click at [424, 134] on span "Monique Gauthier" at bounding box center [413, 137] width 43 height 6
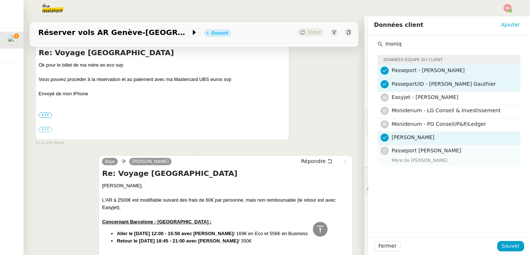
click at [428, 152] on span "Passeport Monique Gauthier" at bounding box center [427, 151] width 70 height 6
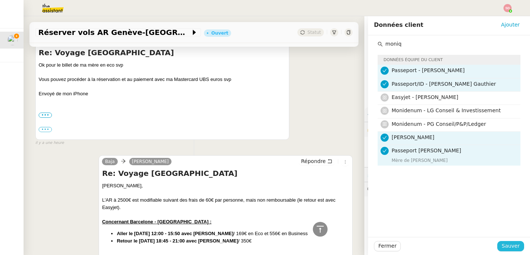
click at [518, 249] on span "Sauver" at bounding box center [511, 246] width 18 height 8
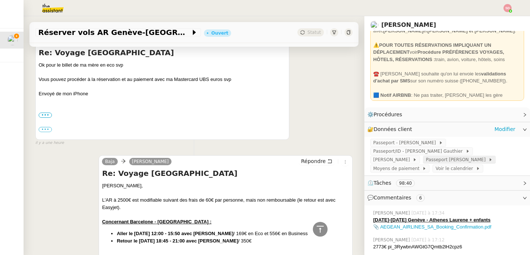
click at [428, 161] on span "Passeport Monique Gauthier" at bounding box center [457, 159] width 63 height 7
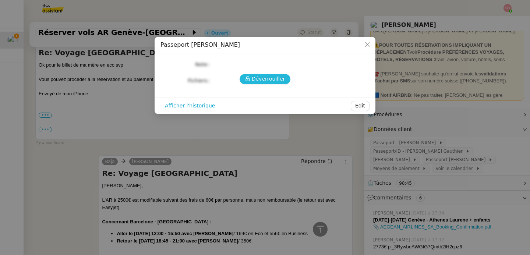
click at [260, 77] on span "Déverrouiller" at bounding box center [269, 79] width 34 height 8
click at [243, 83] on link "Passeport.jpg" at bounding box center [276, 81] width 117 height 8
click at [369, 120] on nz-modal-container "Passeport Monique Gauthier Note Monique : 12.02.1954 Fichiers Upload Passeport.…" at bounding box center [265, 127] width 530 height 255
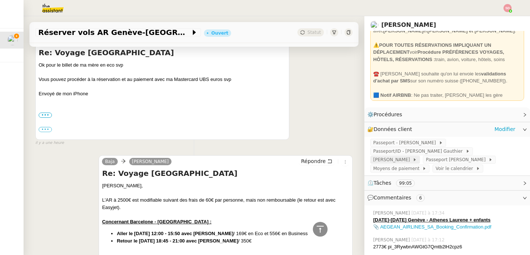
click at [413, 156] on span "Monique Gauthier" at bounding box center [393, 159] width 39 height 7
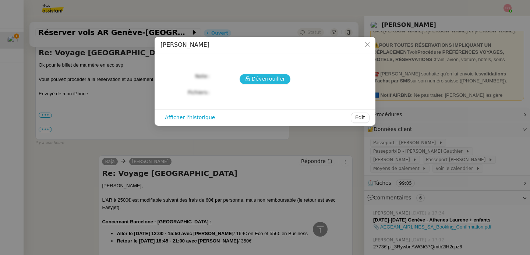
click at [277, 81] on span "Déverrouiller" at bounding box center [269, 79] width 34 height 8
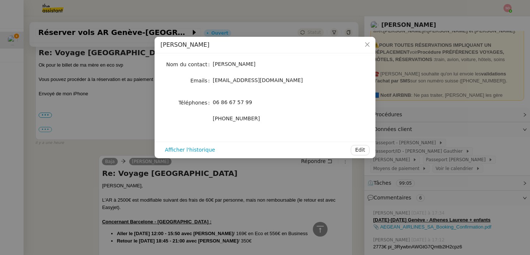
click at [252, 81] on span "mogauthier1@hotmail.fr" at bounding box center [258, 80] width 90 height 6
copy div "mogauthier1@hotmail.fr"
drag, startPoint x: 221, startPoint y: 103, endPoint x: 264, endPoint y: 99, distance: 44.0
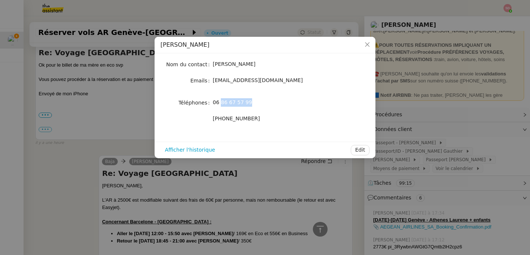
click at [264, 99] on div "06 86 67 57 99" at bounding box center [274, 102] width 122 height 8
drag, startPoint x: 224, startPoint y: 119, endPoint x: 260, endPoint y: 119, distance: 35.4
click at [260, 119] on div "+34 624 20 47 94" at bounding box center [274, 119] width 122 height 8
click at [313, 191] on nz-modal-container "Monique Gauthier Nom du contact Monique Gauthier Emails mogauthier1@hotmail.fr …" at bounding box center [265, 127] width 530 height 255
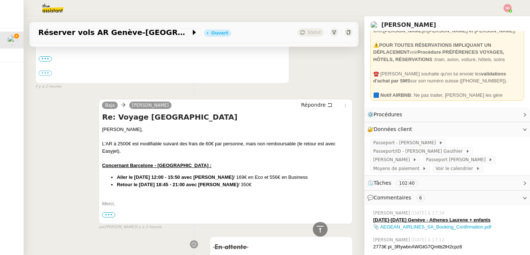
scroll to position [904, 0]
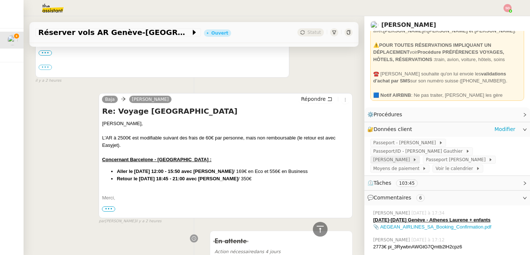
click at [413, 156] on span "Monique Gauthier" at bounding box center [393, 159] width 39 height 7
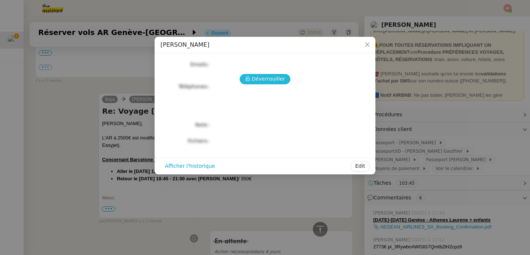
click at [272, 82] on span "Déverrouiller" at bounding box center [269, 79] width 34 height 8
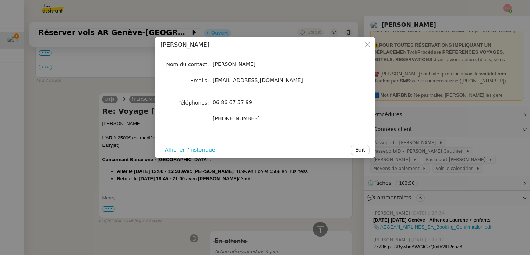
click at [241, 82] on span "mogauthier1@hotmail.fr" at bounding box center [258, 80] width 90 height 6
drag, startPoint x: 224, startPoint y: 119, endPoint x: 273, endPoint y: 119, distance: 48.6
click at [273, 119] on div "+34 624 20 47 94" at bounding box center [274, 119] width 122 height 8
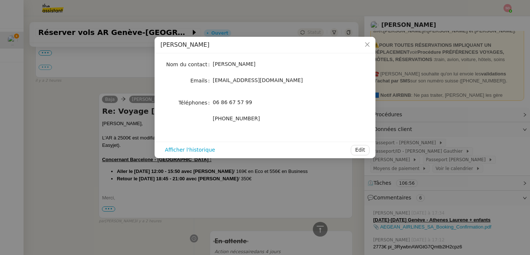
click at [382, 194] on nz-modal-container "Monique Gauthier Nom du contact Monique Gauthier Emails mogauthier1@hotmail.fr …" at bounding box center [265, 127] width 530 height 255
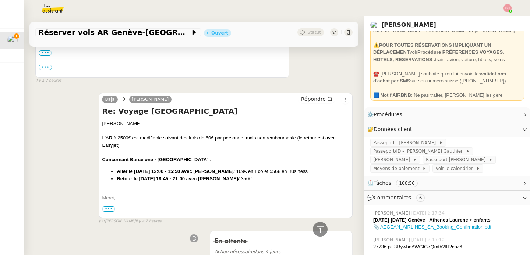
click at [391, 196] on span "Commentaires" at bounding box center [393, 198] width 38 height 6
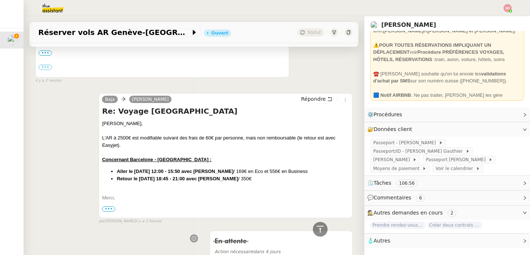
click at [395, 240] on span "🧴 Autres" at bounding box center [442, 241] width 148 height 8
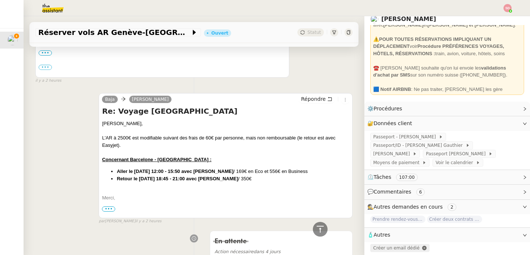
click at [395, 248] on span "Créer un email dédié" at bounding box center [397, 248] width 46 height 5
click at [389, 246] on icon "button" at bounding box center [390, 248] width 3 height 4
click at [413, 150] on span "Monique Gauthier" at bounding box center [393, 153] width 39 height 7
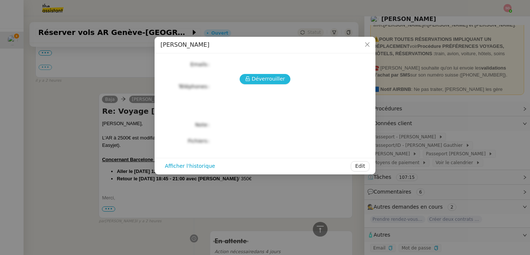
click at [274, 77] on span "Déverrouiller" at bounding box center [269, 79] width 34 height 8
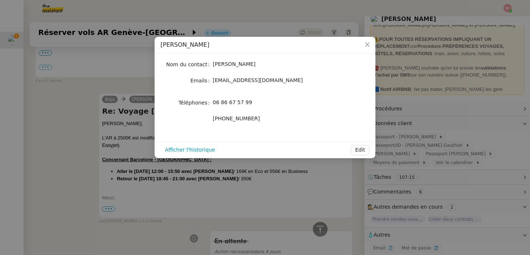
click at [246, 116] on span "+34 624 20 47 94" at bounding box center [236, 119] width 47 height 6
click at [239, 81] on span "mogauthier1@hotmail.fr" at bounding box center [258, 80] width 90 height 6
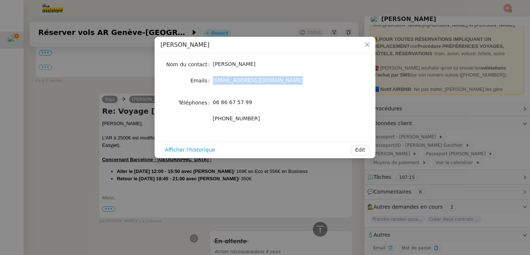
click at [239, 81] on span "mogauthier1@hotmail.fr" at bounding box center [258, 80] width 90 height 6
click at [80, 123] on nz-modal-container "Monique Gauthier Nom du contact Monique Gauthier Emails mogauthier1@hotmail.fr …" at bounding box center [265, 127] width 530 height 255
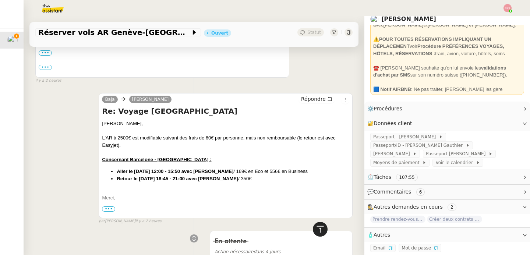
click at [318, 225] on div at bounding box center [320, 229] width 15 height 15
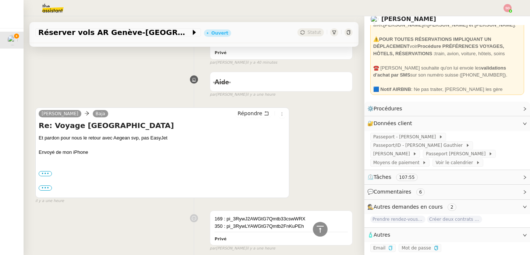
scroll to position [386, 0]
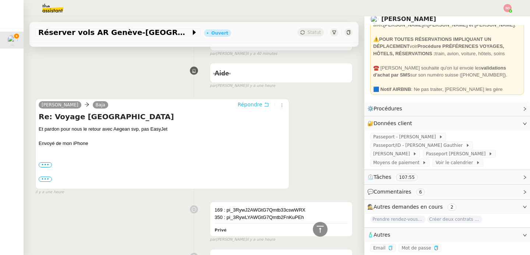
click at [258, 103] on span "Répondre" at bounding box center [250, 104] width 25 height 7
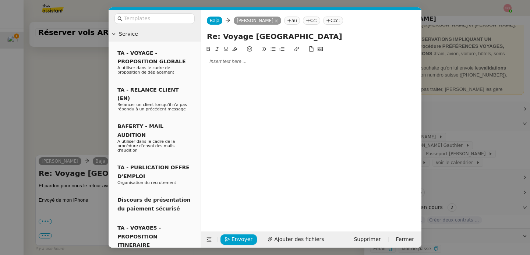
scroll to position [442, 0]
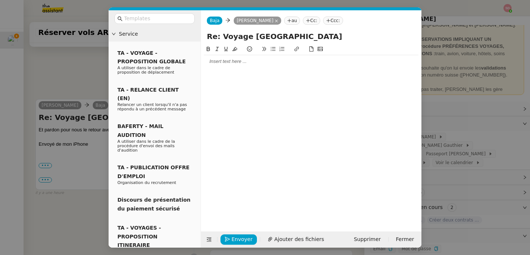
click at [234, 65] on div at bounding box center [311, 61] width 215 height 7
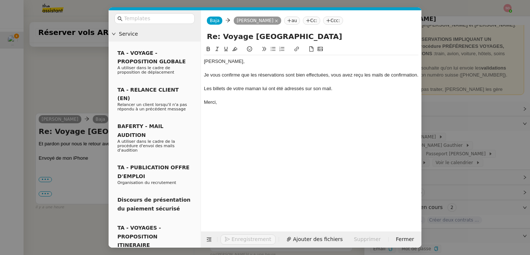
scroll to position [492, 0]
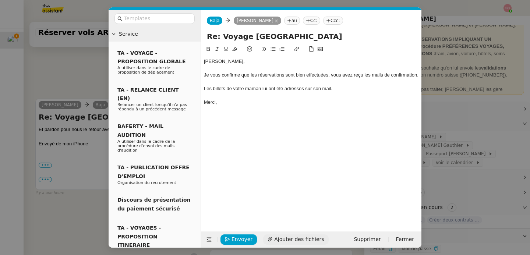
click at [298, 238] on span "Ajouter des fichiers" at bounding box center [299, 239] width 50 height 8
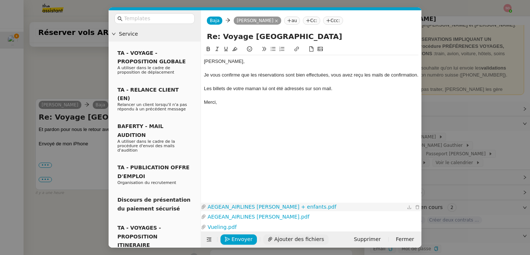
scroll to position [541, 0]
click at [284, 218] on link "AEGEAN_AIRLINES Monique Gauthier.pdf" at bounding box center [305, 217] width 199 height 8
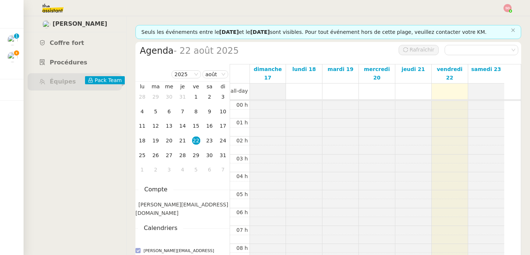
scroll to position [108, 0]
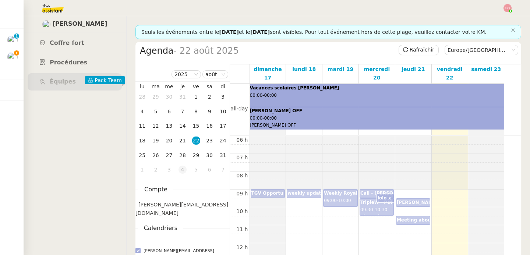
click at [185, 168] on div "4" at bounding box center [183, 170] width 8 height 8
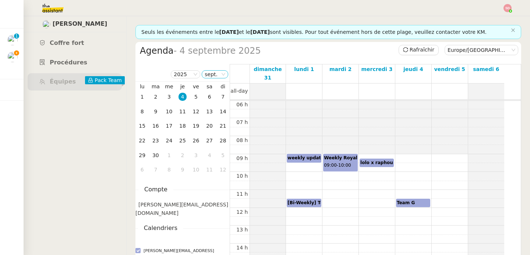
click at [218, 75] on nz-select-item "sept." at bounding box center [215, 74] width 21 height 7
click at [215, 158] on div "août" at bounding box center [216, 158] width 20 height 7
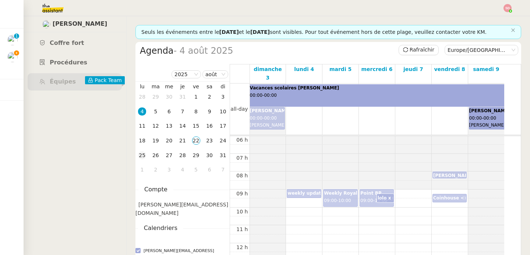
click at [142, 155] on div "25" at bounding box center [142, 155] width 8 height 8
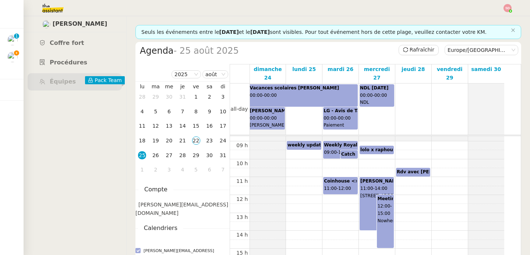
scroll to position [158, 0]
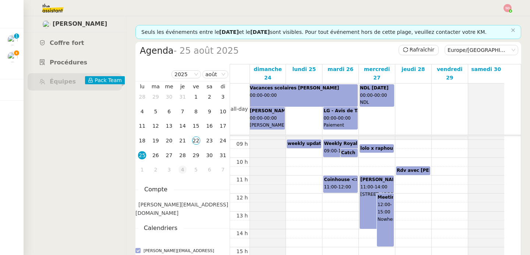
click at [183, 171] on div "4" at bounding box center [183, 170] width 8 height 8
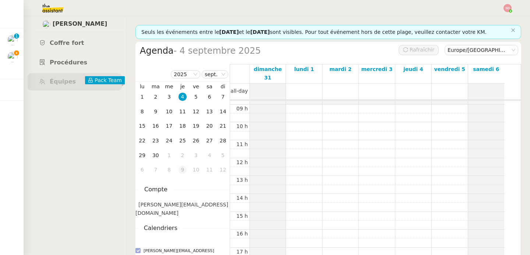
scroll to position [108, 0]
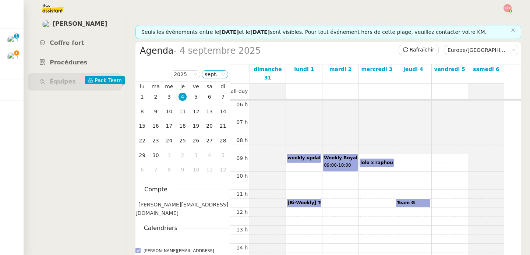
click at [217, 73] on nz-select-item "sept." at bounding box center [215, 74] width 21 height 7
click at [221, 157] on div "août" at bounding box center [216, 158] width 20 height 7
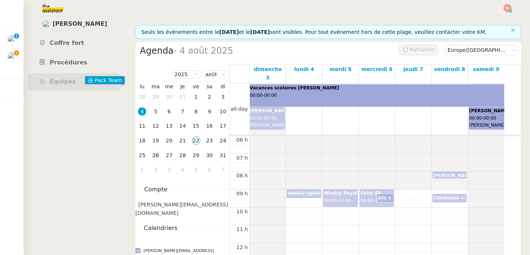
click at [153, 156] on div "26" at bounding box center [156, 155] width 8 height 8
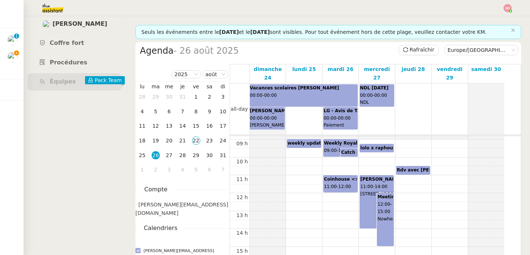
scroll to position [159, 0]
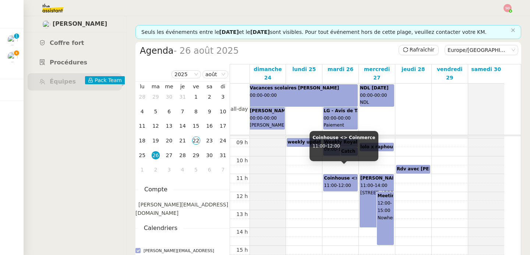
click at [340, 176] on b "Coinhouse <> Coinmerce" at bounding box center [355, 178] width 63 height 5
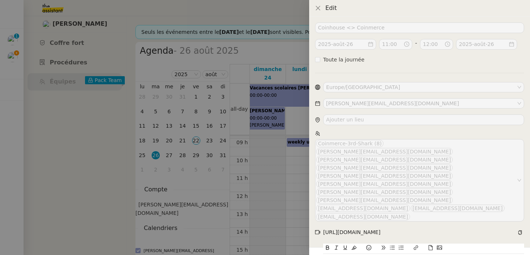
click at [292, 172] on div at bounding box center [265, 127] width 530 height 255
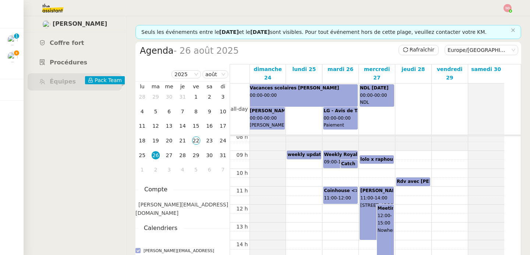
scroll to position [147, 0]
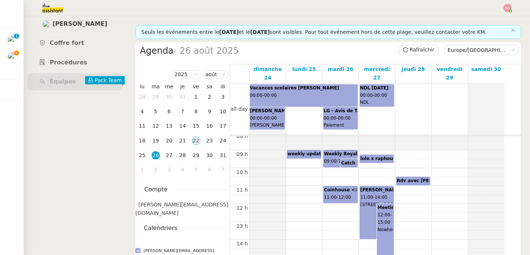
click at [358, 179] on div "00 h 01 h 02 h 03 h 04 h 05 h 06 h 07 h 08 h 09 h 10 h 11 h 12 h 13 h 14 h 15 h…" at bounding box center [367, 204] width 274 height 430
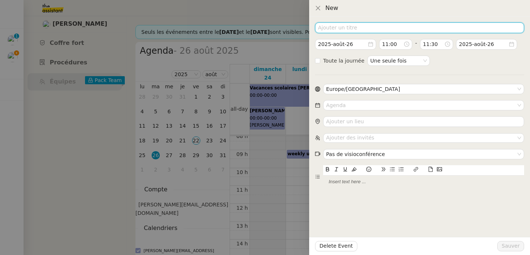
click at [343, 25] on input at bounding box center [419, 27] width 209 height 11
type input "Vétérinaire"
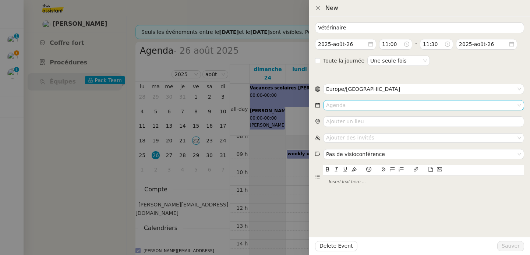
click at [355, 105] on input at bounding box center [421, 106] width 190 height 10
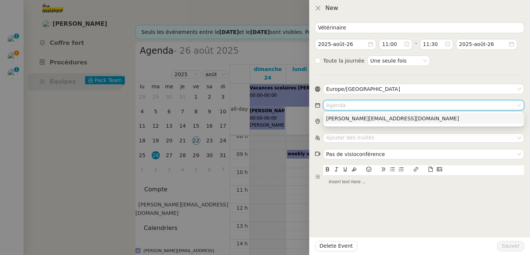
click at [358, 117] on div "[PERSON_NAME][EMAIL_ADDRESS][DOMAIN_NAME]" at bounding box center [423, 118] width 195 height 7
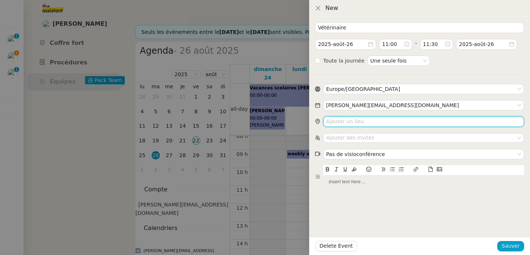
click at [363, 124] on input "search" at bounding box center [423, 121] width 201 height 11
paste input "Rue de Chêne-Bougeries 31, 1224 Chêne-Bougeries, Suisse"
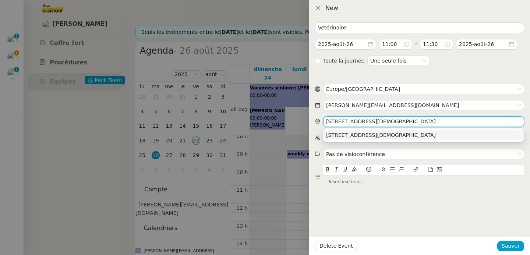
click at [372, 134] on div "Rue de Chêne-Bougeries 31, 1224 Chêne-Bougeries, Suisse" at bounding box center [423, 135] width 195 height 7
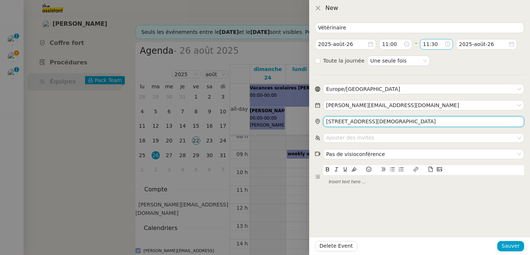
type input "Rue de Chêne-Bougeries 31, 1224 Chêne-Bougeries, Suisse"
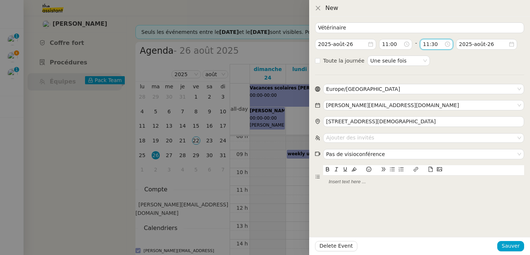
click at [438, 42] on input "11:30" at bounding box center [433, 44] width 21 height 8
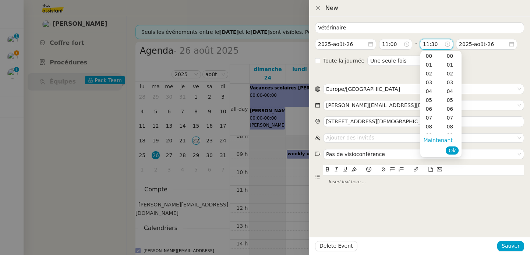
scroll to position [265, 0]
click at [432, 66] on div "12" at bounding box center [431, 64] width 21 height 9
type input "12:30"
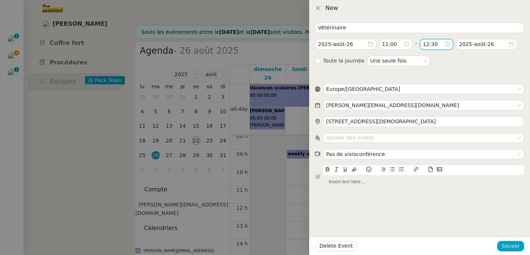
click at [496, 228] on div "Vétérinaire 2025-août-26 11:00 - 12:30 2025-août-26 Toute la journée Une seule …" at bounding box center [419, 136] width 221 height 239
click at [512, 247] on span "Sauver" at bounding box center [511, 246] width 18 height 8
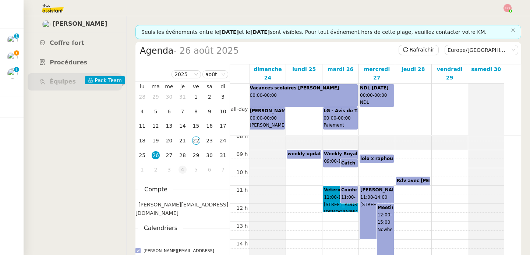
click at [183, 170] on div "4" at bounding box center [183, 170] width 8 height 8
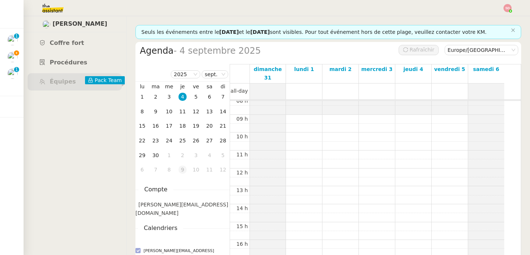
scroll to position [108, 0]
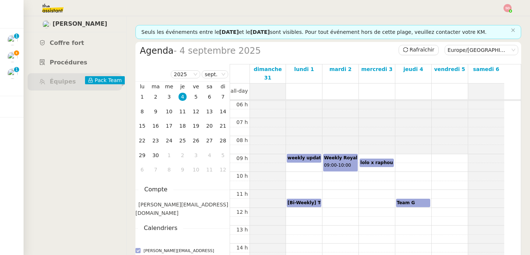
click at [409, 151] on div "00 h 01 h 02 h 03 h 04 h 05 h 06 h 07 h 08 h 09 h 10 h 11 h 12 h 13 h 14 h 15 h…" at bounding box center [367, 208] width 274 height 430
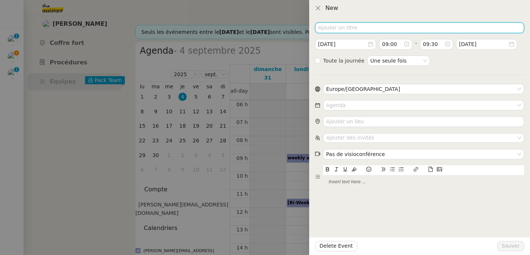
click at [337, 27] on input at bounding box center [419, 27] width 209 height 11
type input "Toiletteur"
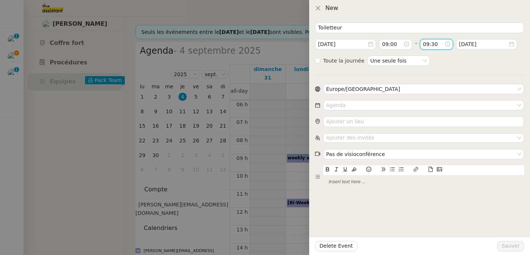
click at [425, 45] on input "09:30" at bounding box center [433, 44] width 21 height 8
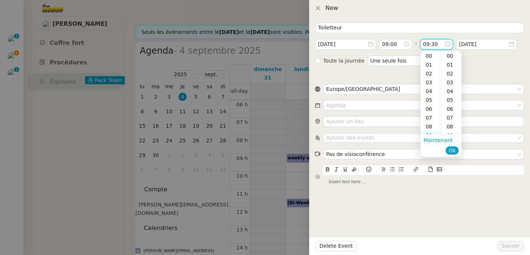
scroll to position [265, 0]
click at [429, 101] on div "14" at bounding box center [431, 100] width 21 height 9
click at [449, 55] on div "00" at bounding box center [452, 56] width 20 height 9
type input "14:00"
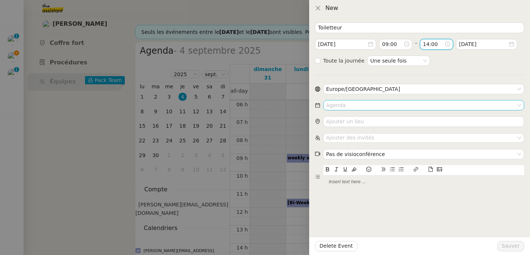
click at [348, 108] on input at bounding box center [421, 106] width 190 height 10
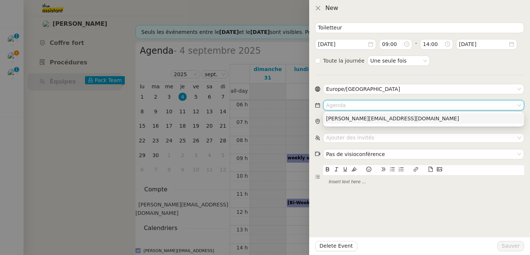
click at [350, 118] on div "[PERSON_NAME][EMAIL_ADDRESS][DOMAIN_NAME]" at bounding box center [423, 118] width 195 height 7
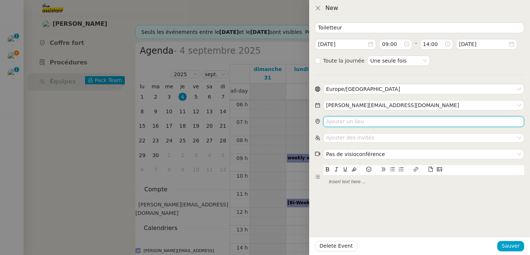
click at [356, 120] on input "search" at bounding box center [423, 121] width 201 height 11
paste input "Av. Adrien-Jeandin 4, 1226 Thônex, Suisse"
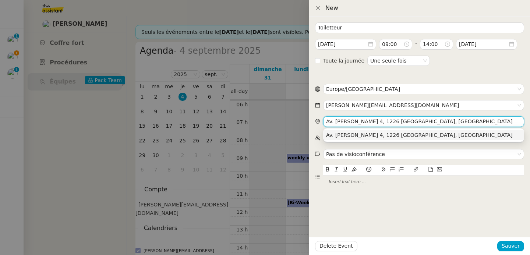
click at [362, 135] on div "Av. Adrien-Jeandin 4, 1226 Thônex, Suisse" at bounding box center [423, 135] width 195 height 7
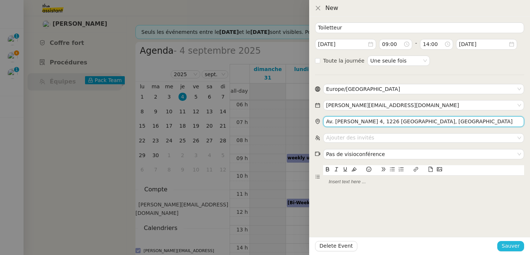
type input "Av. Adrien-Jeandin 4, 1226 Thônex, Suisse"
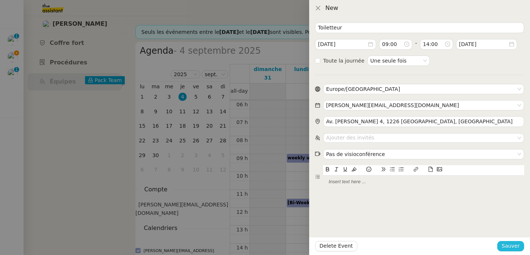
click at [516, 246] on span "Sauver" at bounding box center [511, 246] width 18 height 8
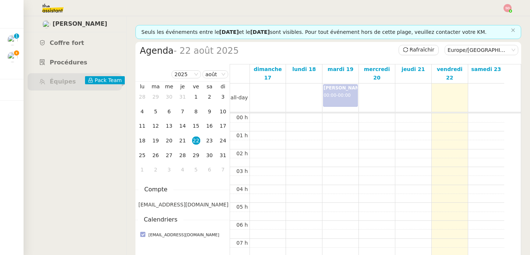
scroll to position [108, 0]
click at [184, 169] on div "4" at bounding box center [183, 170] width 8 height 8
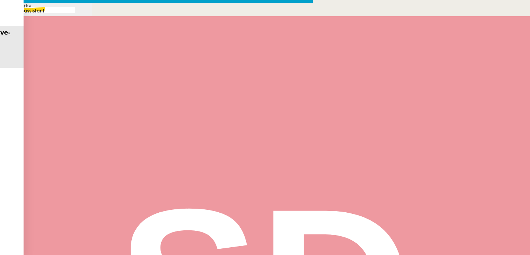
scroll to position [67, 0]
click at [226, 227] on link "Vueling.pdf" at bounding box center [305, 227] width 199 height 8
click at [256, 108] on div "[PERSON_NAME], Je vous confirme que les réservations sont bien effectuées, vous…" at bounding box center [311, 81] width 215 height 53
click at [240, 242] on span "Envoyer" at bounding box center [242, 239] width 21 height 8
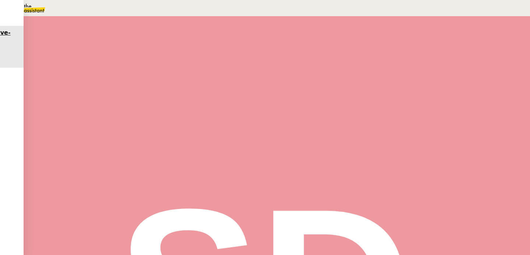
click at [429, 192] on span "💬 Commentaires 6" at bounding box center [442, 192] width 148 height 8
click at [322, 116] on div "Privé" at bounding box center [281, 117] width 133 height 8
click at [500, 65] on div "[DATE]-[DATE] Genève - Athenes Laurene + enfants 📎 AEGEAN_AIRLINES_SA_Booking_C…" at bounding box center [449, 59] width 150 height 20
click at [462, 83] on div "Aller Aegean" at bounding box center [449, 82] width 150 height 7
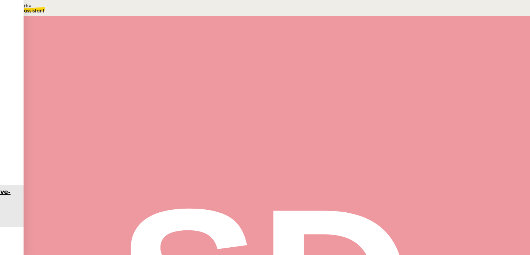
drag, startPoint x: 506, startPoint y: 61, endPoint x: 427, endPoint y: 63, distance: 78.9
click at [427, 63] on div "📎 AEGEAN_AIRLINES_SA_Booking_Confirmation.pdf" at bounding box center [449, 62] width 150 height 7
click at [413, 82] on div "Aller Aegean" at bounding box center [449, 82] width 150 height 7
click at [480, 43] on icon at bounding box center [481, 42] width 5 height 5
click at [452, 89] on div "Retour Vueling" at bounding box center [449, 89] width 150 height 7
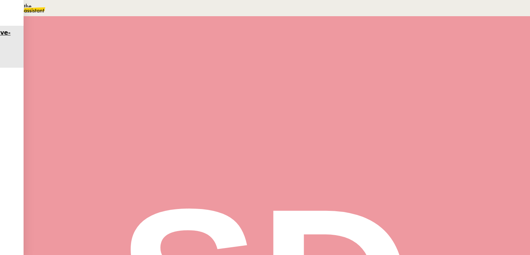
click at [481, 42] on icon at bounding box center [481, 42] width 5 height 5
click at [409, 75] on div "[DATE]-[DATE] Barcelone - Athenes [PERSON_NAME]" at bounding box center [449, 75] width 150 height 7
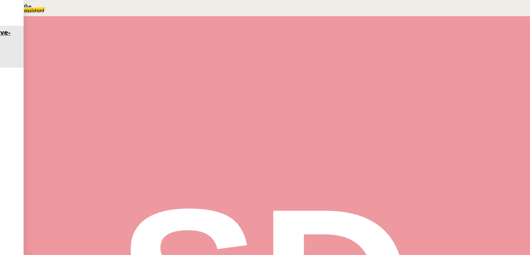
click at [378, 40] on icon at bounding box center [378, 42] width 5 height 5
click at [396, 40] on icon at bounding box center [396, 42] width 5 height 5
click at [469, 95] on div "[DATE]-[DATE] Genève - Athenes Laurene + enfants 📎 AEGEAN_AIRLINES_SA_Booking_C…" at bounding box center [449, 72] width 150 height 47
click at [505, 243] on span "Sauver" at bounding box center [511, 246] width 18 height 8
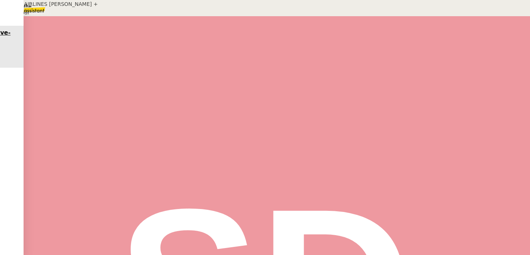
click at [194, 181] on div "AEGEAN_AIRLINES [PERSON_NAME] + enfants.pdf" at bounding box center [170, 184] width 134 height 8
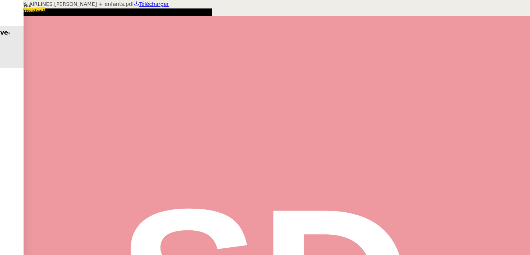
click at [508, 13] on span "Télécharger" at bounding box center [505, 9] width 30 height 10
click at [74, 136] on div at bounding box center [265, 127] width 530 height 255
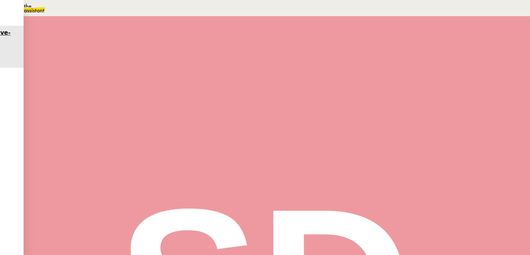
scroll to position [92, 0]
click at [436, 164] on span "Voir le calendrier" at bounding box center [456, 162] width 40 height 7
click at [428, 215] on link "📎 AEGEAN_AIRLINES [PERSON_NAME].pdf" at bounding box center [451, 217] width 100 height 6
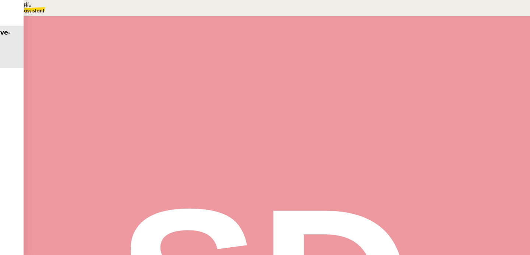
click at [131, 173] on div "Vueling.pdf" at bounding box center [120, 175] width 34 height 8
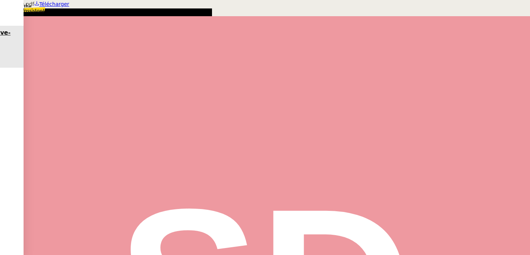
click at [495, 9] on span "Télécharger" at bounding box center [505, 9] width 30 height 10
click at [87, 81] on div at bounding box center [265, 127] width 530 height 255
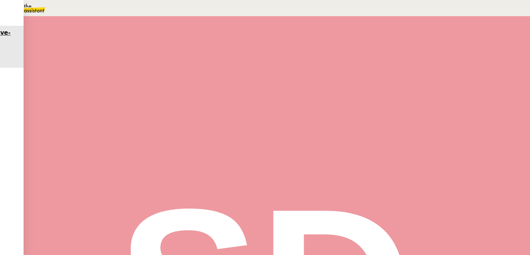
scroll to position [0, 0]
click at [143, 29] on span "Réserver vols AR Genève-[GEOGRAPHIC_DATA]" at bounding box center [114, 32] width 152 height 7
drag, startPoint x: 421, startPoint y: 44, endPoint x: 362, endPoint y: 43, distance: 59.3
click at [362, 43] on app-ticket "Réserver vols AR Genève-Athènes Ouvert Statut Client Laurène Gauthier Owner Fré…" at bounding box center [277, 135] width 507 height 239
type input "10-14/09 [GEOGRAPHIC_DATA]-[GEOGRAPHIC_DATA]"
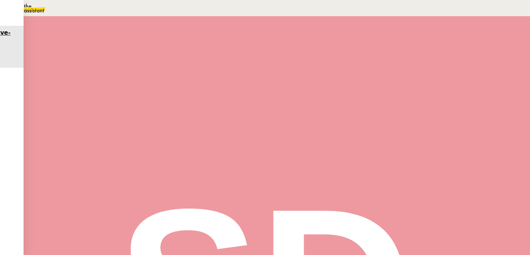
click at [519, 245] on span "Sauver" at bounding box center [511, 246] width 18 height 8
click at [336, 179] on div "10-14 sept Genève - Athenes Laurene + enfants" at bounding box center [281, 177] width 133 height 7
click at [374, 55] on div "10-14 sept Genève - Athenes Laurene + enfants 📎 AEGEAN_AIRLINES_SA_Booking_Conf…" at bounding box center [449, 69] width 162 height 69
click at [375, 55] on u "10-14 sept Genève - Athenes Laurene + enfants" at bounding box center [433, 55] width 118 height 6
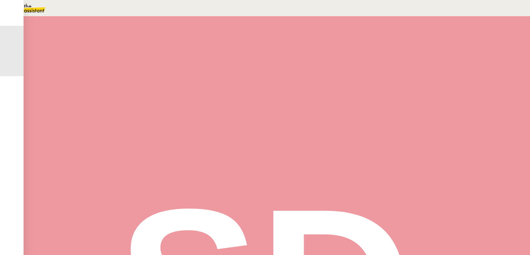
click at [421, 43] on icon at bounding box center [419, 42] width 5 height 5
click at [434, 99] on span "✈️, airplane" at bounding box center [432, 102] width 9 height 9
click at [488, 91] on div "Retour Vueling 📎 Vueling.pdf" at bounding box center [449, 89] width 150 height 7
click at [380, 55] on u "✈️10-14 sept Genève - Athenes Laurene + enfants" at bounding box center [435, 55] width 123 height 6
drag, startPoint x: 381, startPoint y: 54, endPoint x: 374, endPoint y: 55, distance: 6.6
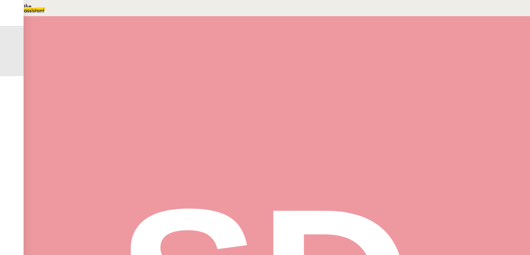
click at [374, 55] on u "✈️ 10-14 sept Genève - Athenes Laurene + enfants" at bounding box center [436, 55] width 125 height 6
copy u "✈️"
click at [375, 75] on u "10-14 sept Barcelone - Athenes Monique Gauthier" at bounding box center [435, 76] width 122 height 6
paste div
click at [512, 245] on span "Sauver" at bounding box center [511, 246] width 18 height 8
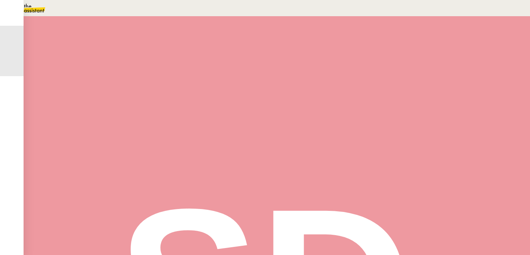
click at [109, 108] on div "Ouvert false par Frédérique A. il y a une heure" at bounding box center [194, 117] width 318 height 29
click at [410, 223] on span "Prendre rendez-vous toiletteur et vétérinaire" at bounding box center [398, 226] width 55 height 7
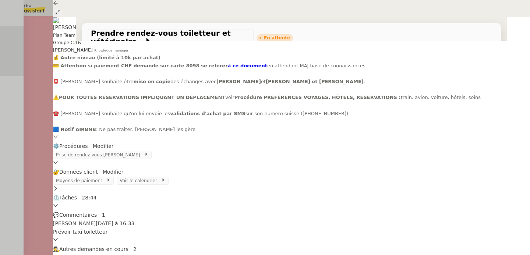
scroll to position [90, 0]
click at [36, 114] on div at bounding box center [265, 127] width 530 height 255
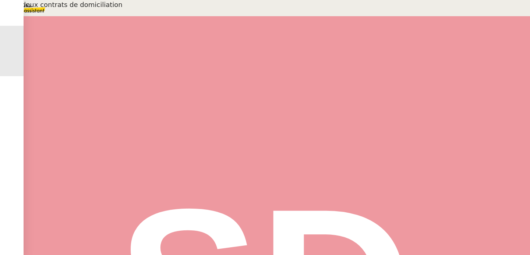
click at [458, 223] on span "Créer deux contrats de domiciliation" at bounding box center [454, 226] width 55 height 7
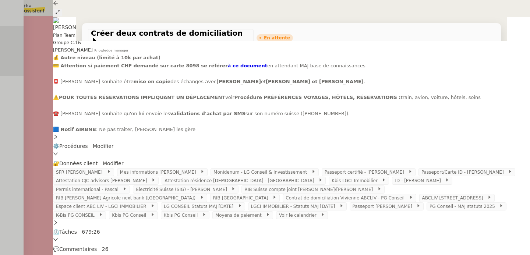
click at [46, 132] on div at bounding box center [265, 127] width 530 height 255
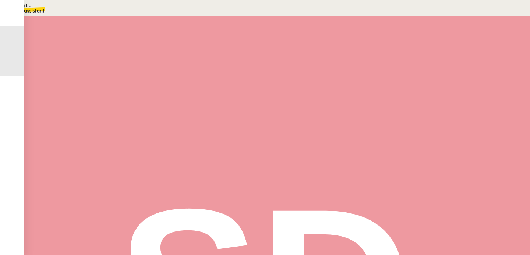
scroll to position [738, 0]
click at [347, 187] on div at bounding box center [337, 191] width 29 height 18
click at [347, 189] on icon at bounding box center [345, 192] width 6 height 6
click at [325, 59] on span "En attente" at bounding box center [378, 59] width 130 height 6
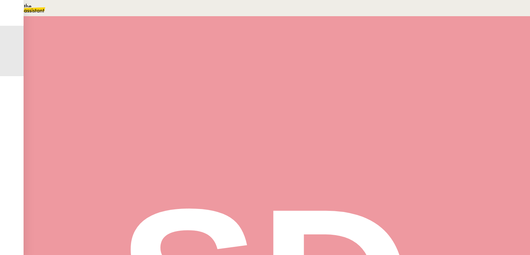
click at [392, 75] on link "Dans 2 jours ouvrés" at bounding box center [399, 76] width 51 height 6
type input "07:00"
click at [515, 250] on span "Sauver" at bounding box center [511, 246] width 18 height 8
click at [505, 18] on li "Suivi" at bounding box center [488, 21] width 48 height 10
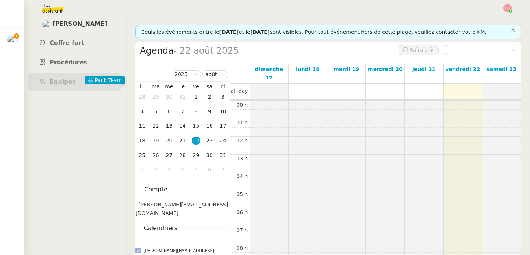
scroll to position [108, 0]
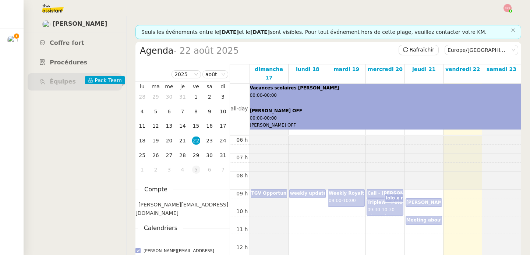
click at [196, 168] on div "5" at bounding box center [196, 170] width 8 height 8
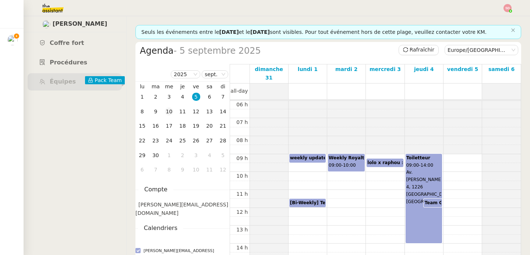
click at [169, 112] on div "10" at bounding box center [169, 112] width 8 height 8
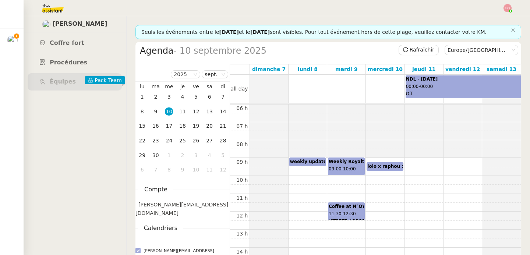
click at [388, 87] on div at bounding box center [385, 89] width 38 height 28
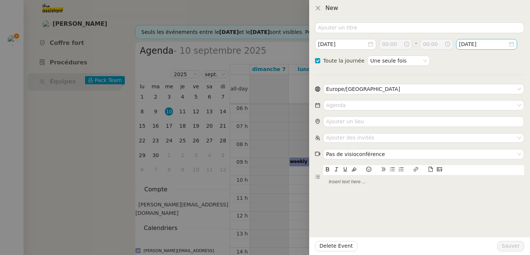
click at [476, 44] on input "[DATE]" at bounding box center [483, 44] width 49 height 8
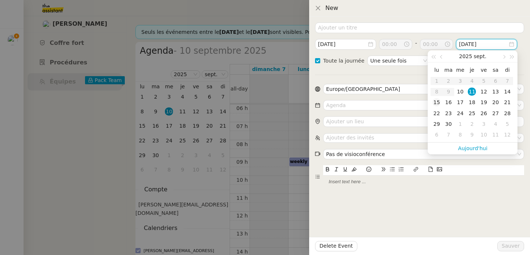
click at [438, 104] on div "15" at bounding box center [437, 102] width 8 height 8
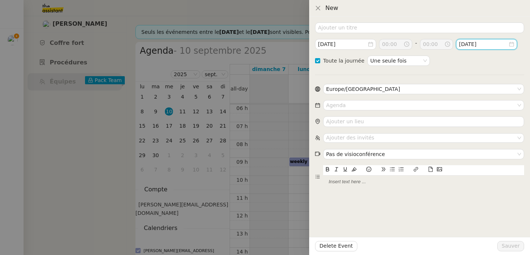
type input "[DATE]"
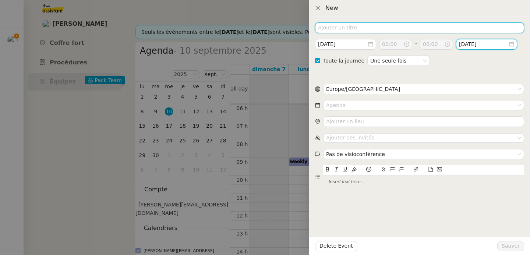
click at [366, 23] on input at bounding box center [419, 27] width 209 height 11
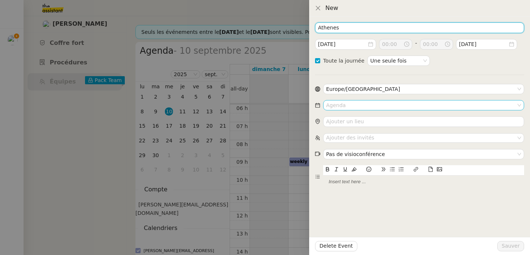
type input "Athenes"
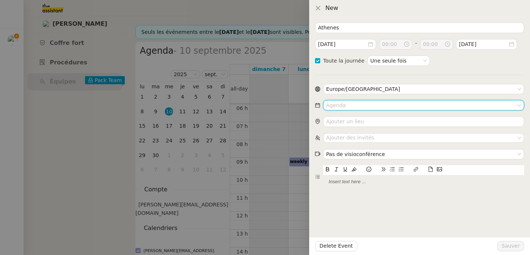
click at [357, 108] on input at bounding box center [421, 106] width 190 height 10
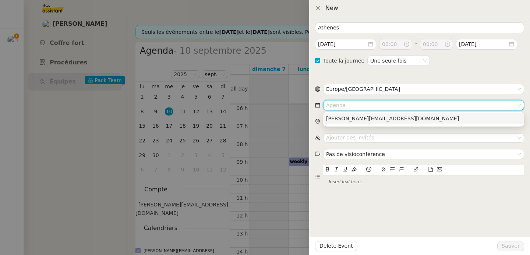
click at [360, 120] on div "[PERSON_NAME][EMAIL_ADDRESS][DOMAIN_NAME]" at bounding box center [423, 118] width 195 height 7
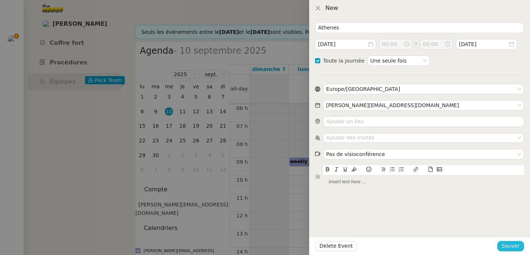
click at [515, 245] on span "Sauver" at bounding box center [511, 246] width 18 height 8
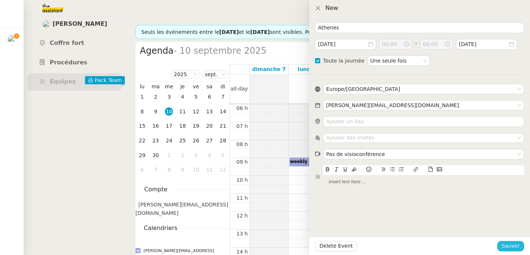
checkbox input "false"
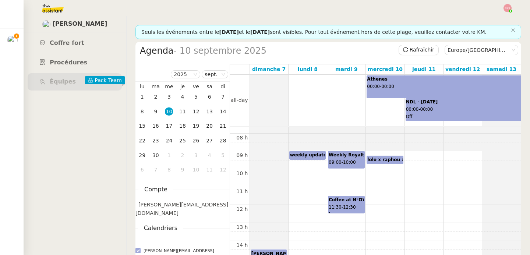
scroll to position [138, 0]
click at [385, 202] on div "00 h 01 h 02 h 03 h 04 h 05 h 06 h 07 h 08 h 09 h 10 h 11 h 12 h 13 h 14 h 15 h…" at bounding box center [375, 204] width 291 height 430
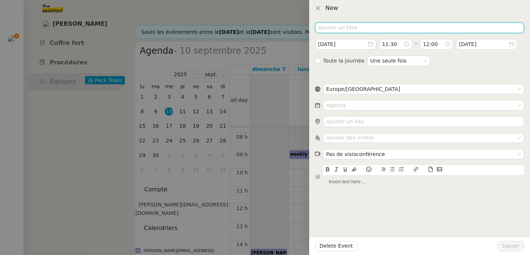
click at [331, 31] on input at bounding box center [419, 27] width 209 height 11
type input "Vol [GEOGRAPHIC_DATA] - [GEOGRAPHIC_DATA]"
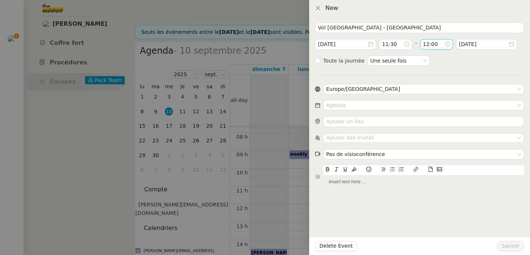
click at [432, 46] on input "12:00" at bounding box center [433, 44] width 21 height 8
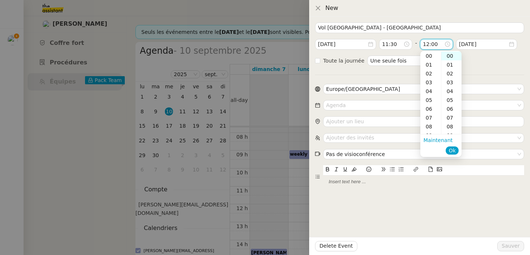
scroll to position [106, 0]
click at [431, 74] on div "14" at bounding box center [431, 73] width 21 height 9
click at [453, 93] on div "10" at bounding box center [452, 92] width 20 height 9
type input "14:10"
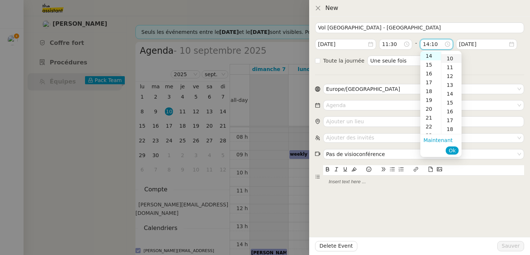
scroll to position [88, 0]
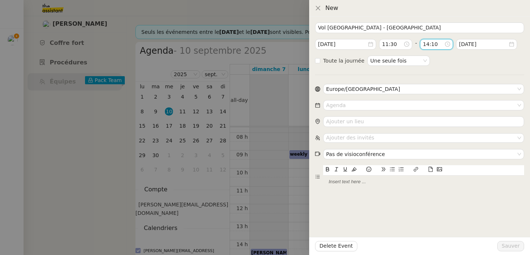
click at [480, 67] on form "Vol [GEOGRAPHIC_DATA] - [GEOGRAPHIC_DATA] [DATE] 11:30 - 14:10 [DATE] Toute la …" at bounding box center [419, 105] width 209 height 166
click at [389, 107] on input at bounding box center [421, 106] width 190 height 10
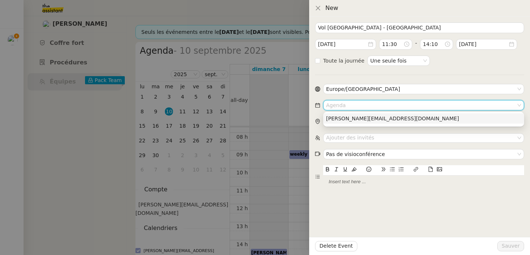
click at [388, 118] on div "[PERSON_NAME][EMAIL_ADDRESS][DOMAIN_NAME]" at bounding box center [423, 118] width 195 height 7
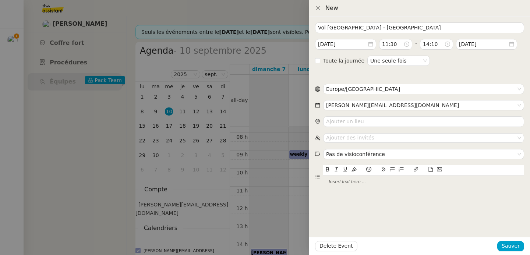
click at [431, 171] on icon at bounding box center [430, 169] width 5 height 5
click at [509, 249] on span "Sauver" at bounding box center [511, 246] width 18 height 8
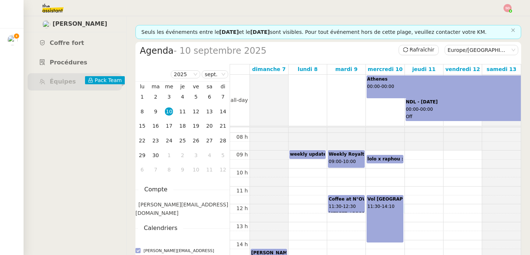
click at [404, 208] on div "00 h 01 h 02 h 03 h 04 h 05 h 06 h 07 h 08 h 09 h 10 h 11 h 12 h 13 h 14 h 15 h…" at bounding box center [375, 204] width 291 height 430
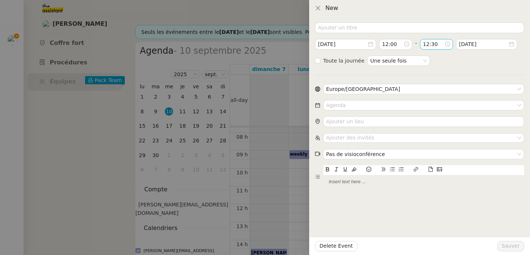
click at [436, 45] on input "12:30" at bounding box center [433, 44] width 21 height 8
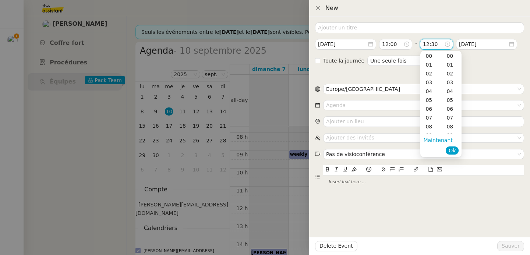
scroll to position [265, 0]
click at [435, 75] on div "14" at bounding box center [431, 73] width 21 height 9
click at [453, 90] on div "50" at bounding box center [452, 91] width 20 height 9
type input "14:50"
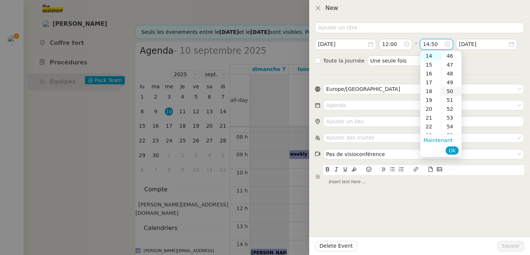
scroll to position [442, 0]
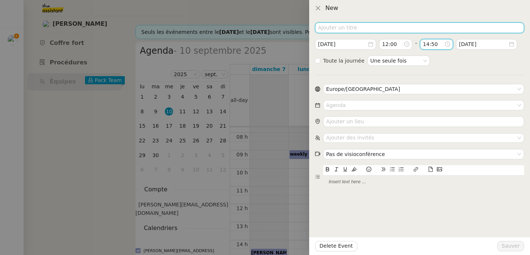
click at [361, 29] on input at bounding box center [419, 27] width 209 height 11
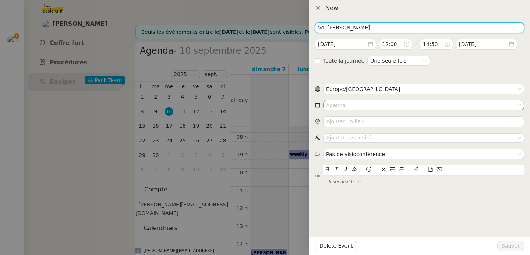
type input "Vol [PERSON_NAME]"
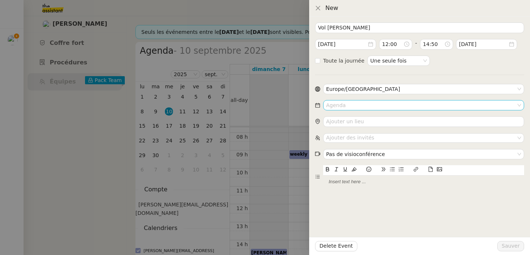
click at [345, 104] on input at bounding box center [421, 106] width 190 height 10
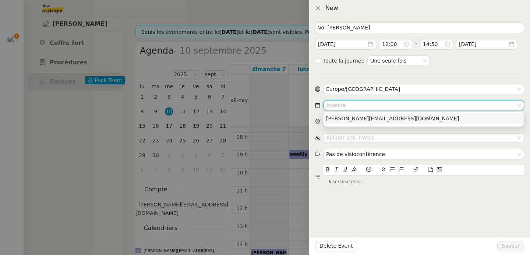
click at [352, 118] on div "[PERSON_NAME][EMAIL_ADDRESS][DOMAIN_NAME]" at bounding box center [423, 118] width 195 height 7
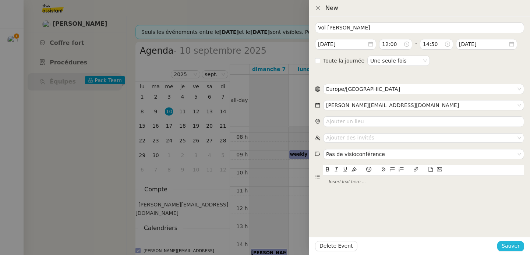
click at [506, 243] on span "Sauver" at bounding box center [511, 246] width 18 height 8
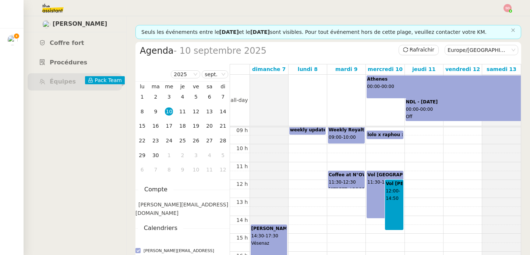
scroll to position [164, 0]
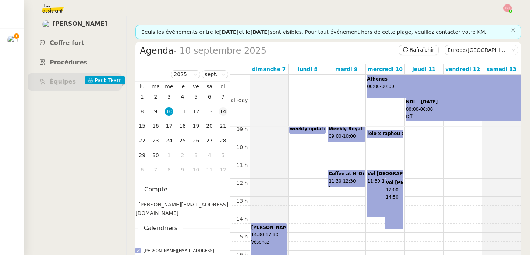
click at [224, 110] on div "14" at bounding box center [223, 112] width 8 height 8
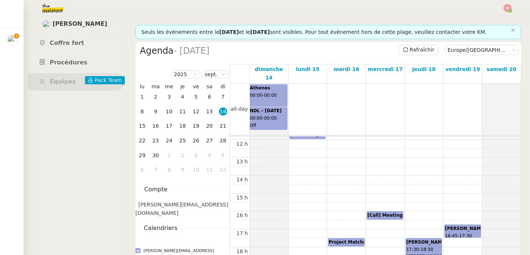
scroll to position [222, 0]
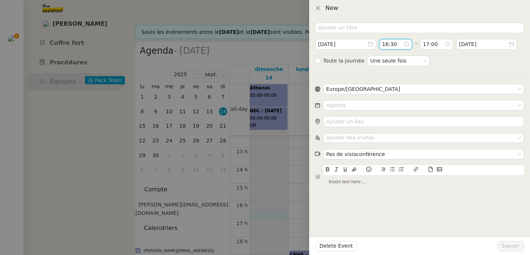
click at [391, 47] on input "16:30" at bounding box center [392, 44] width 21 height 8
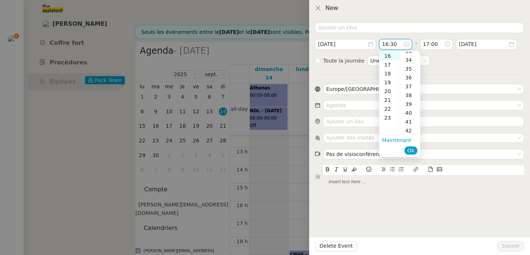
scroll to position [303, 0]
click at [410, 105] on div "40" at bounding box center [410, 106] width 20 height 9
click at [410, 105] on div "46" at bounding box center [410, 109] width 20 height 9
click at [412, 70] on div "40" at bounding box center [410, 74] width 20 height 9
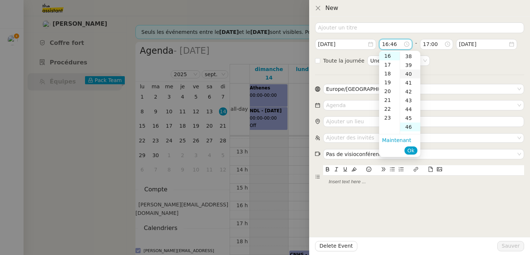
type input "16:40"
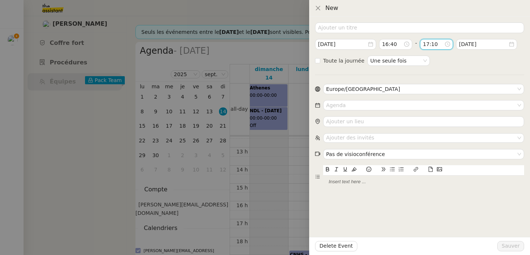
click at [426, 44] on input "17:10" at bounding box center [433, 44] width 21 height 8
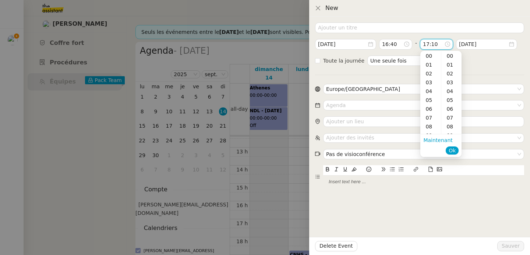
scroll to position [88, 0]
click at [429, 75] on div "19" at bounding box center [431, 73] width 21 height 9
click at [452, 116] on div "30" at bounding box center [452, 116] width 20 height 9
type input "19:30"
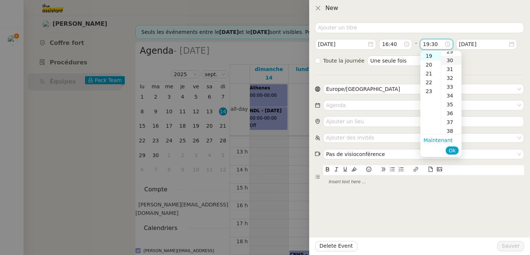
scroll to position [265, 0]
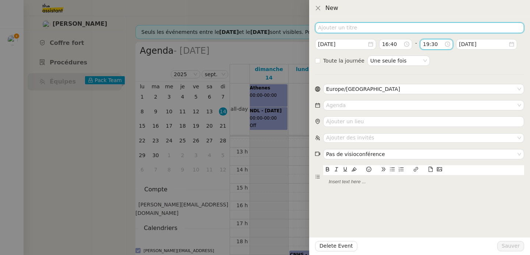
click at [342, 29] on input at bounding box center [419, 27] width 209 height 11
type input "Vol [GEOGRAPHIC_DATA] - [GEOGRAPHIC_DATA]"
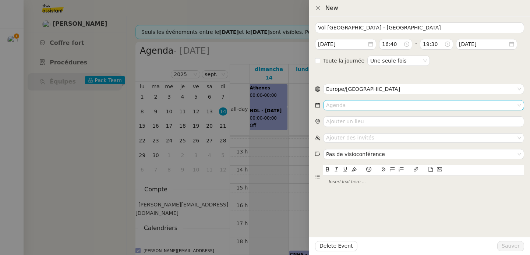
click at [332, 108] on input at bounding box center [421, 106] width 190 height 10
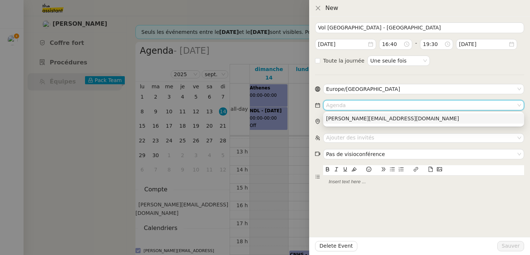
click at [342, 118] on div "[PERSON_NAME][EMAIL_ADDRESS][DOMAIN_NAME]" at bounding box center [423, 118] width 195 height 7
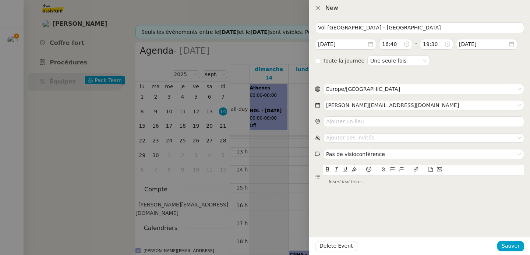
click at [429, 168] on icon at bounding box center [431, 169] width 4 height 5
click at [511, 244] on span "Sauver" at bounding box center [511, 246] width 18 height 8
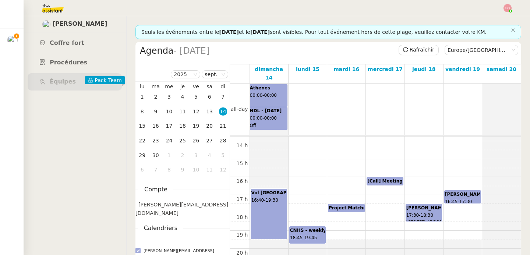
scroll to position [253, 0]
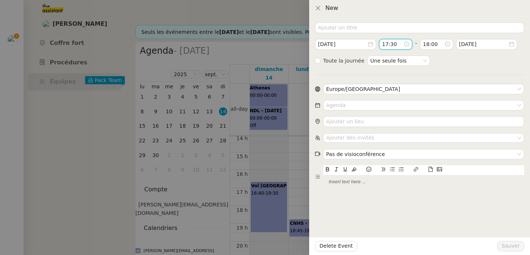
click at [388, 47] on input "17:30" at bounding box center [392, 44] width 21 height 8
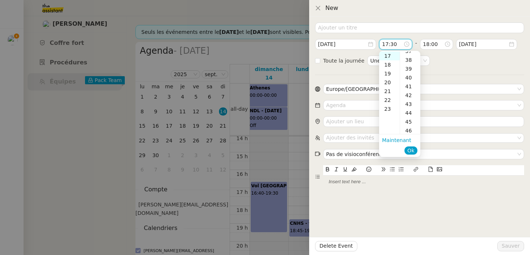
scroll to position [337, 0]
click at [411, 118] on div "45" at bounding box center [410, 116] width 20 height 9
type input "17:45"
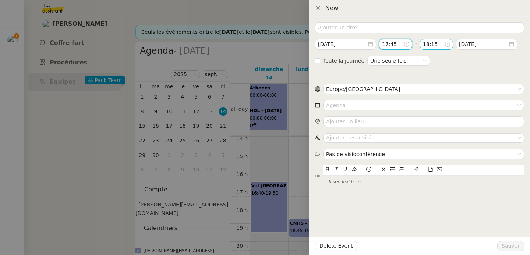
click at [425, 46] on input "18:15" at bounding box center [433, 44] width 21 height 8
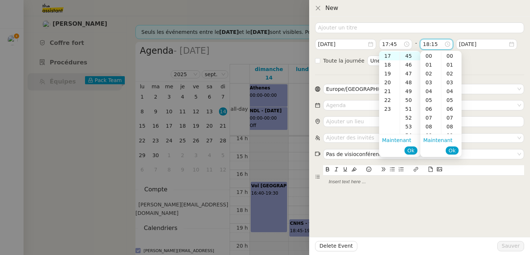
scroll to position [133, 0]
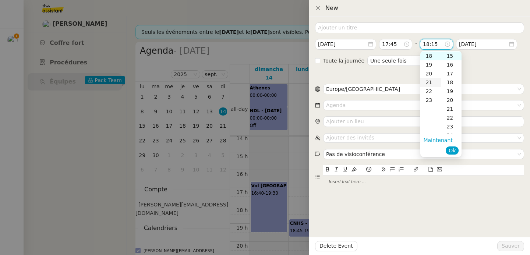
click at [431, 82] on div "21" at bounding box center [431, 82] width 21 height 9
click at [452, 55] on div "00" at bounding box center [452, 56] width 20 height 9
type input "21:00"
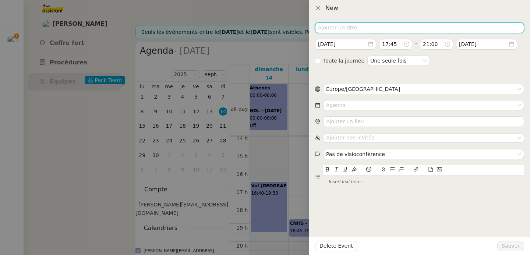
click at [373, 29] on input at bounding box center [419, 27] width 209 height 11
type input "Vol [PERSON_NAME]"
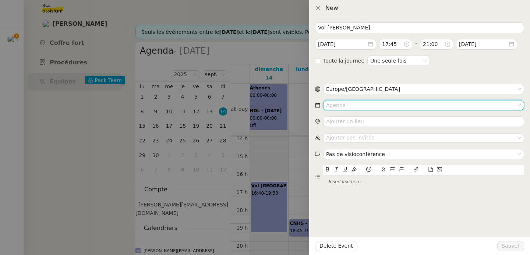
click at [357, 110] on input at bounding box center [421, 106] width 190 height 10
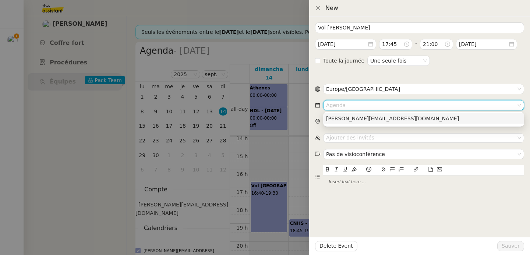
click at [358, 117] on div "[PERSON_NAME][EMAIL_ADDRESS][DOMAIN_NAME]" at bounding box center [423, 118] width 195 height 7
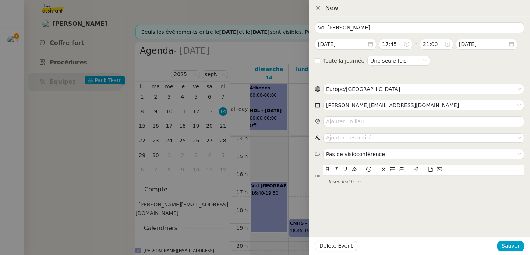
click at [431, 169] on icon at bounding box center [430, 169] width 5 height 5
click at [509, 247] on span "Sauver" at bounding box center [511, 246] width 18 height 8
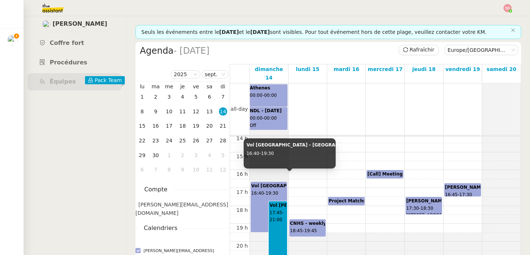
click at [259, 183] on b "Vol [GEOGRAPHIC_DATA] - [GEOGRAPHIC_DATA]" at bounding box center [311, 185] width 118 height 5
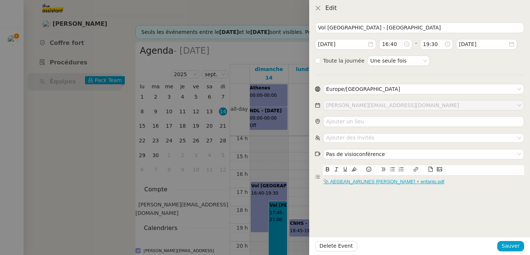
click at [173, 112] on div at bounding box center [265, 127] width 530 height 255
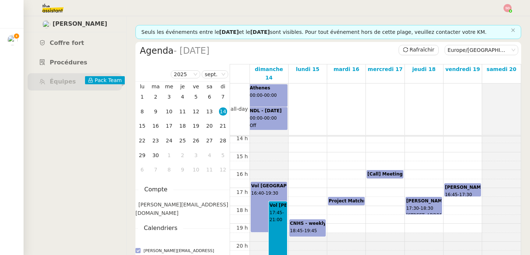
click at [171, 112] on div "10" at bounding box center [169, 112] width 8 height 8
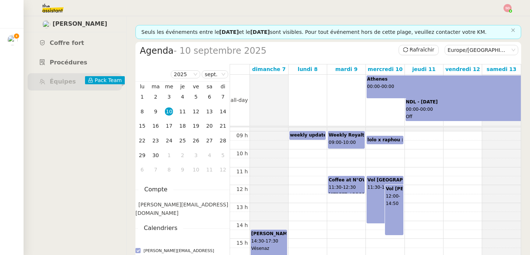
scroll to position [162, 0]
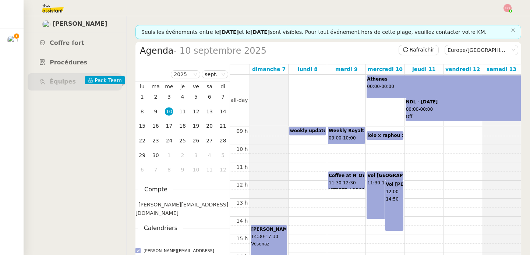
click at [392, 213] on div "Vol [PERSON_NAME] 12:00 - 14:50" at bounding box center [395, 206] width 18 height 50
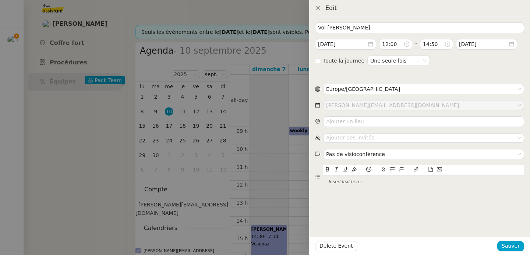
click at [431, 170] on icon at bounding box center [430, 169] width 5 height 5
click at [506, 244] on span "Sauver" at bounding box center [511, 246] width 18 height 8
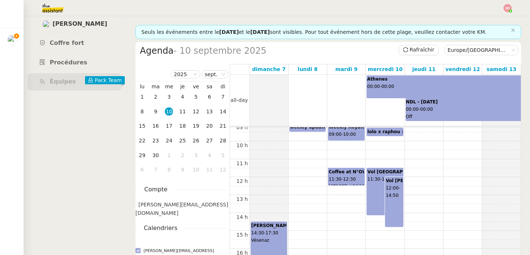
scroll to position [168, 0]
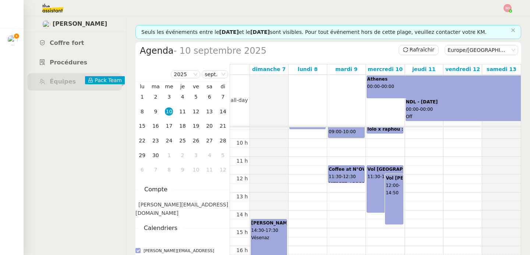
click at [225, 108] on div "14" at bounding box center [223, 112] width 8 height 8
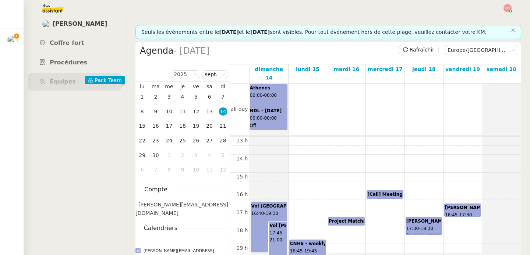
scroll to position [277, 0]
